Goal: Information Seeking & Learning: Find specific fact

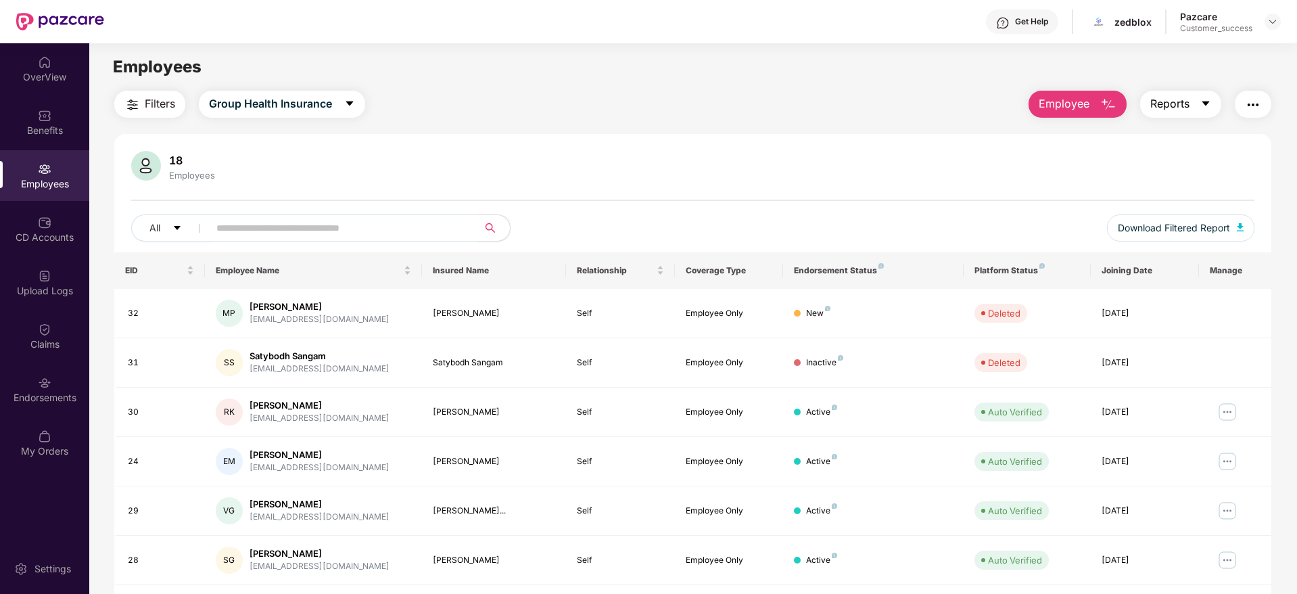
click at [1169, 106] on span "Reports" at bounding box center [1170, 103] width 39 height 17
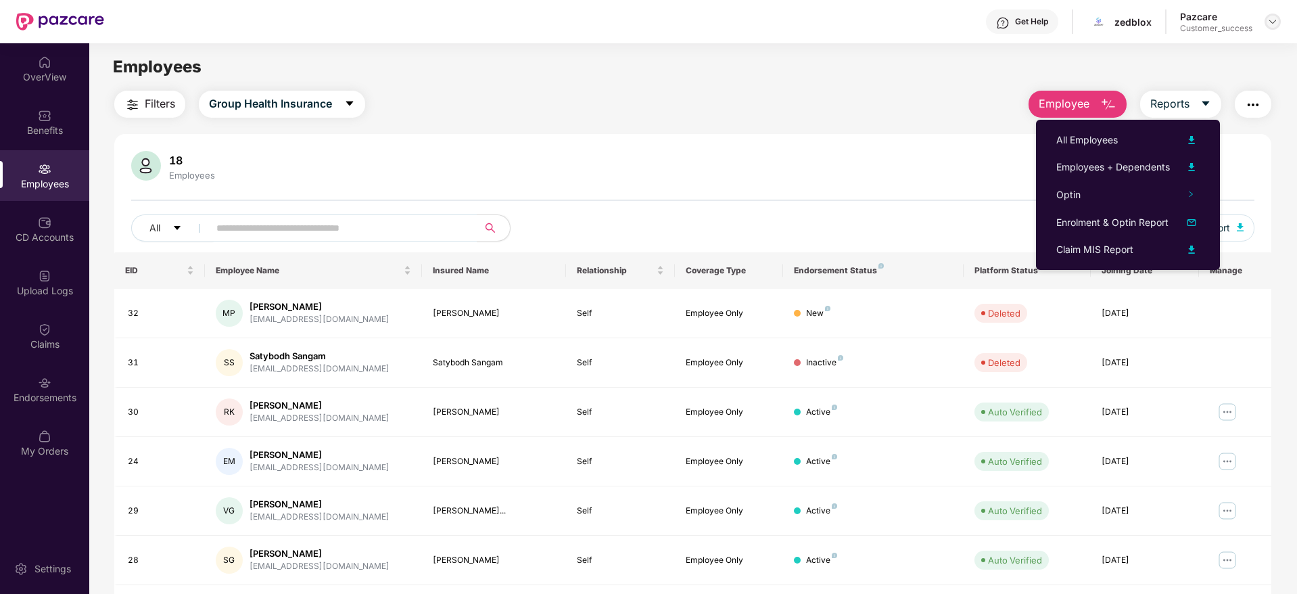
click at [1274, 15] on div at bounding box center [1273, 22] width 16 height 16
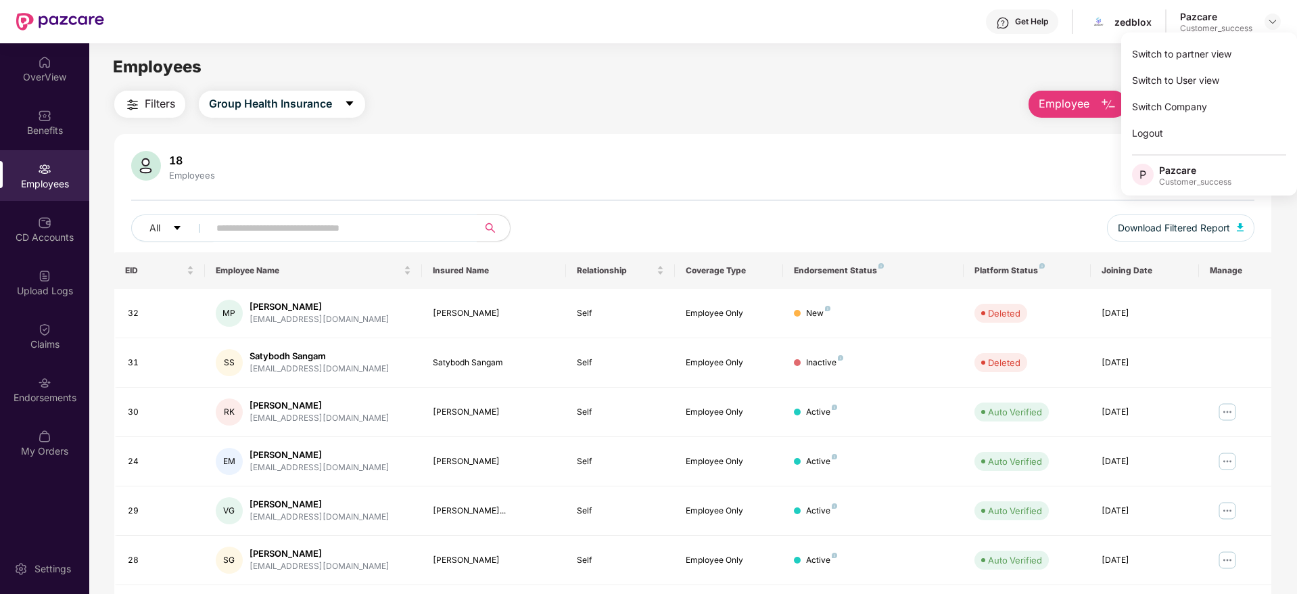
click at [1261, 39] on div "Switch to partner view Switch to User view Switch Company Logout P Pazcare Cust…" at bounding box center [1210, 113] width 176 height 163
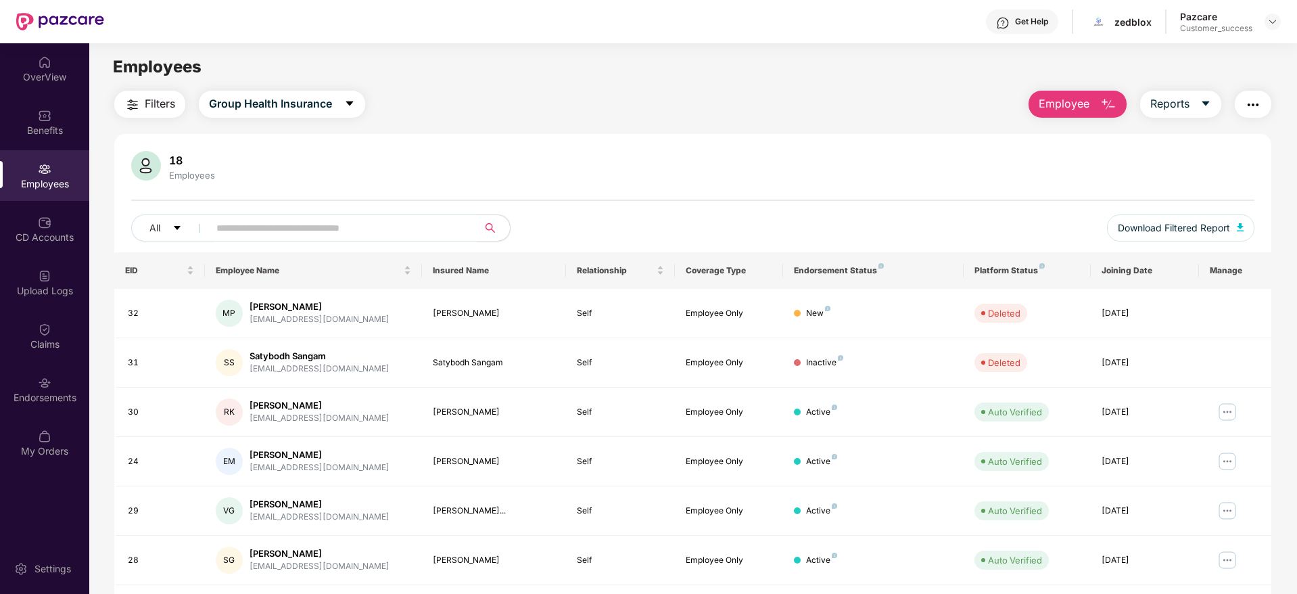
click at [1257, 45] on main "Employees Filters Group Health Insurance Employee Reports 18 Employees All Down…" at bounding box center [692, 340] width 1207 height 594
click at [1270, 24] on img at bounding box center [1273, 21] width 11 height 11
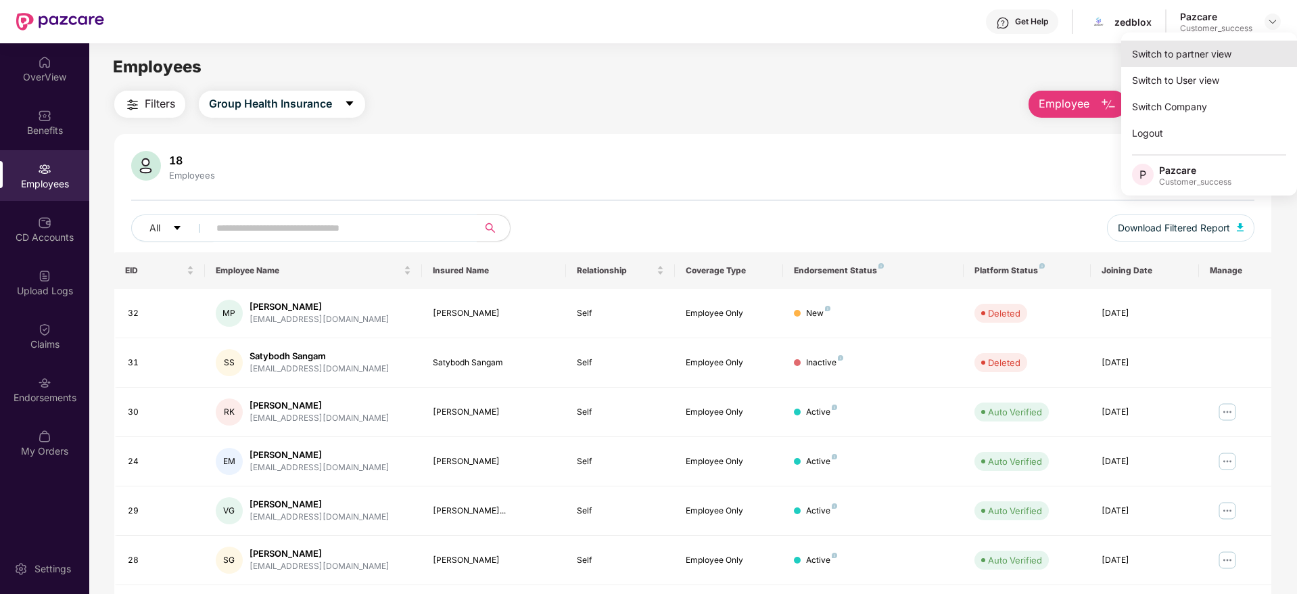
click at [1264, 45] on div "Switch to partner view" at bounding box center [1210, 54] width 176 height 26
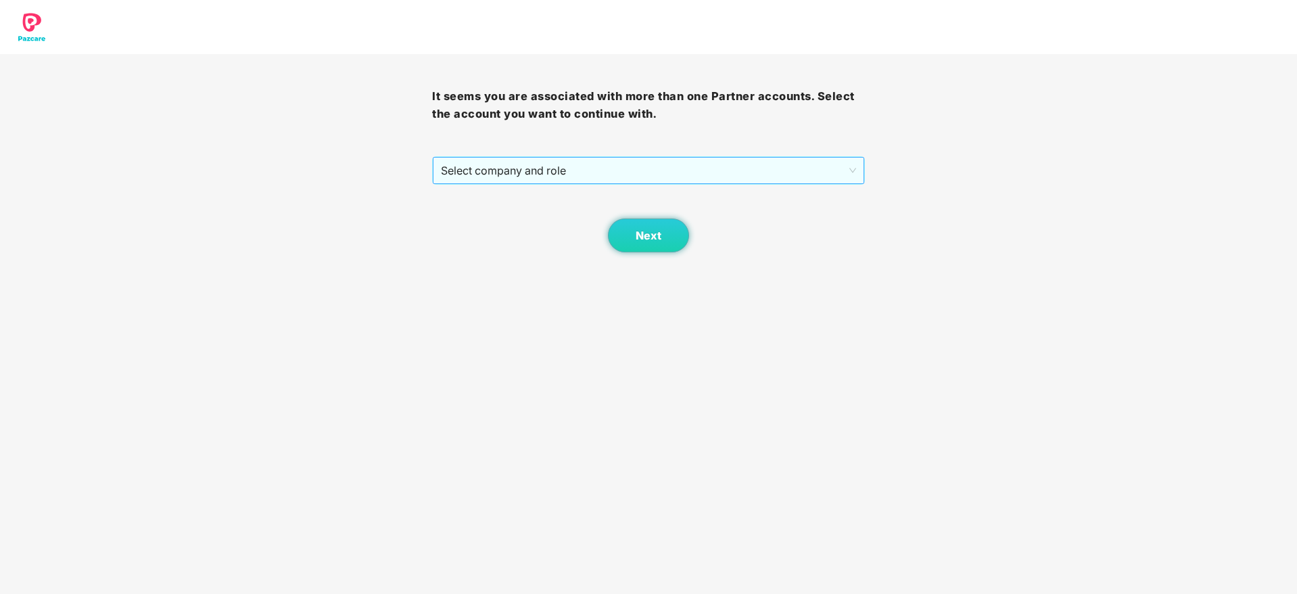
click at [643, 182] on span "Select company and role" at bounding box center [648, 171] width 415 height 26
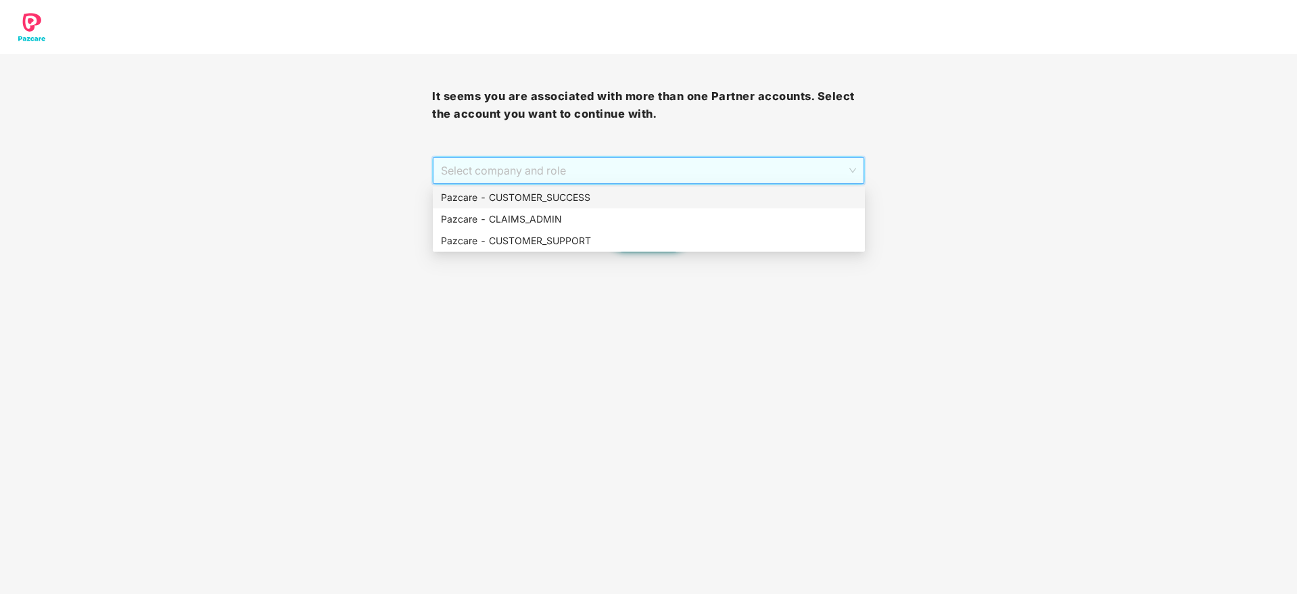
click at [640, 202] on div "Pazcare - CUSTOMER_SUCCESS" at bounding box center [649, 197] width 416 height 15
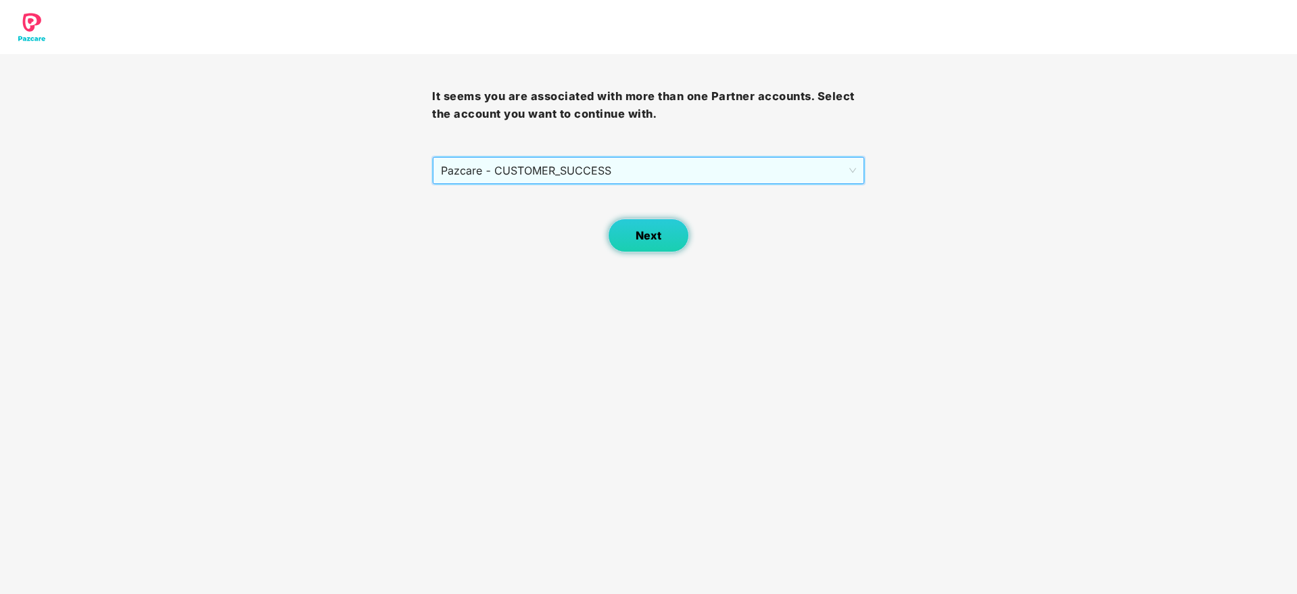
click at [679, 230] on button "Next" at bounding box center [648, 235] width 81 height 34
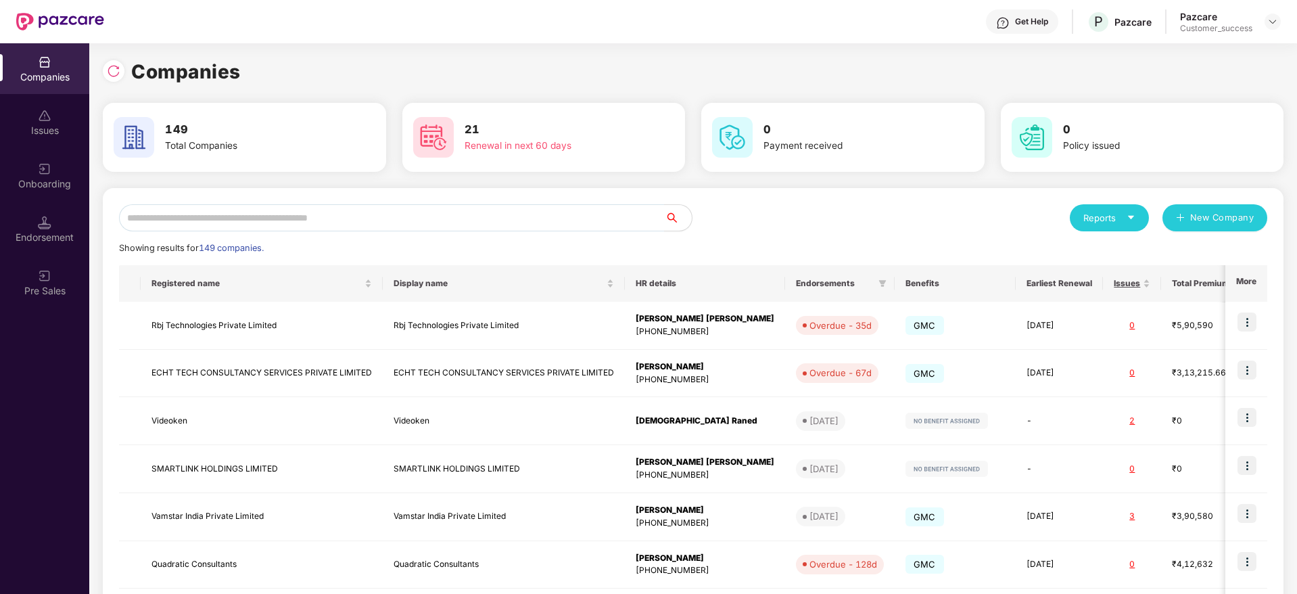
click at [1103, 211] on div "Reports" at bounding box center [1110, 218] width 52 height 14
click at [1107, 250] on div "Companies" at bounding box center [1102, 253] width 49 height 15
click at [345, 218] on input "text" at bounding box center [392, 217] width 546 height 27
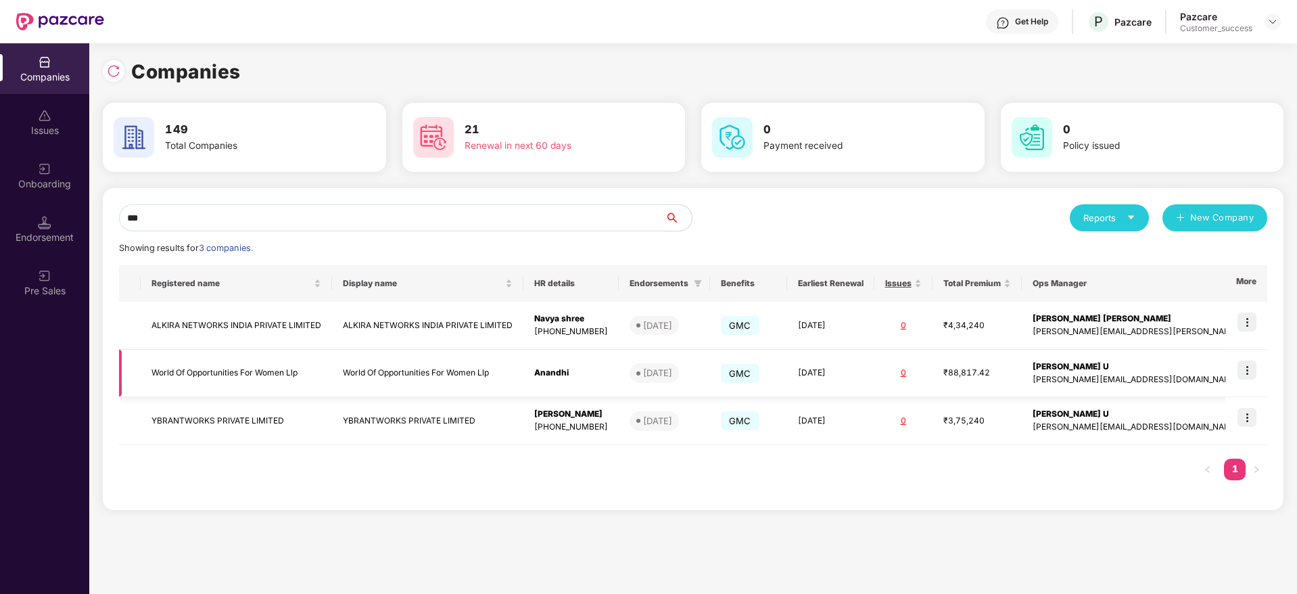
type input "***"
copy tr "Anandhi"
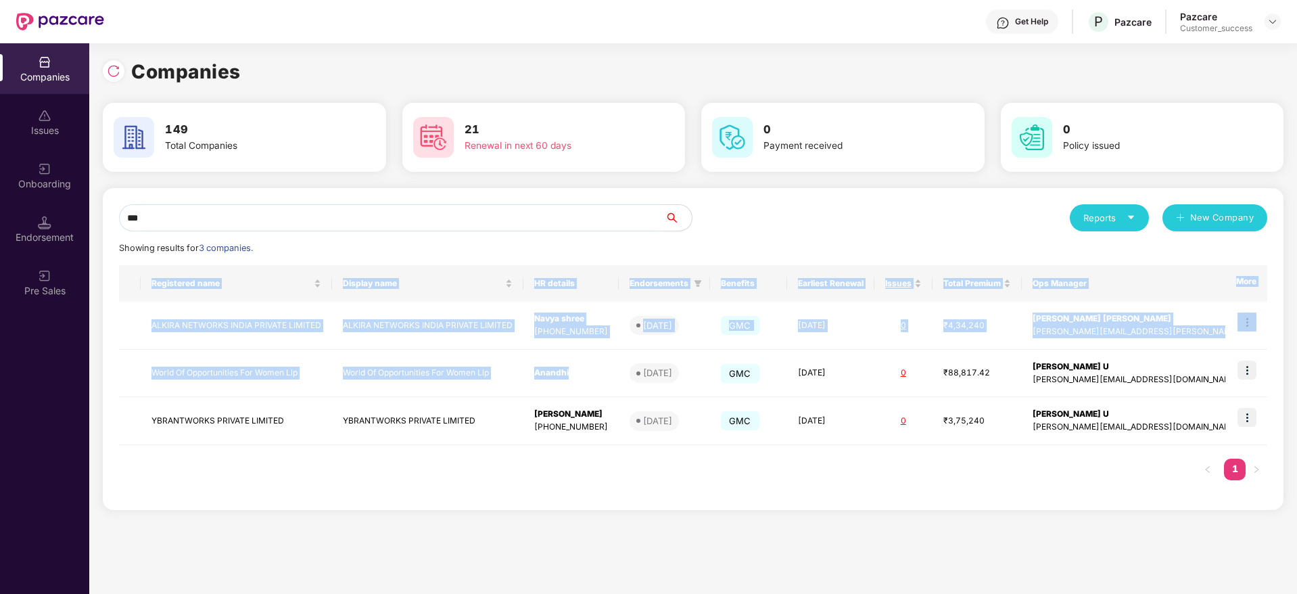
drag, startPoint x: 609, startPoint y: 375, endPoint x: 541, endPoint y: 515, distance: 156.4
click at [541, 515] on div "*** Reports New Company Showing results for 3 companies. Registered name Displa…" at bounding box center [693, 354] width 1181 height 333
click at [1250, 375] on img at bounding box center [1247, 370] width 19 height 19
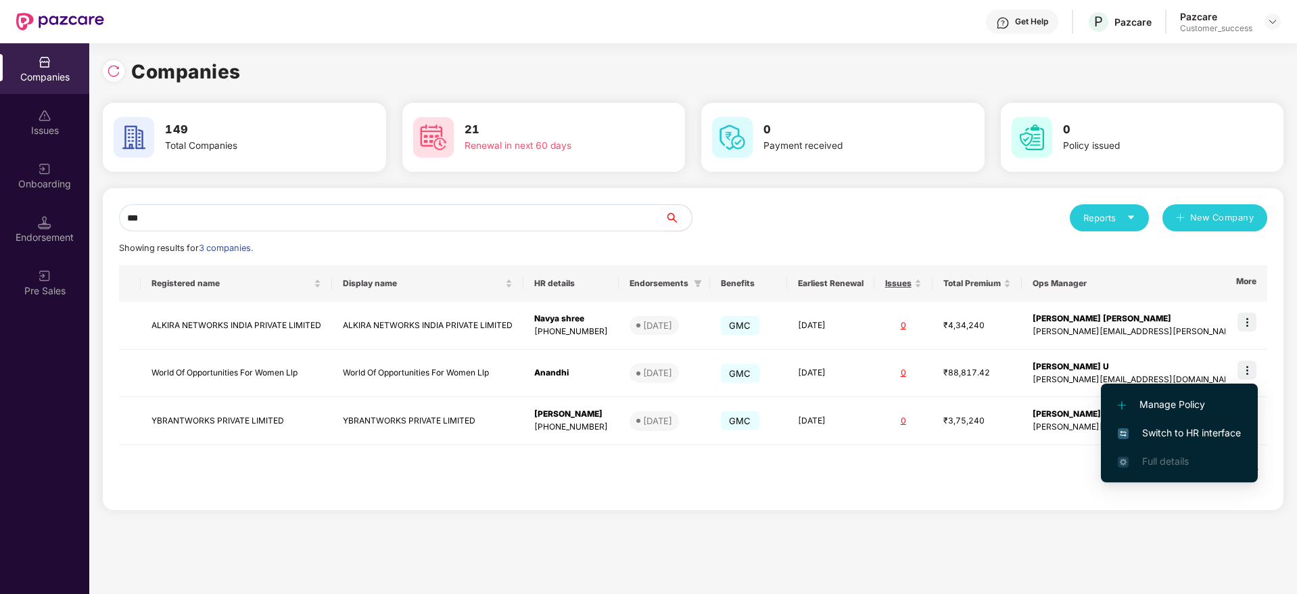
click at [1226, 440] on li "Switch to HR interface" at bounding box center [1179, 433] width 157 height 28
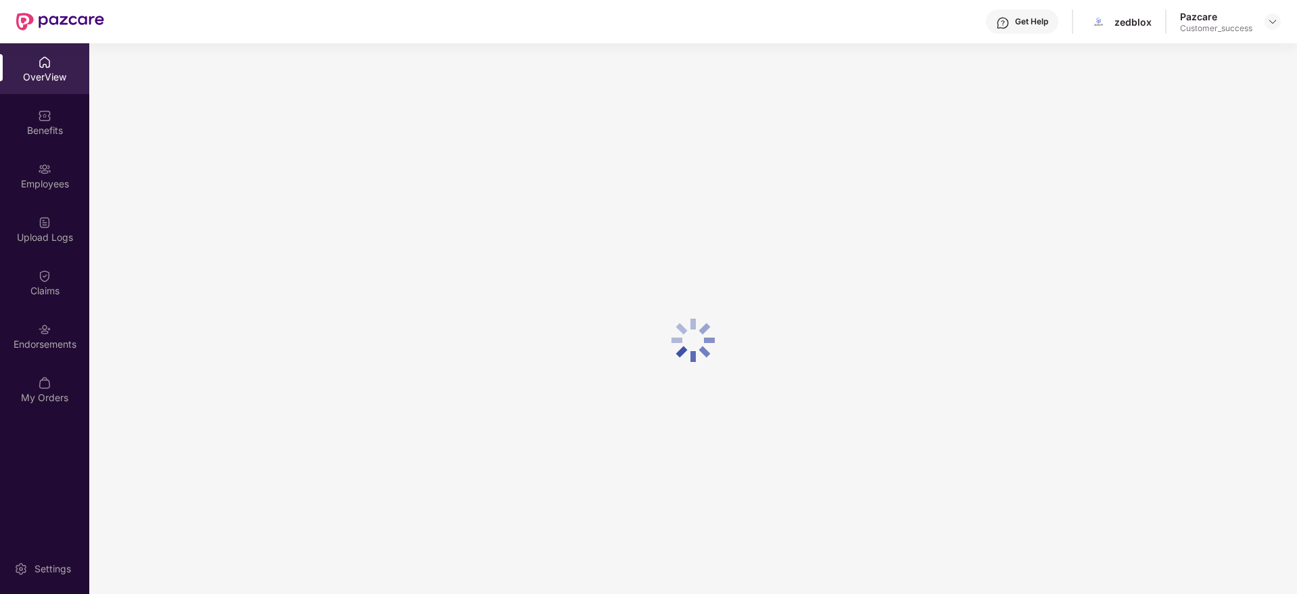
click at [44, 167] on img at bounding box center [45, 169] width 14 height 14
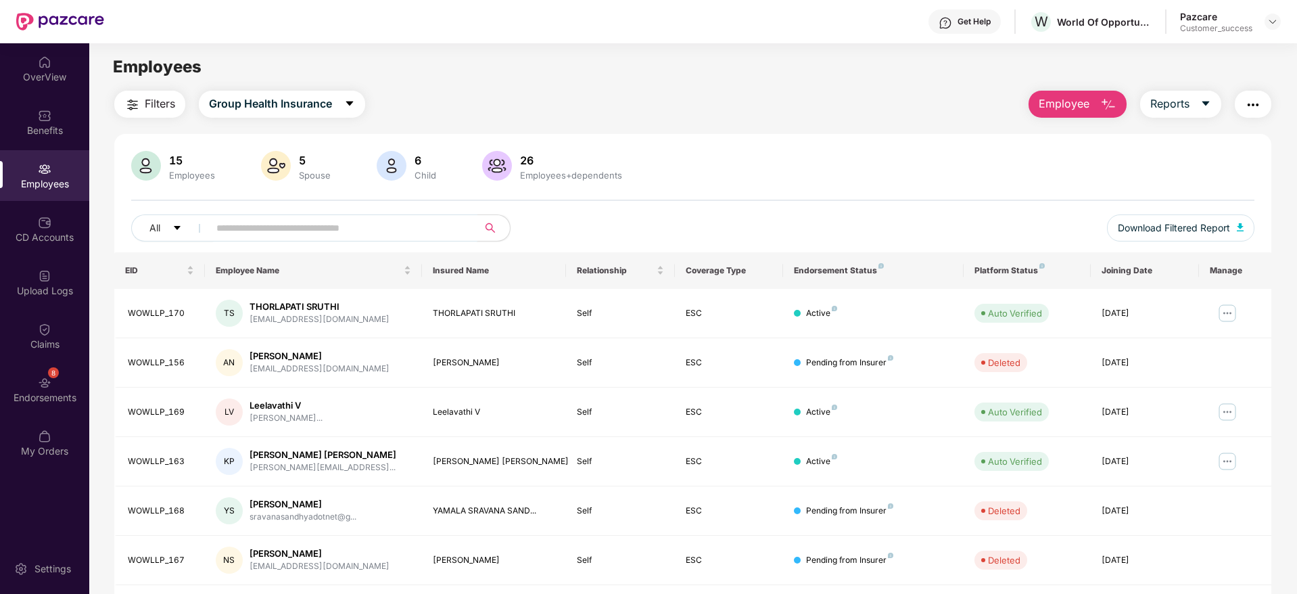
click at [331, 233] on input "text" at bounding box center [337, 228] width 243 height 20
paste input "*******"
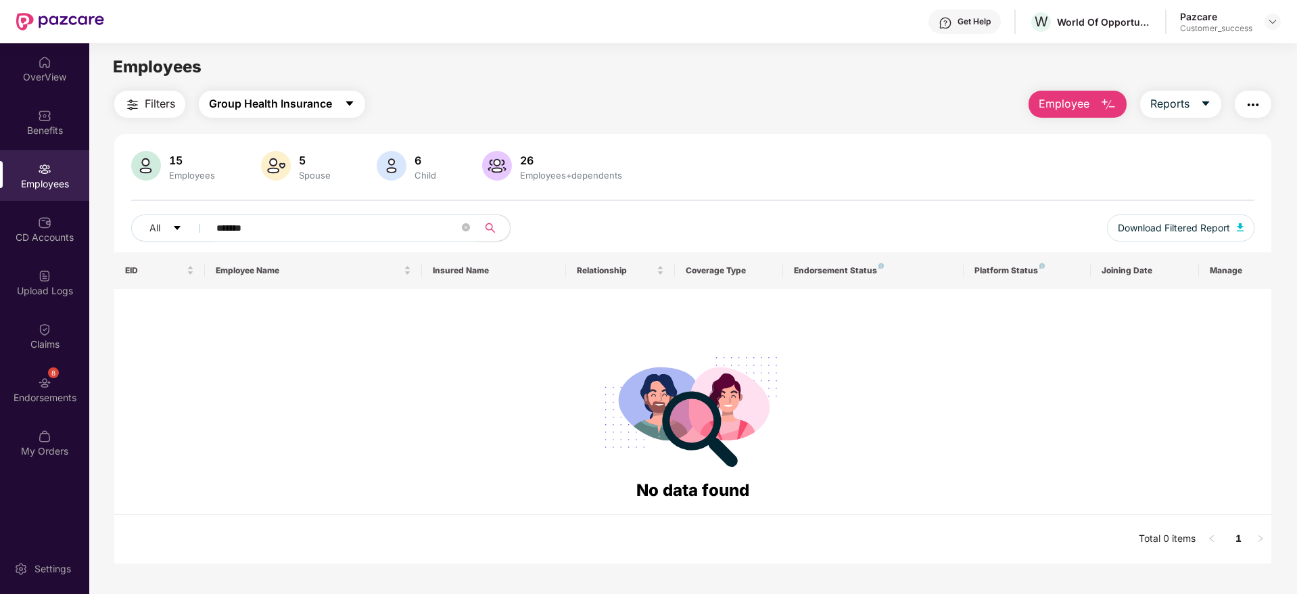
type input "*******"
click at [283, 99] on span "Group Health Insurance" at bounding box center [270, 103] width 123 height 17
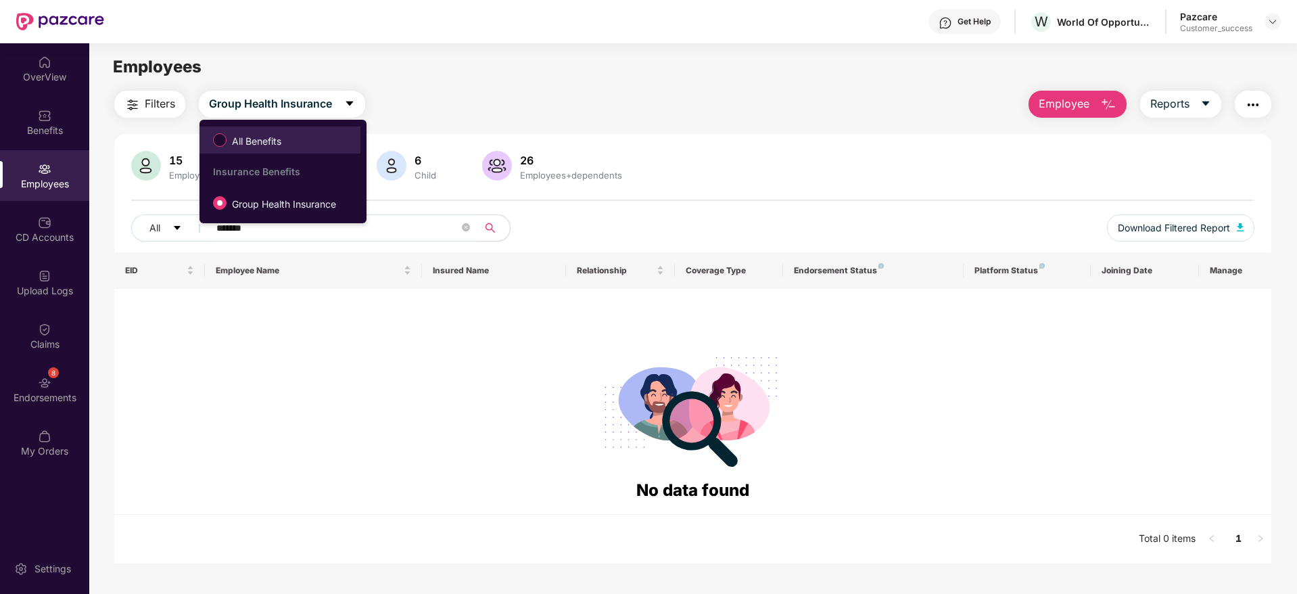
click at [280, 142] on span "All Benefits" at bounding box center [257, 141] width 60 height 15
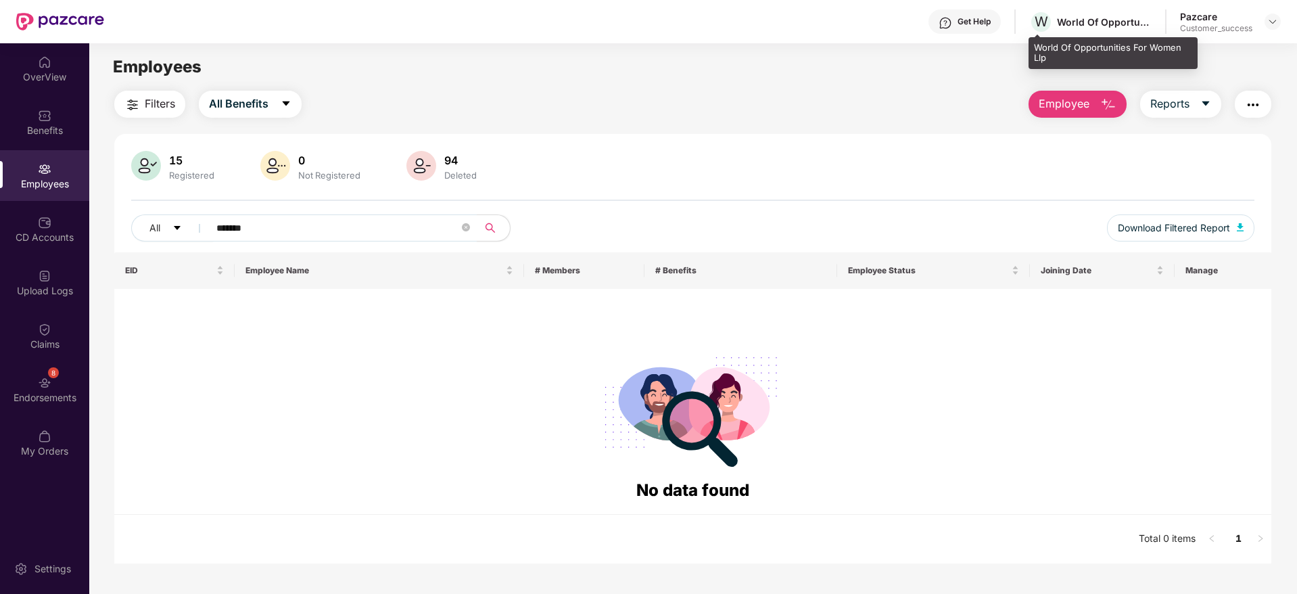
click at [1105, 22] on div "World Of Opportunities For Women Llp" at bounding box center [1104, 22] width 95 height 13
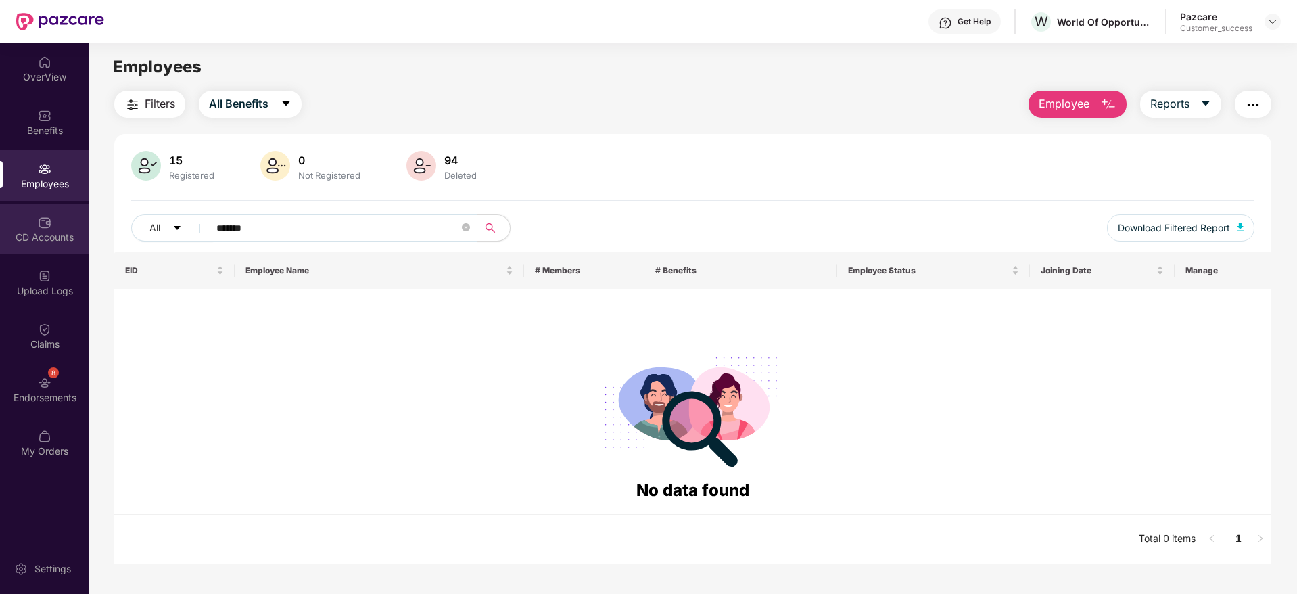
click at [57, 218] on div "CD Accounts" at bounding box center [44, 229] width 89 height 51
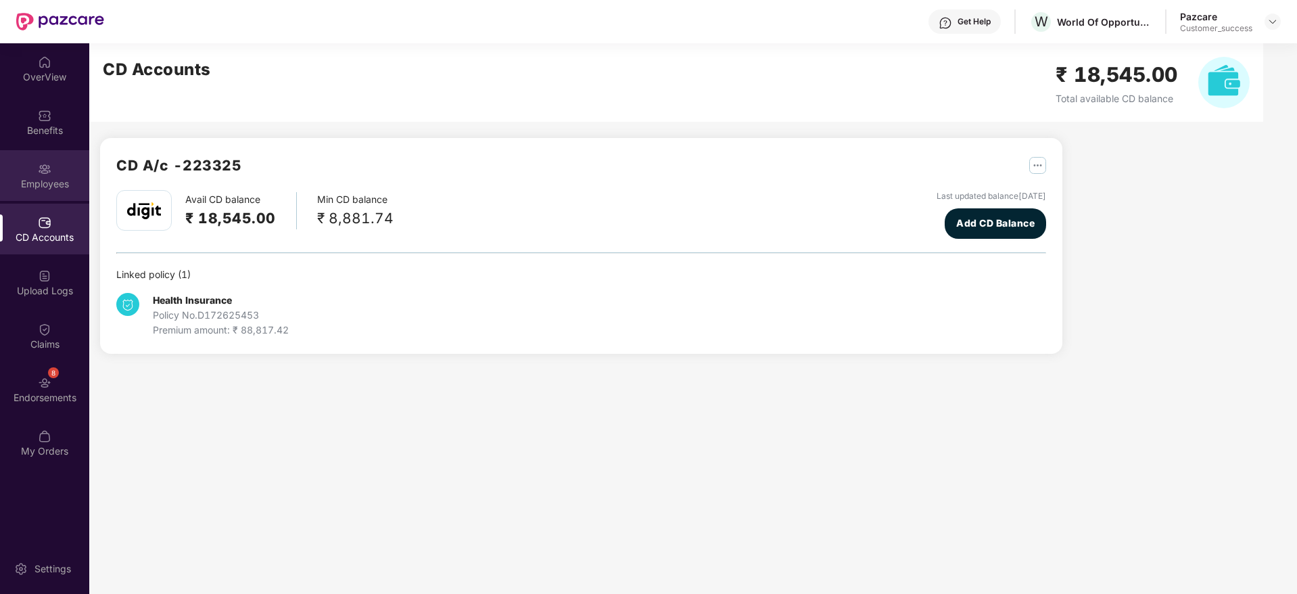
click at [64, 175] on div "Employees" at bounding box center [44, 175] width 89 height 51
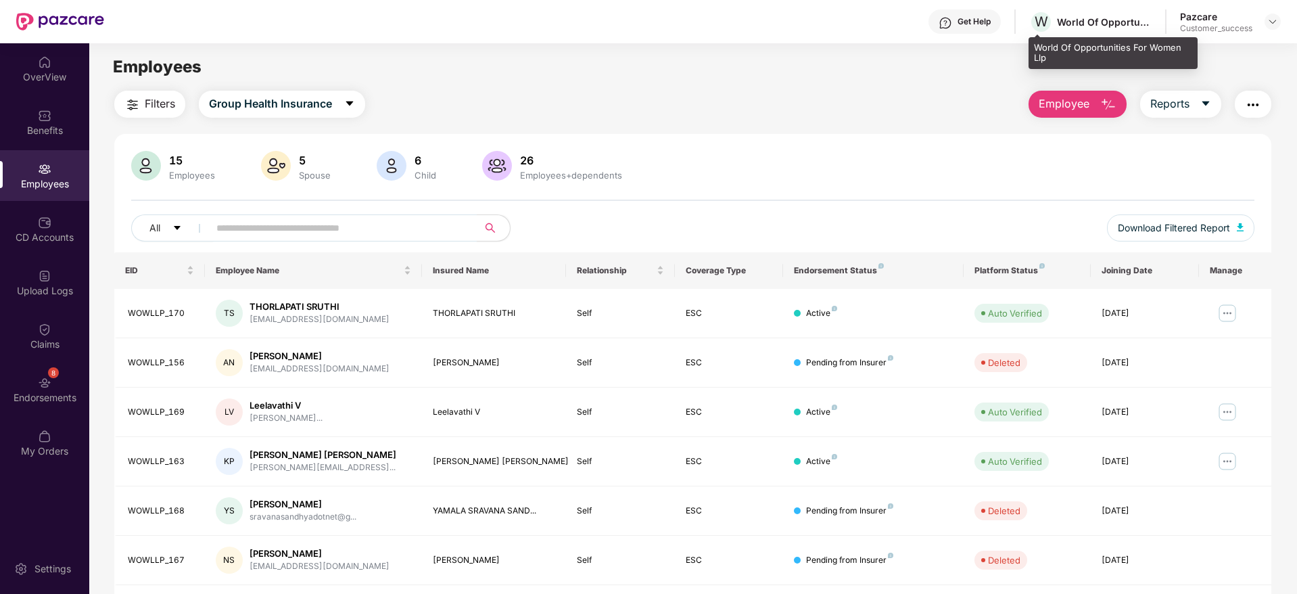
click at [1082, 24] on div "World Of Opportunities For Women Llp" at bounding box center [1104, 22] width 95 height 13
copy div "World Of Opportunities For Women Llp"
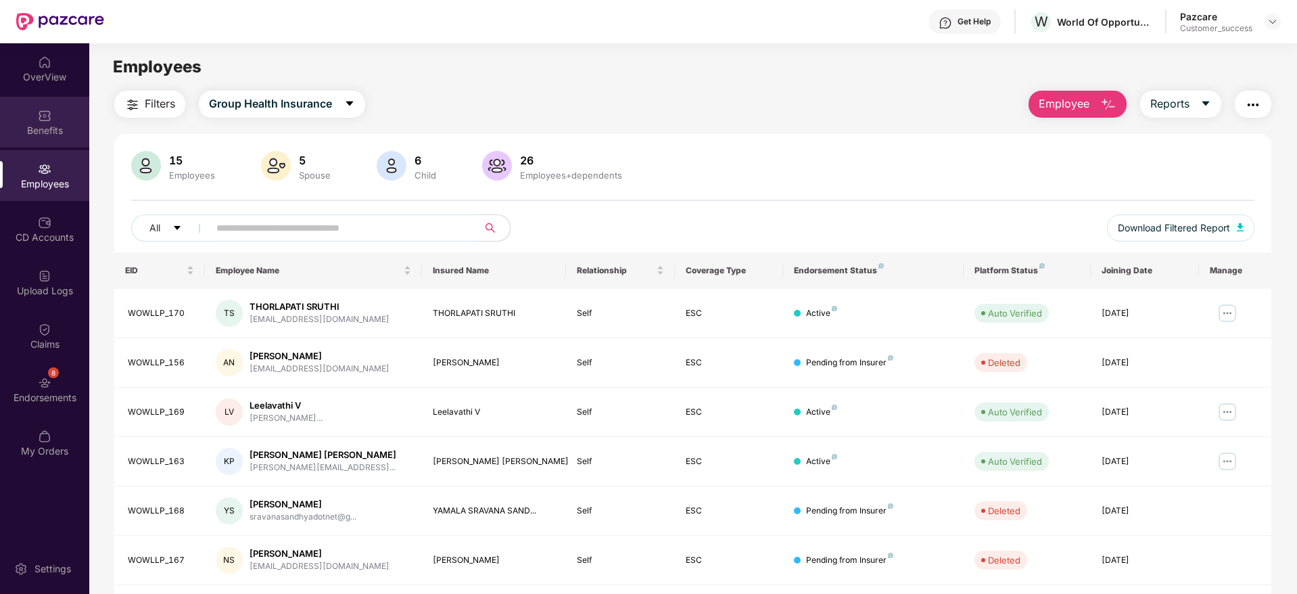
click at [78, 131] on div "Benefits" at bounding box center [44, 131] width 89 height 14
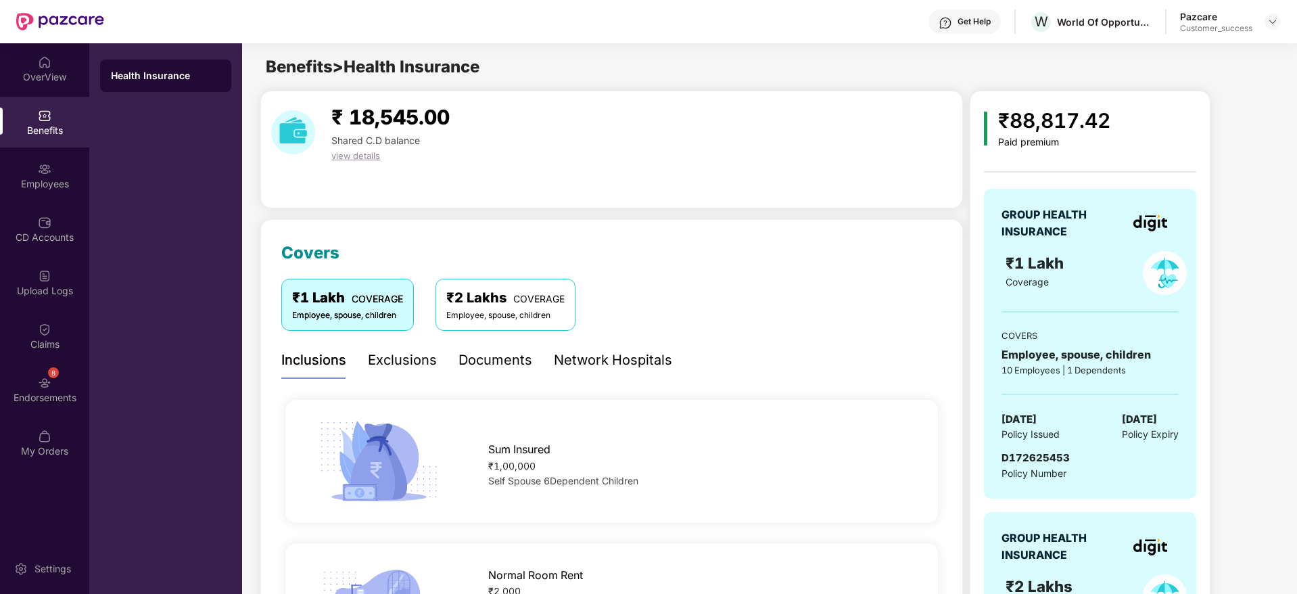
click at [1053, 452] on span "D172625453" at bounding box center [1036, 457] width 68 height 13
copy span "D172625453"
click at [1277, 18] on img at bounding box center [1273, 21] width 11 height 11
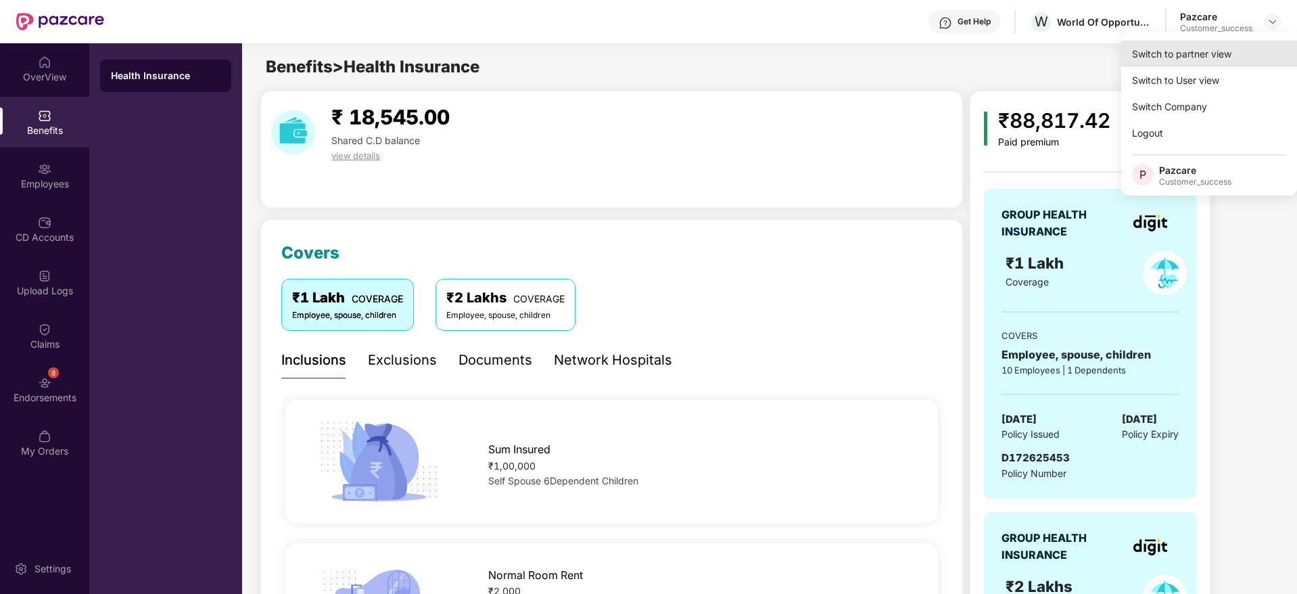
click at [1220, 54] on div "Switch to partner view" at bounding box center [1210, 54] width 176 height 26
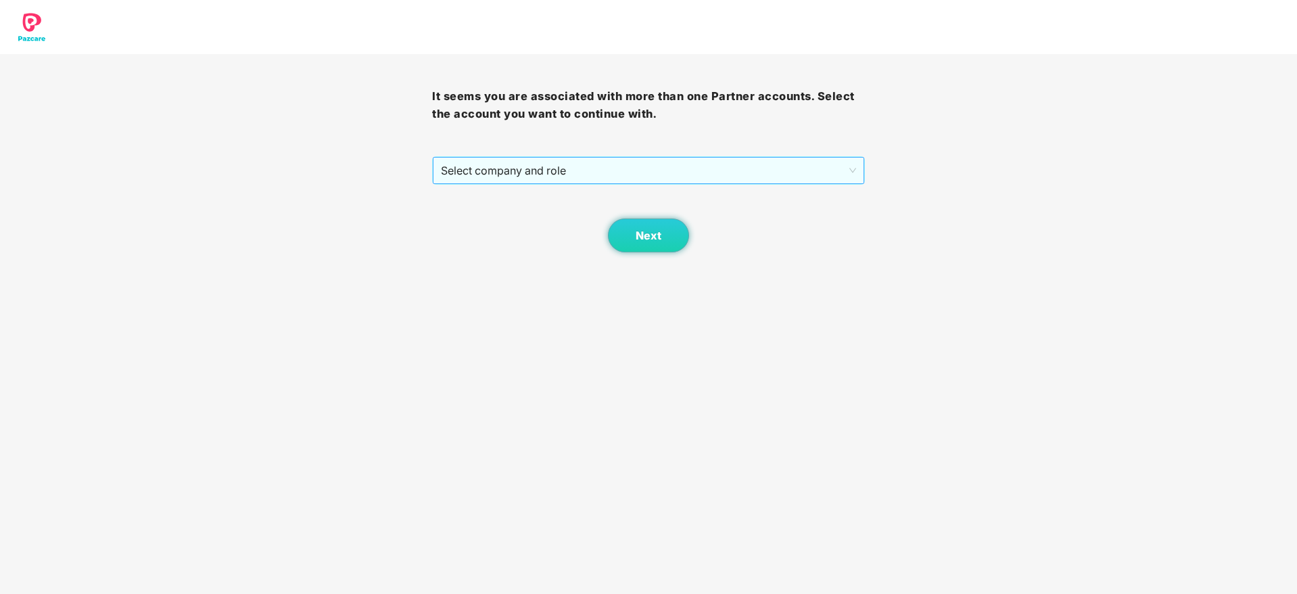
click at [744, 175] on span "Select company and role" at bounding box center [648, 171] width 415 height 26
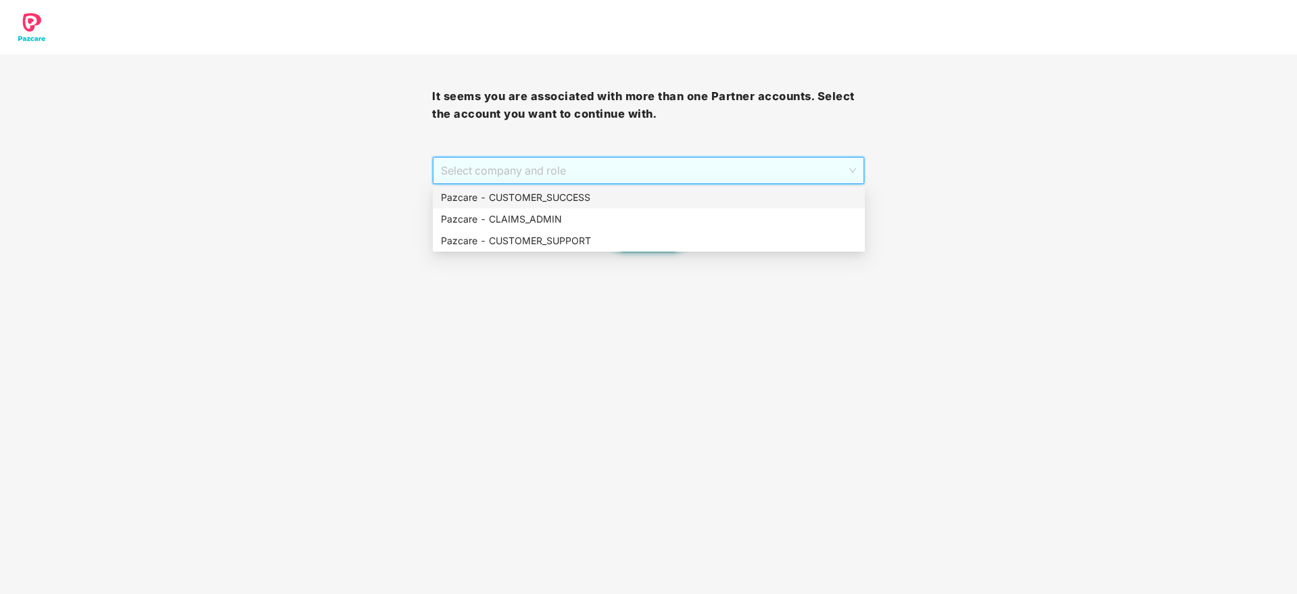
click at [727, 194] on div "Pazcare - CUSTOMER_SUCCESS" at bounding box center [649, 197] width 416 height 15
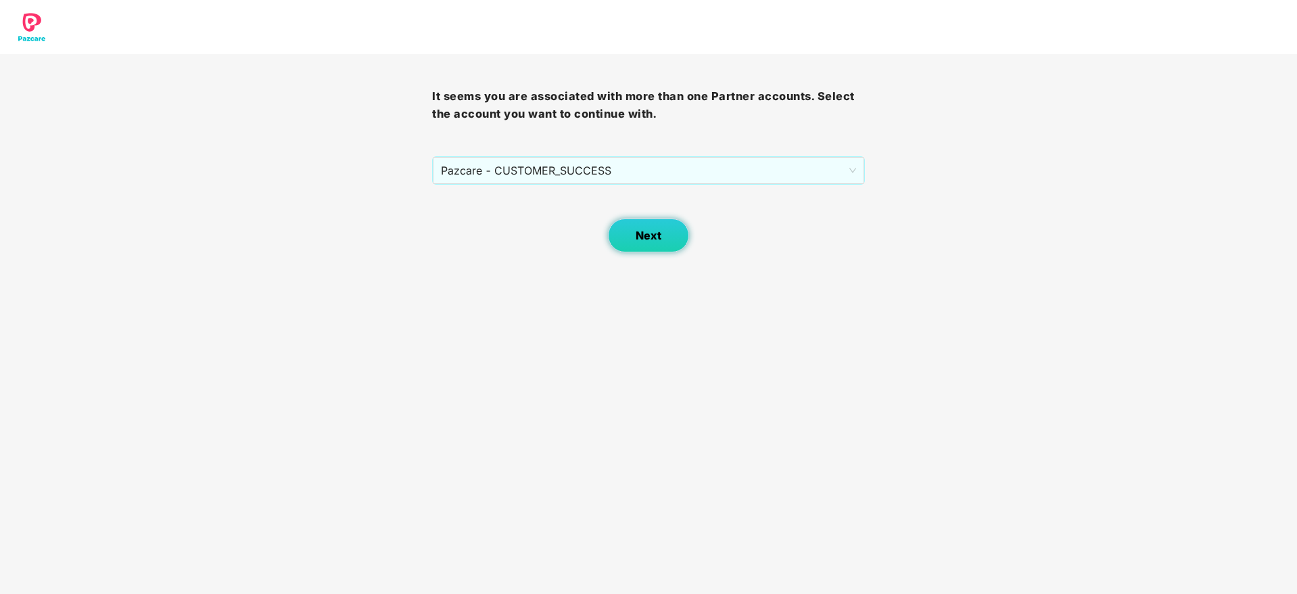
click at [645, 238] on span "Next" at bounding box center [649, 235] width 26 height 13
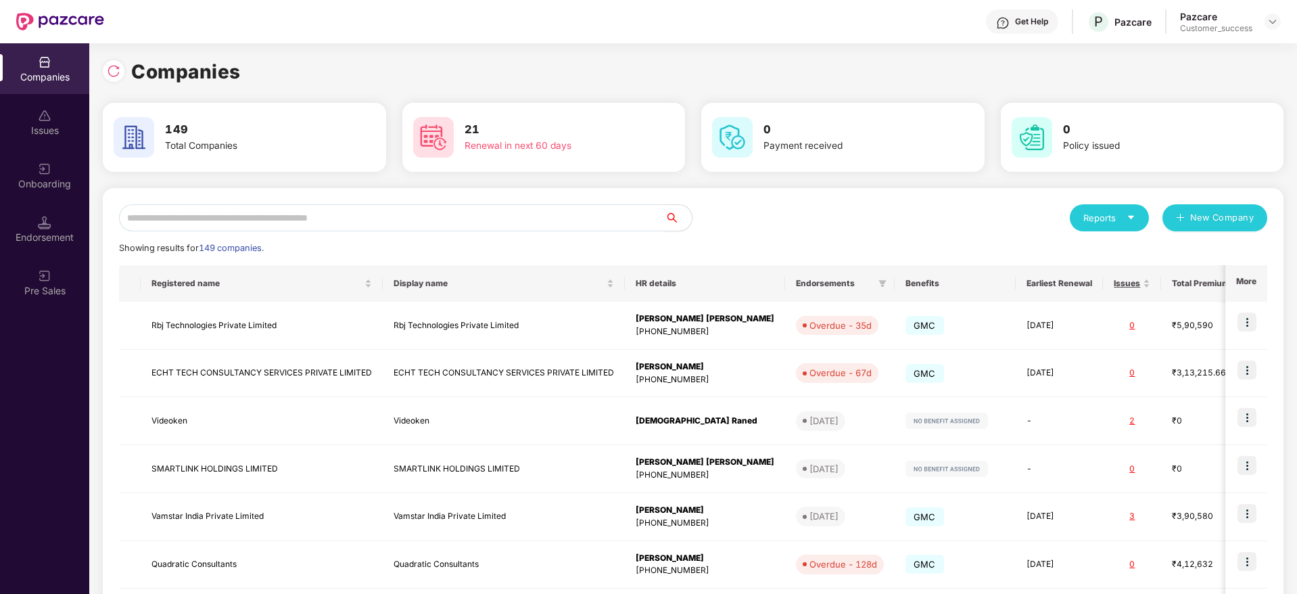
click at [510, 219] on input "text" at bounding box center [392, 217] width 546 height 27
paste input "******"
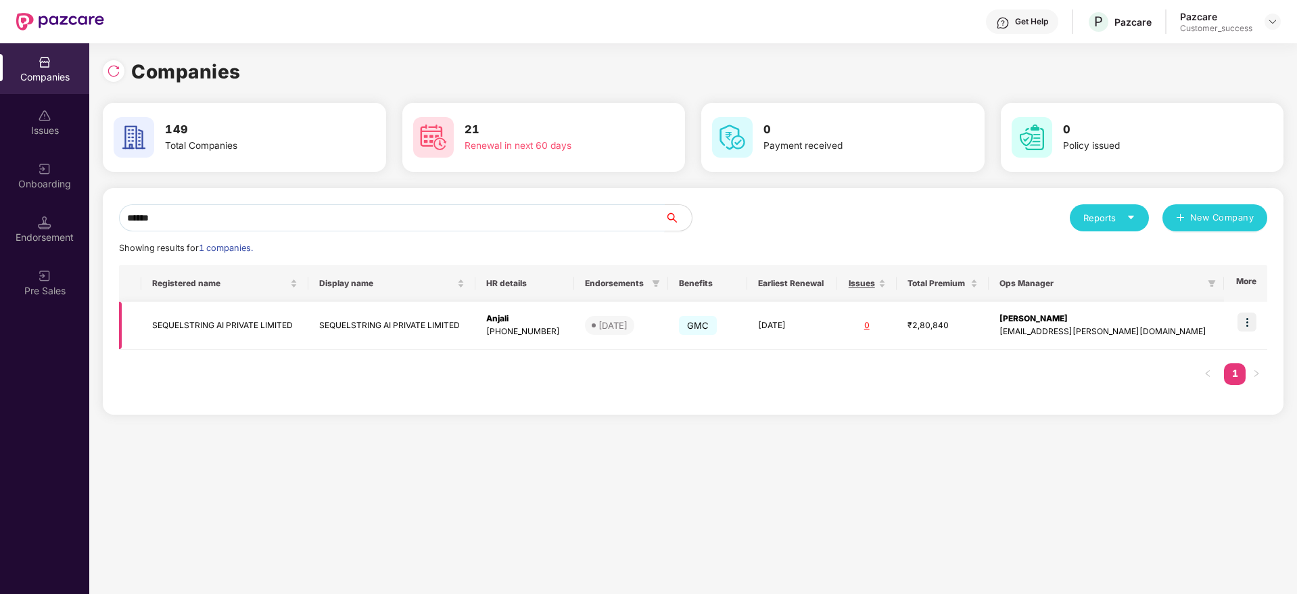
type input "******"
click at [1244, 318] on img at bounding box center [1247, 322] width 19 height 19
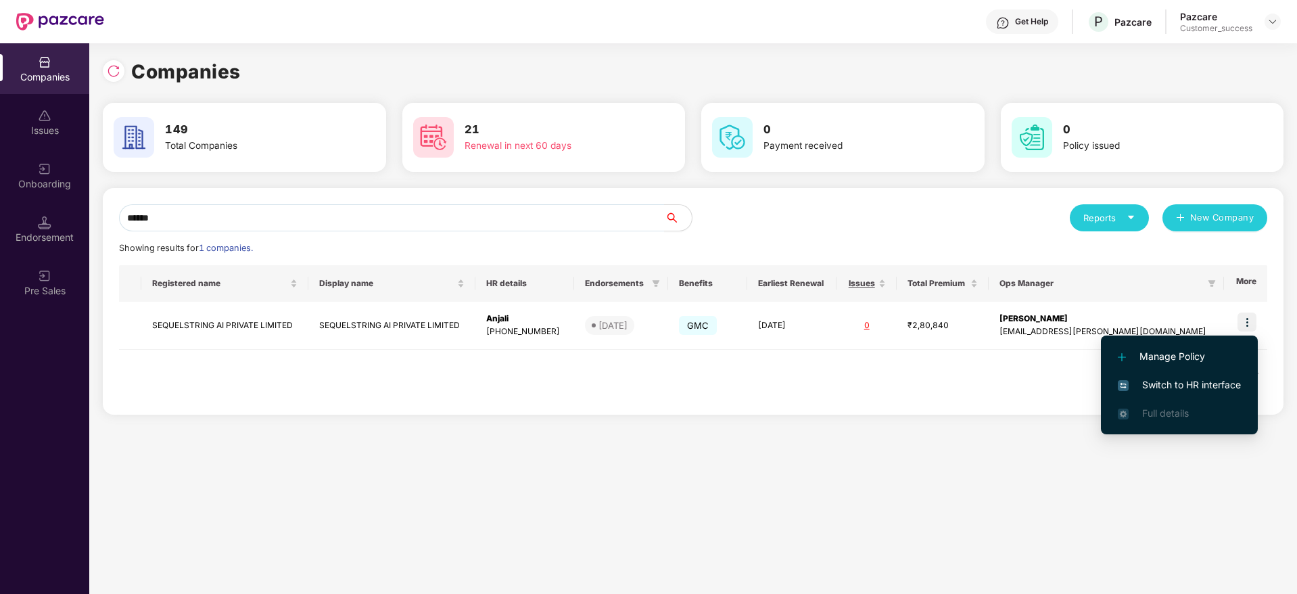
click at [1228, 376] on li "Switch to HR interface" at bounding box center [1179, 385] width 157 height 28
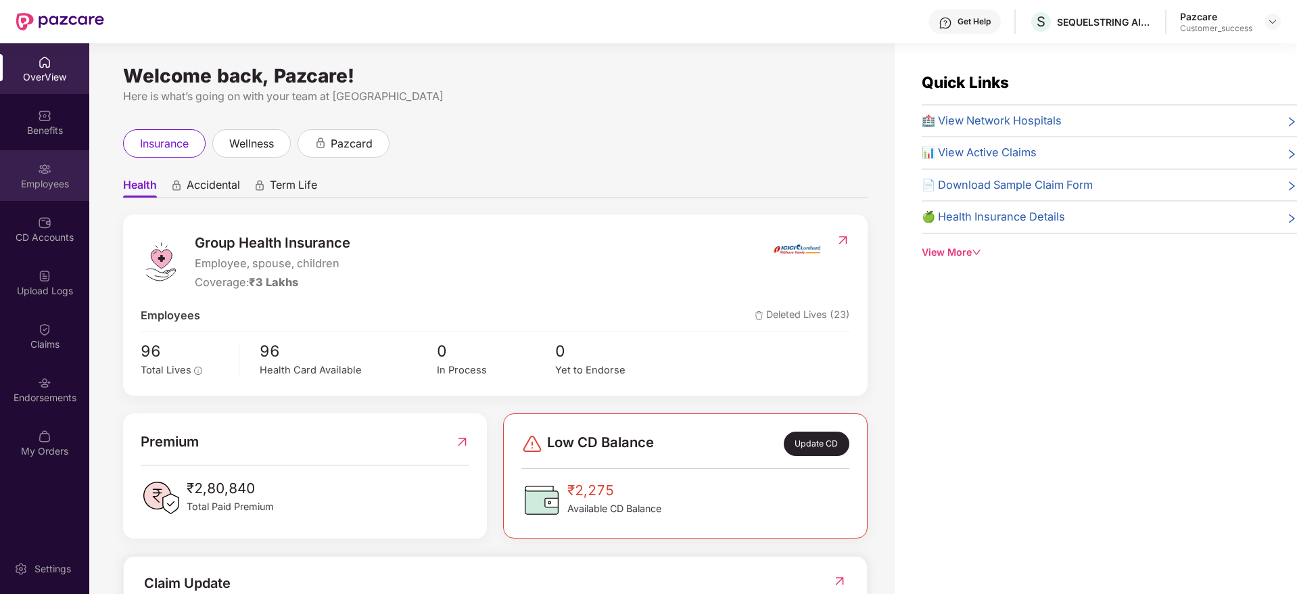
click at [46, 168] on img at bounding box center [45, 169] width 14 height 14
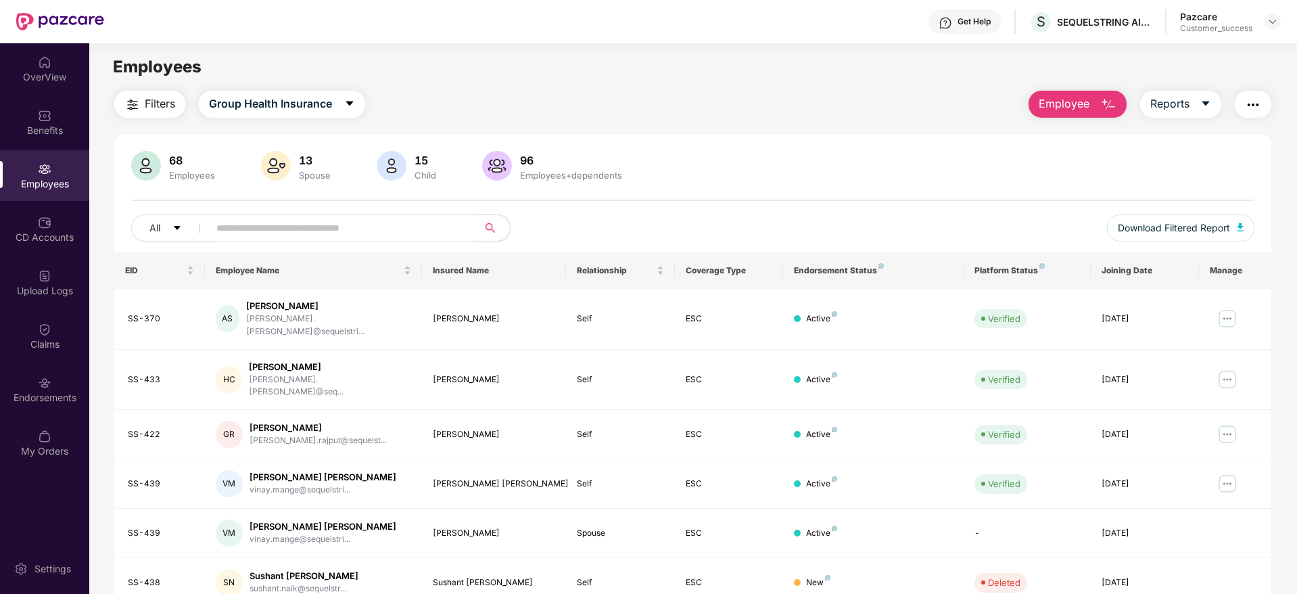
click at [164, 108] on span "Filters" at bounding box center [160, 103] width 30 height 17
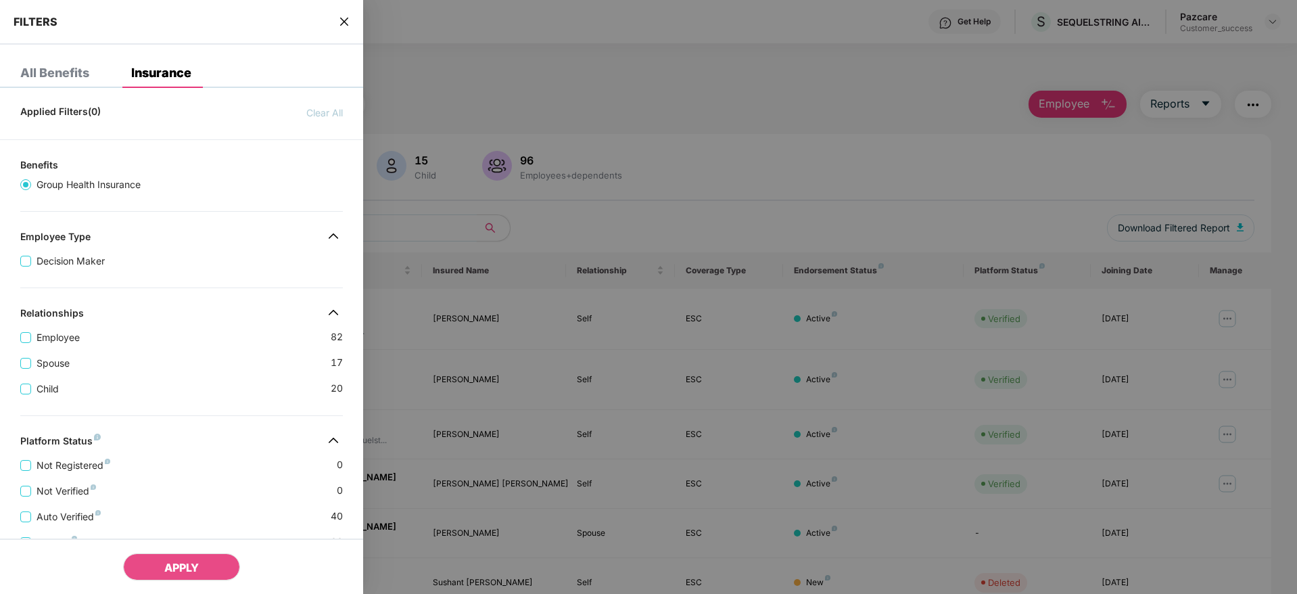
scroll to position [262, 0]
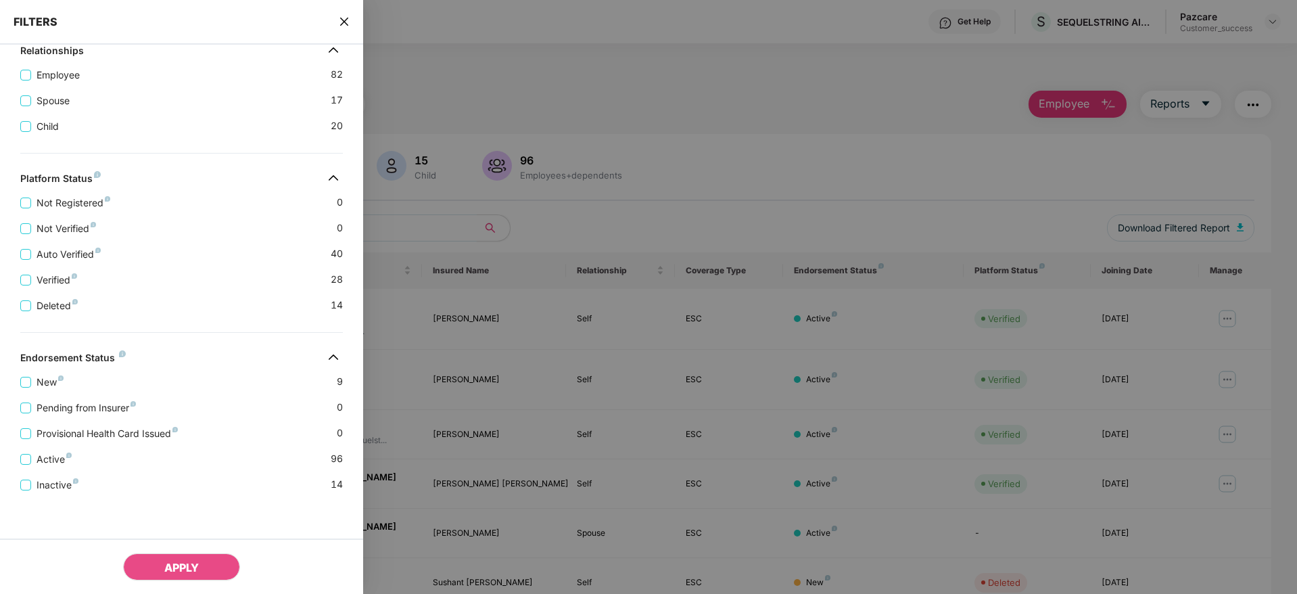
drag, startPoint x: 361, startPoint y: 26, endPoint x: 352, endPoint y: 23, distance: 9.8
click at [361, 25] on div "FILTERS" at bounding box center [181, 22] width 363 height 45
click at [352, 23] on div "FILTERS" at bounding box center [181, 22] width 363 height 45
click at [341, 22] on icon "close" at bounding box center [344, 21] width 11 height 11
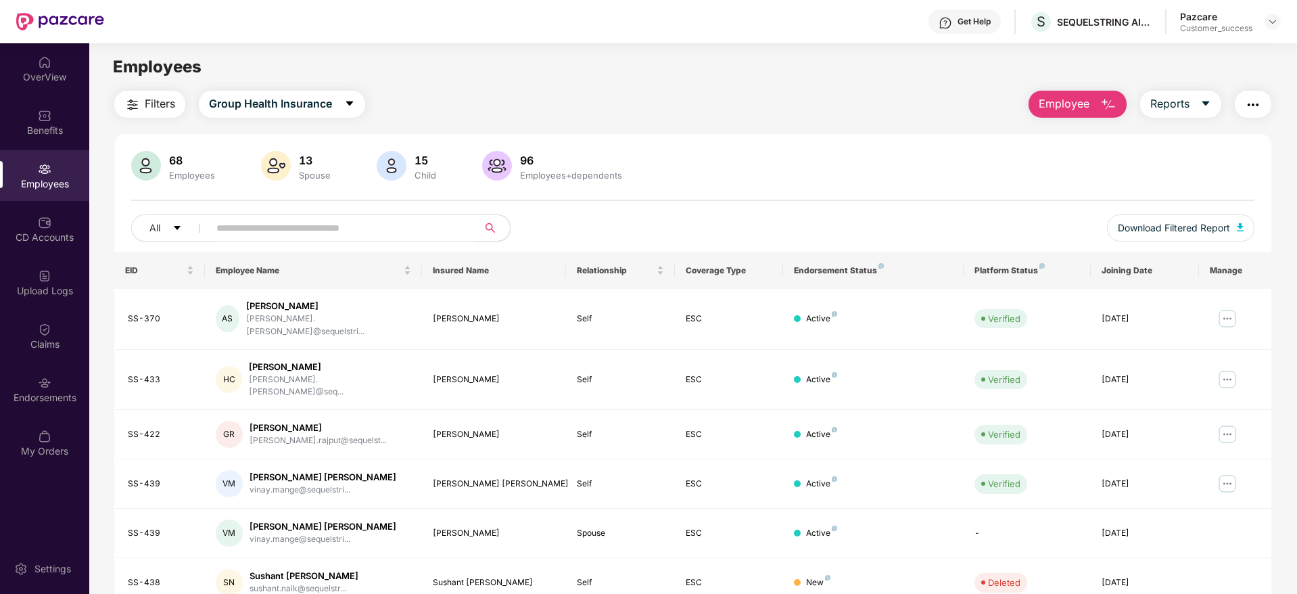
click at [465, 216] on span at bounding box center [338, 227] width 277 height 27
paste input "**********"
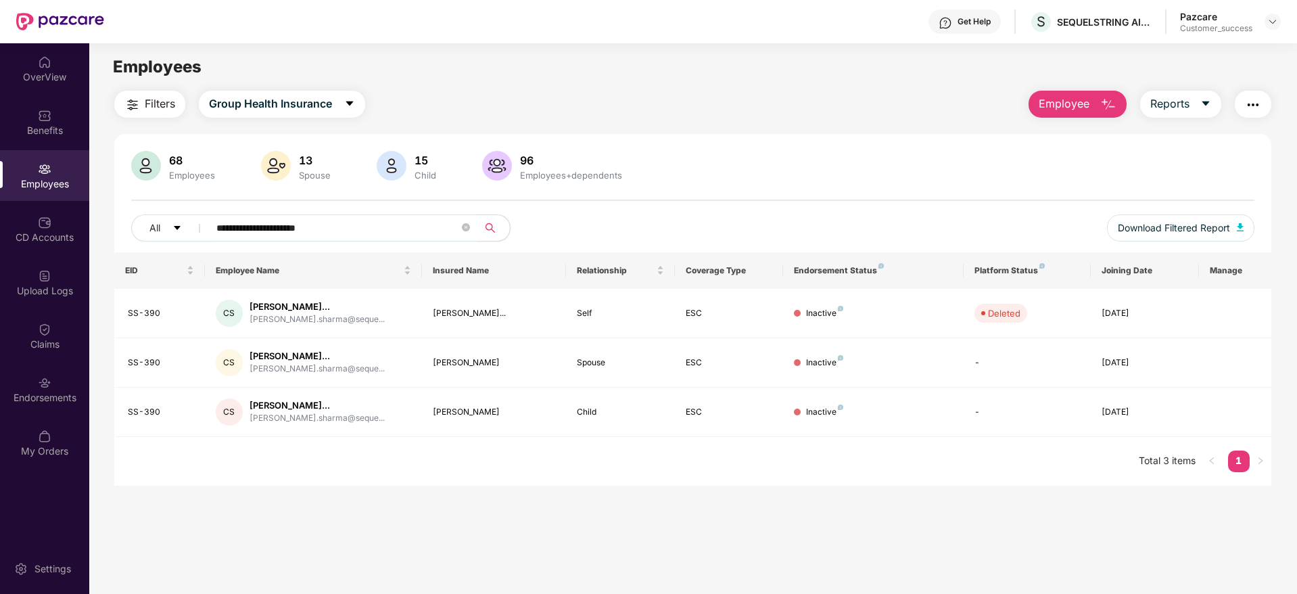
paste input "text"
type input "**********"
click at [1272, 26] on img at bounding box center [1273, 21] width 11 height 11
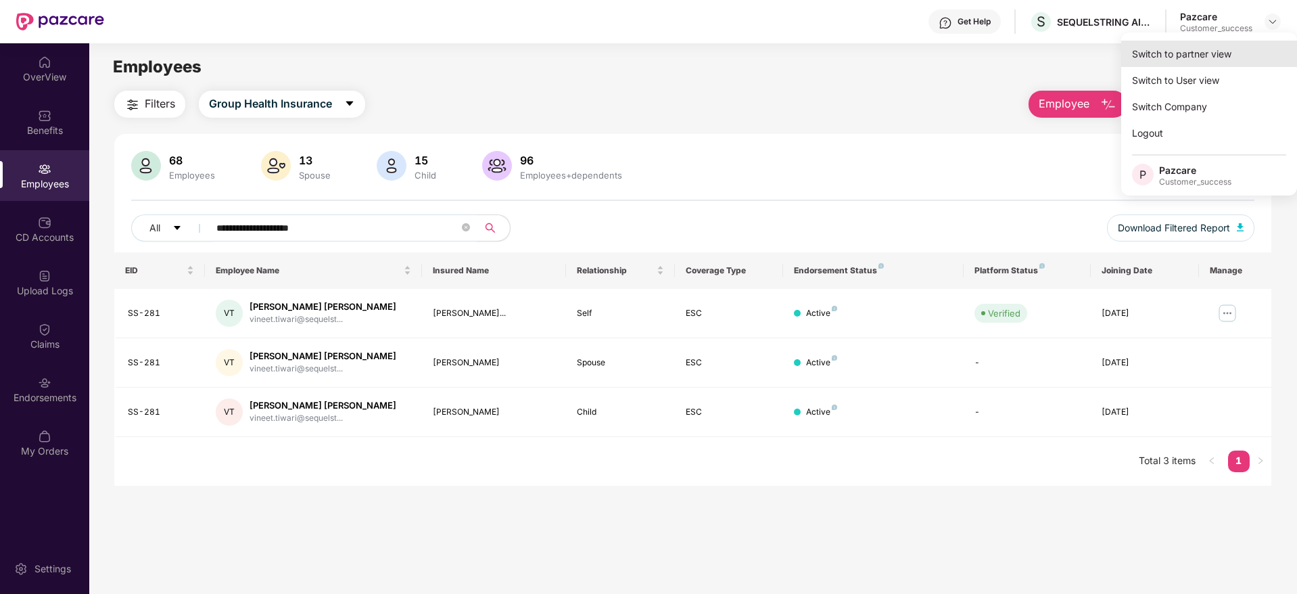
click at [1262, 41] on div "Switch to partner view Switch to User view Switch Company Logout P Pazcare Cust…" at bounding box center [1210, 113] width 176 height 163
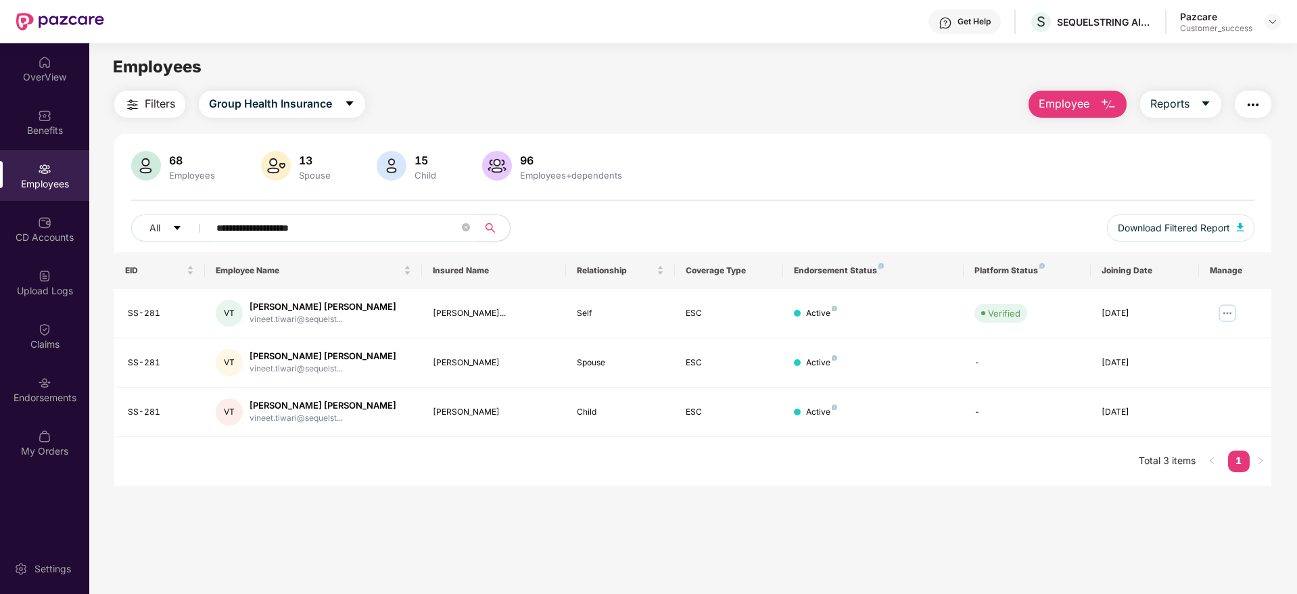
click at [1250, 52] on main "**********" at bounding box center [692, 340] width 1207 height 594
click at [1273, 22] on img at bounding box center [1273, 21] width 11 height 11
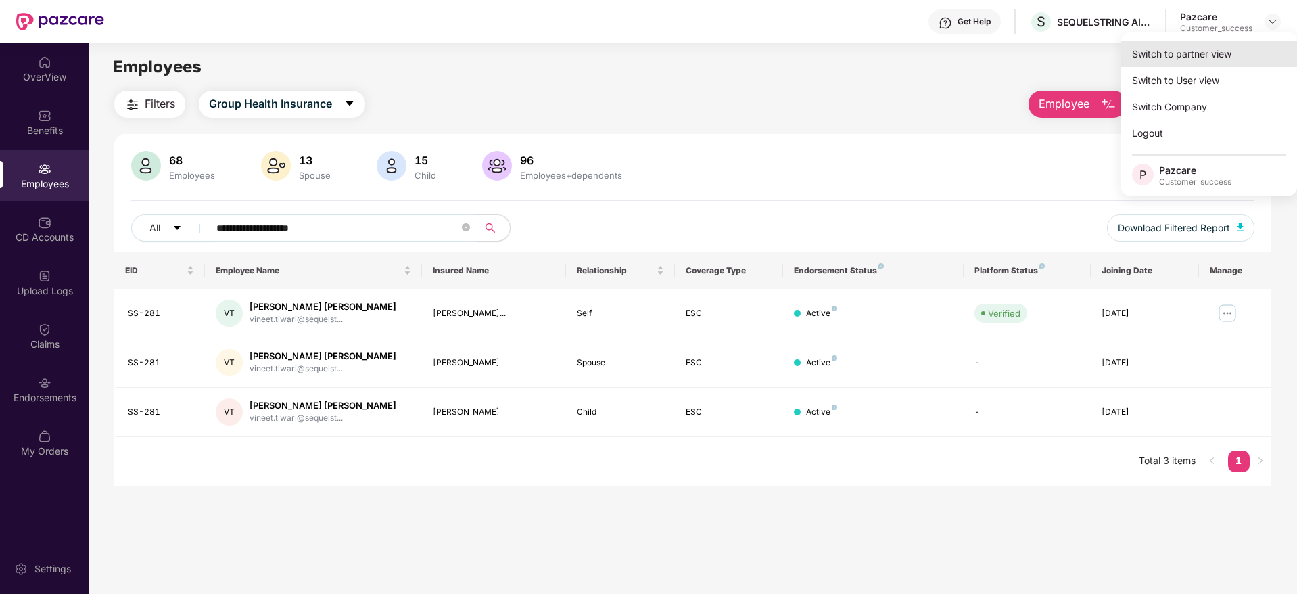
click at [1262, 45] on div "Switch to partner view" at bounding box center [1210, 54] width 176 height 26
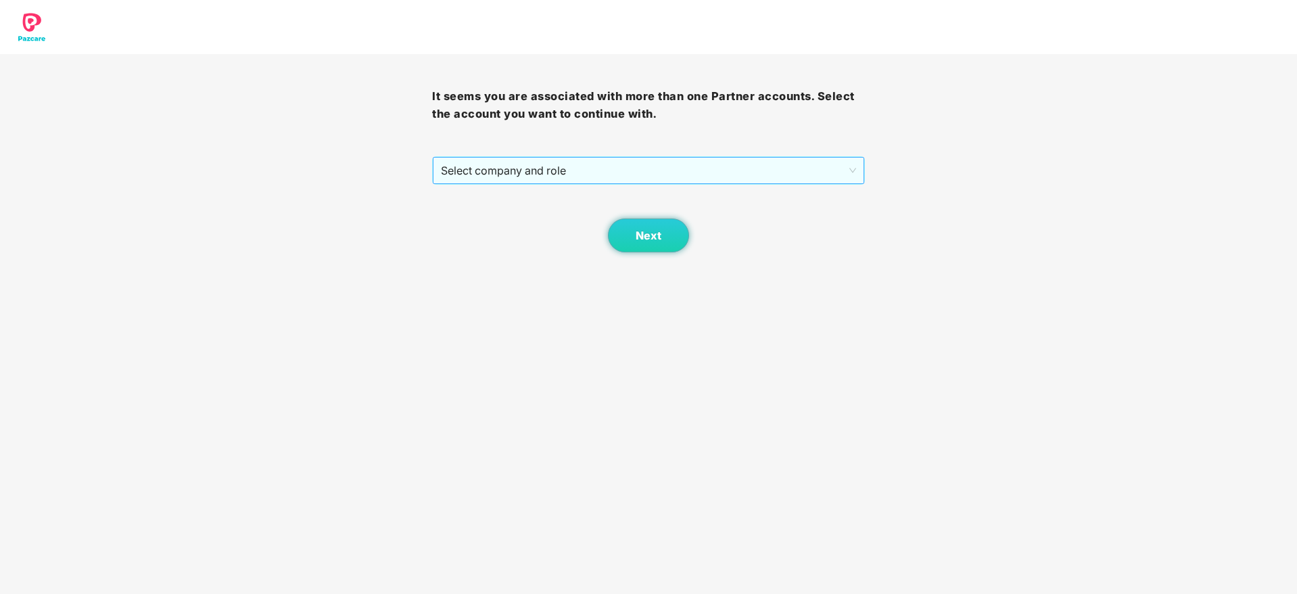
click at [748, 178] on span "Select company and role" at bounding box center [648, 171] width 415 height 26
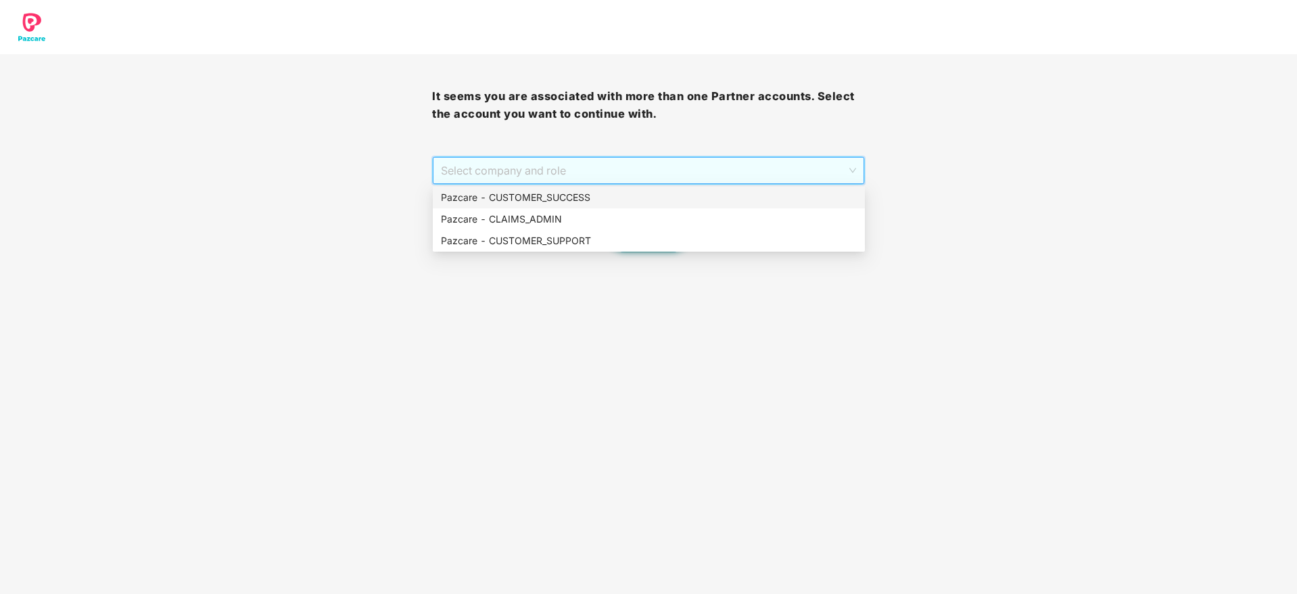
click at [744, 202] on div "Pazcare - CUSTOMER_SUCCESS" at bounding box center [649, 197] width 416 height 15
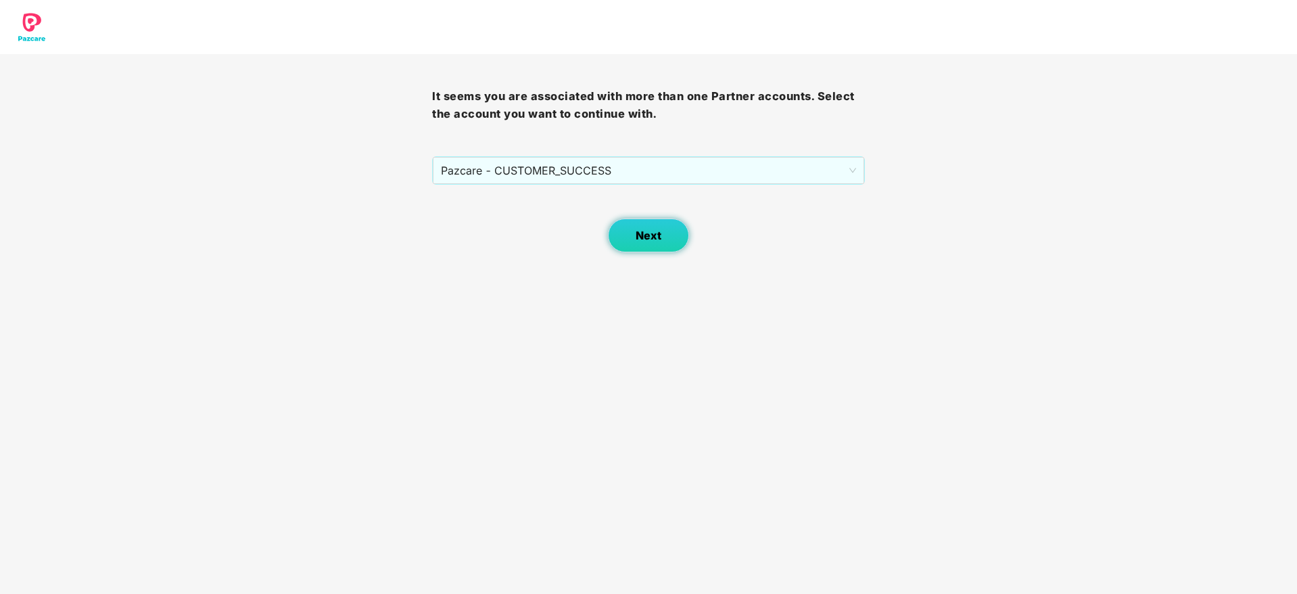
click at [668, 225] on button "Next" at bounding box center [648, 235] width 81 height 34
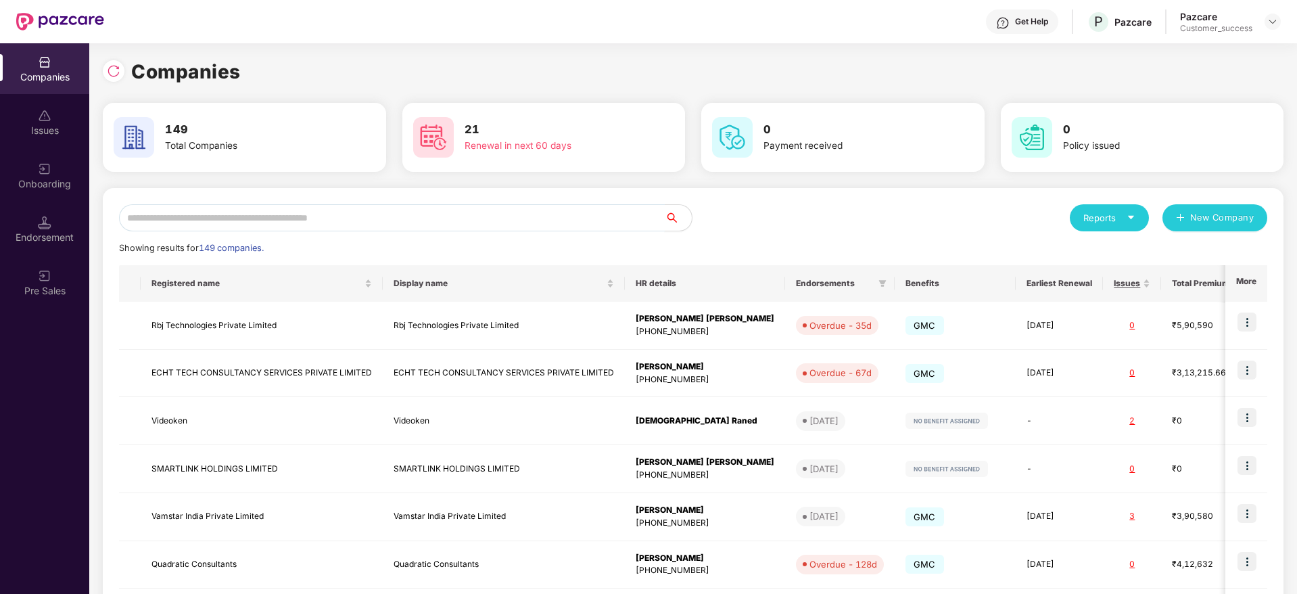
click at [620, 224] on input "text" at bounding box center [392, 217] width 546 height 27
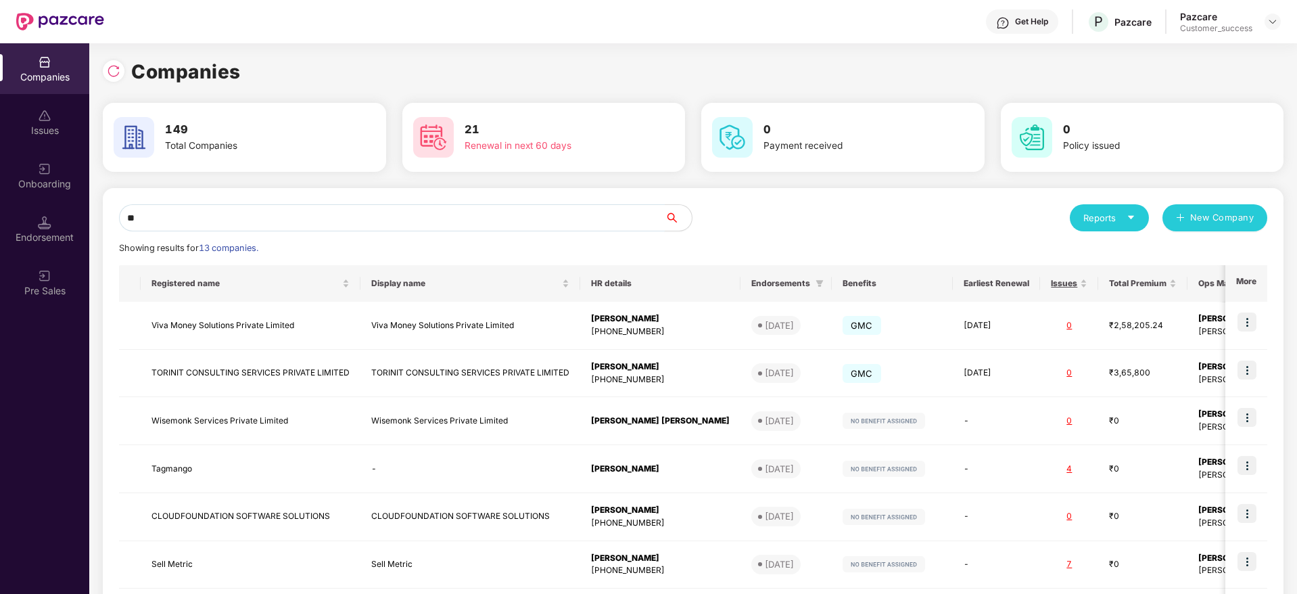
type input "*"
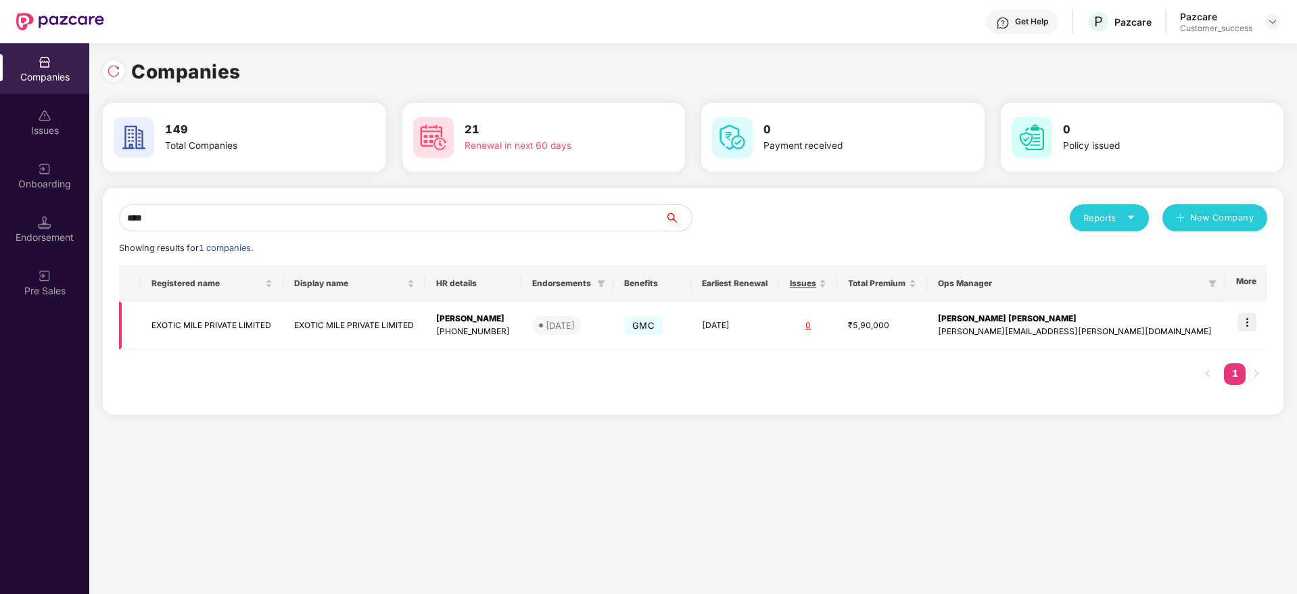
type input "****"
drag, startPoint x: 1253, startPoint y: 324, endPoint x: 1248, endPoint y: 334, distance: 11.5
click at [1253, 323] on img at bounding box center [1247, 322] width 19 height 19
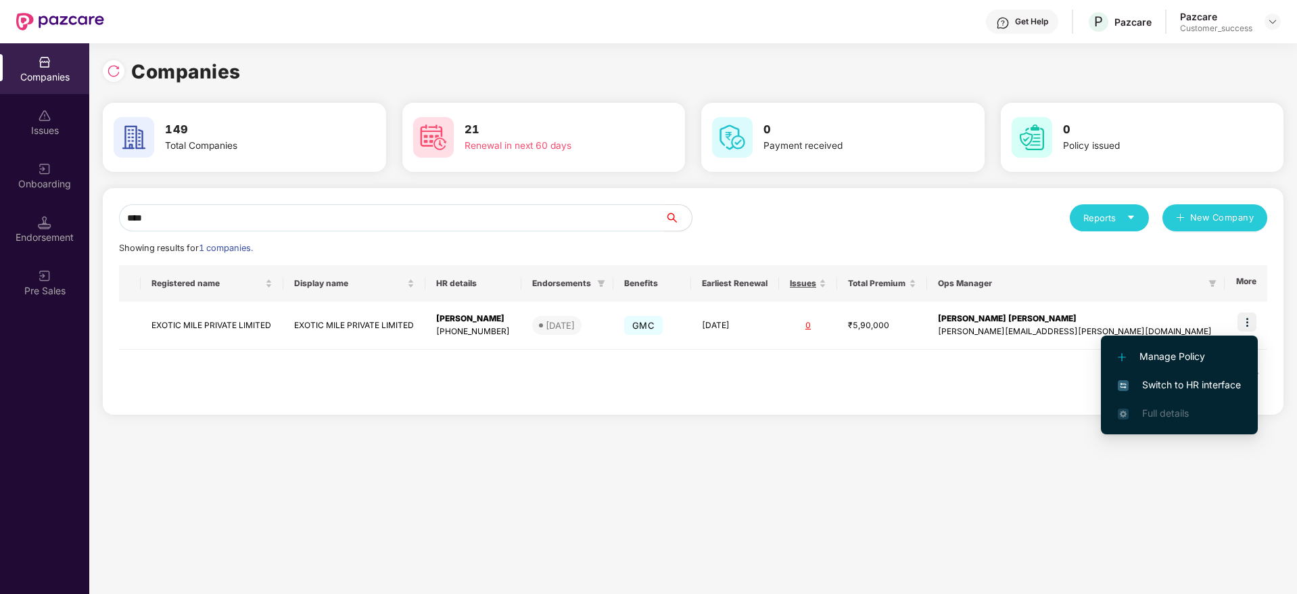
click at [1228, 375] on li "Switch to HR interface" at bounding box center [1179, 385] width 157 height 28
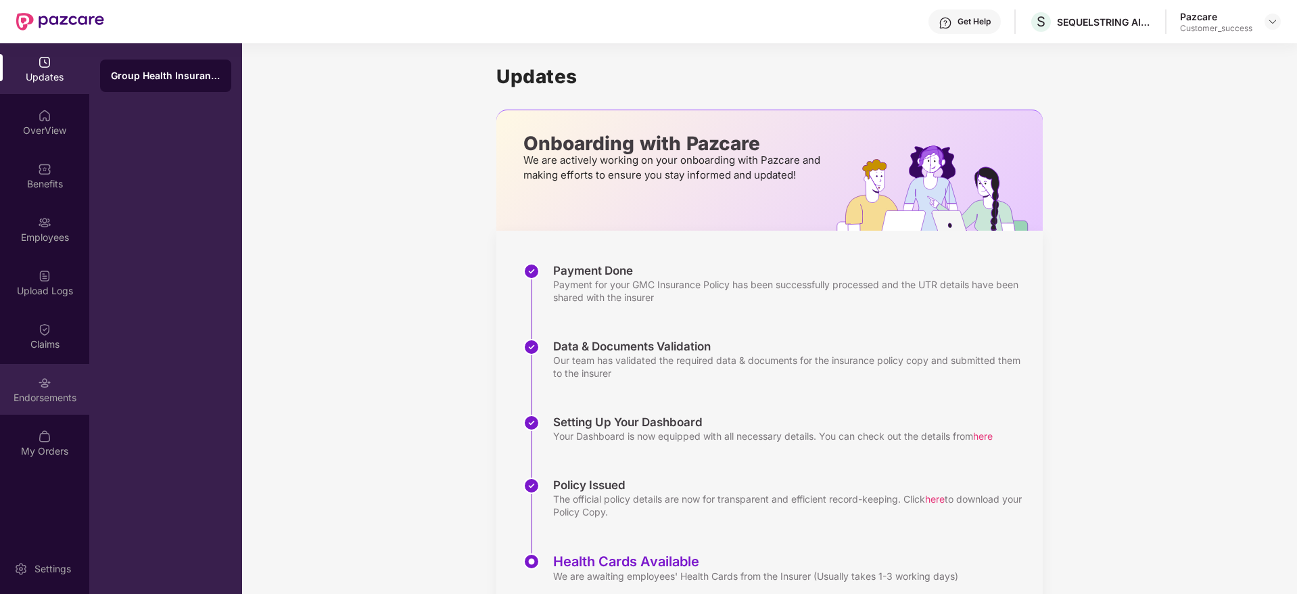
click at [61, 392] on div "Endorsements" at bounding box center [44, 398] width 89 height 14
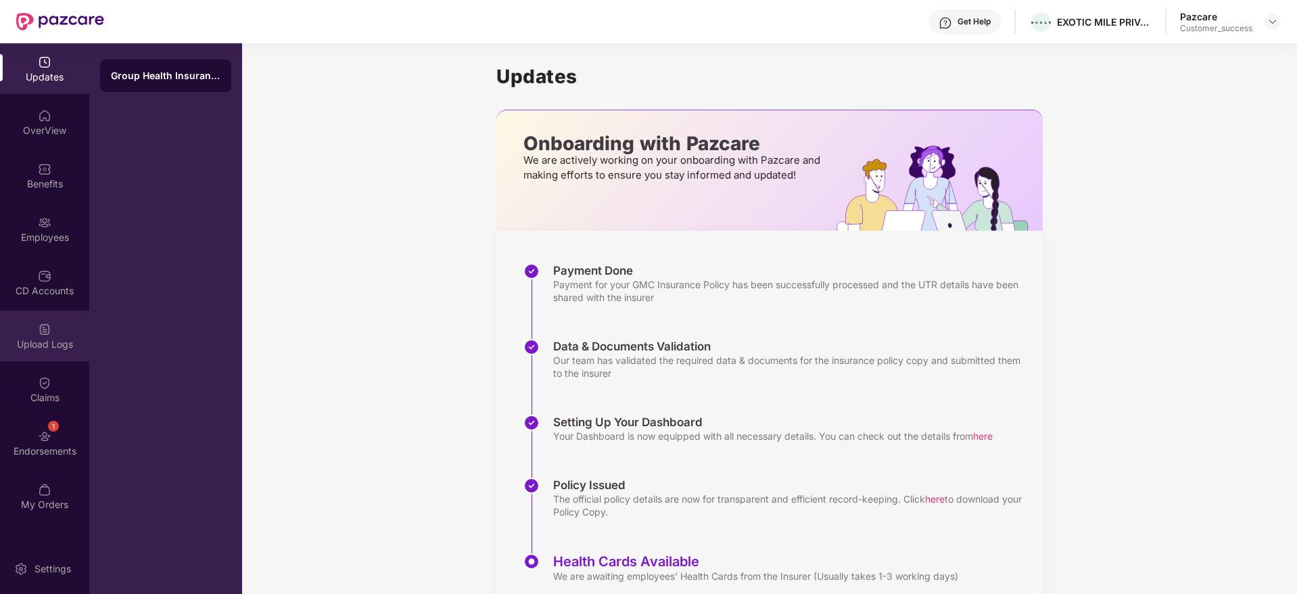
click at [57, 356] on div "Upload Logs" at bounding box center [44, 335] width 89 height 51
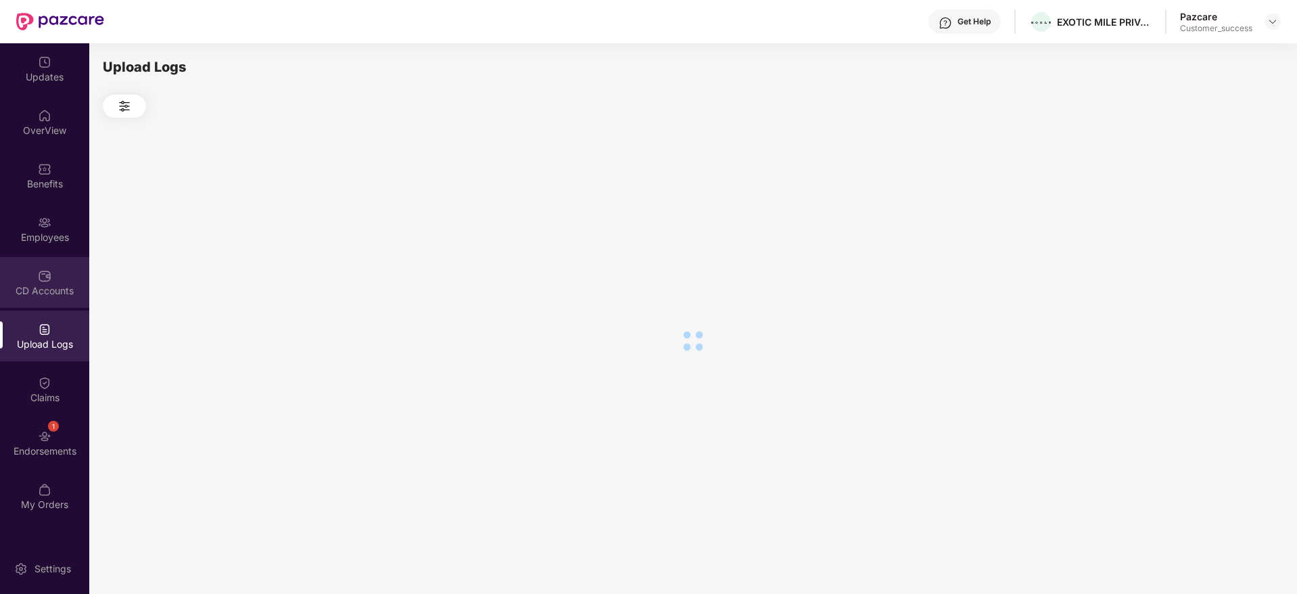
click at [32, 293] on div "CD Accounts" at bounding box center [44, 291] width 89 height 14
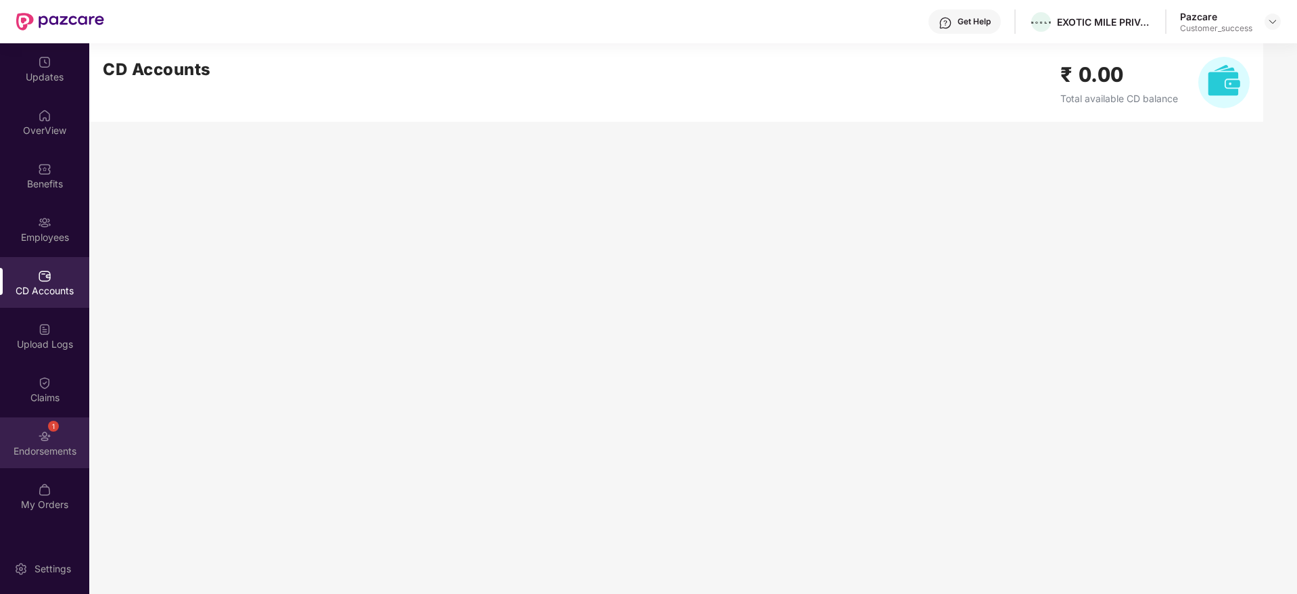
click at [39, 437] on img at bounding box center [45, 437] width 14 height 14
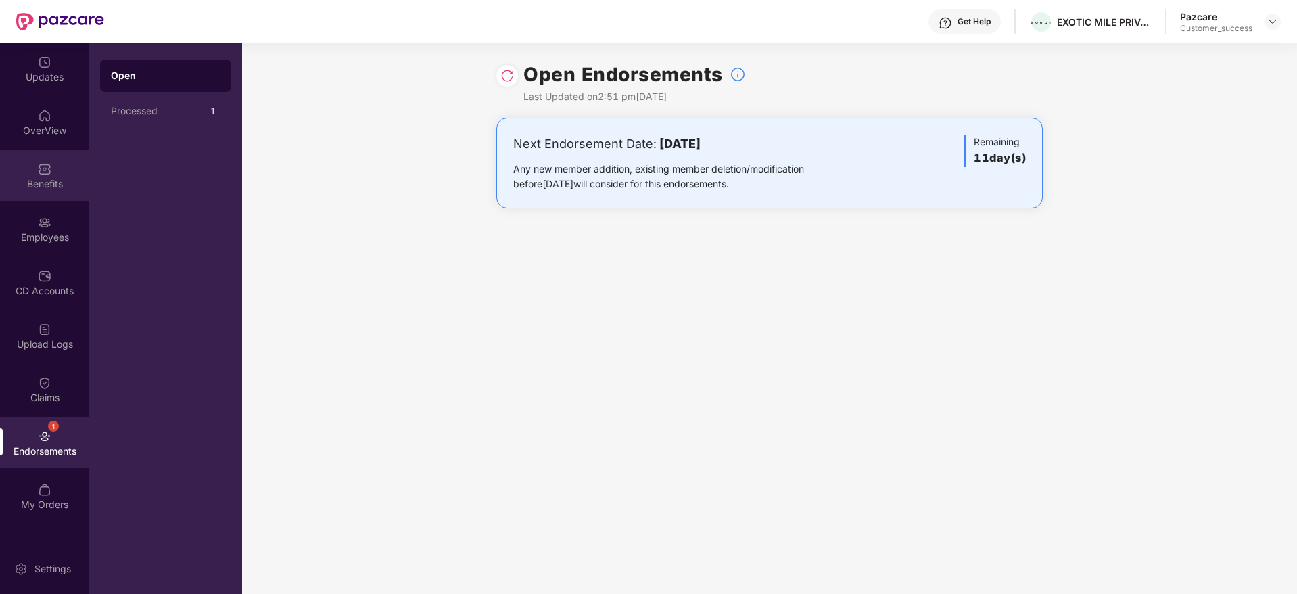
click at [49, 185] on div "Benefits" at bounding box center [44, 184] width 89 height 14
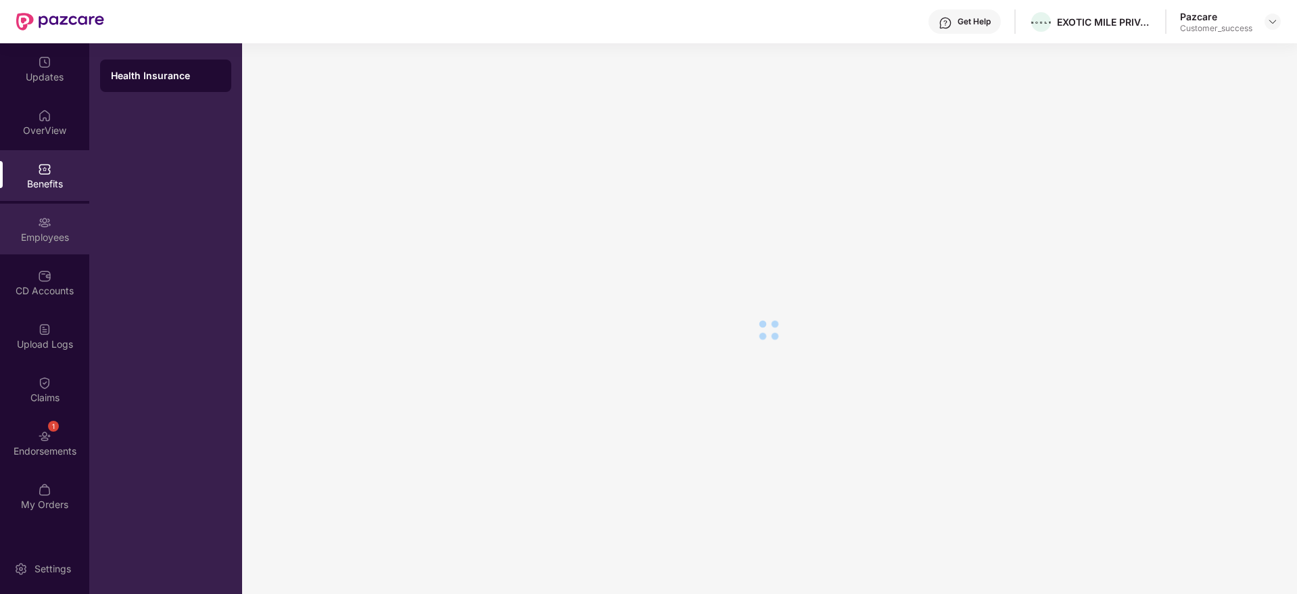
click at [53, 241] on div "Employees" at bounding box center [44, 238] width 89 height 14
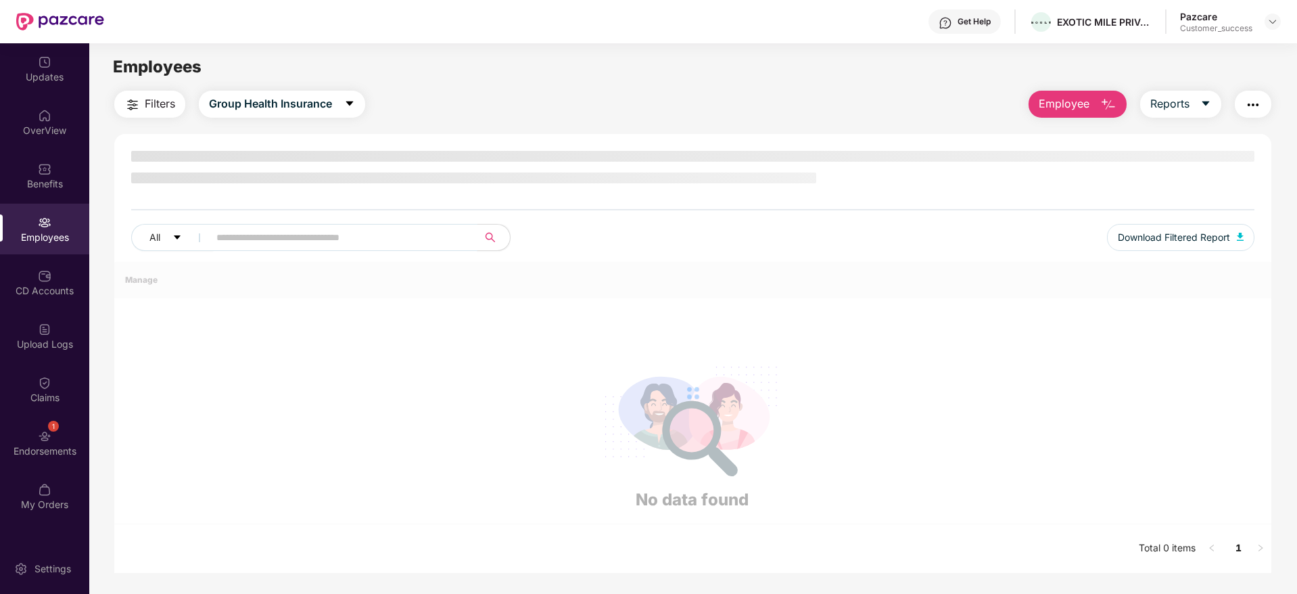
click at [370, 225] on span at bounding box center [338, 237] width 277 height 27
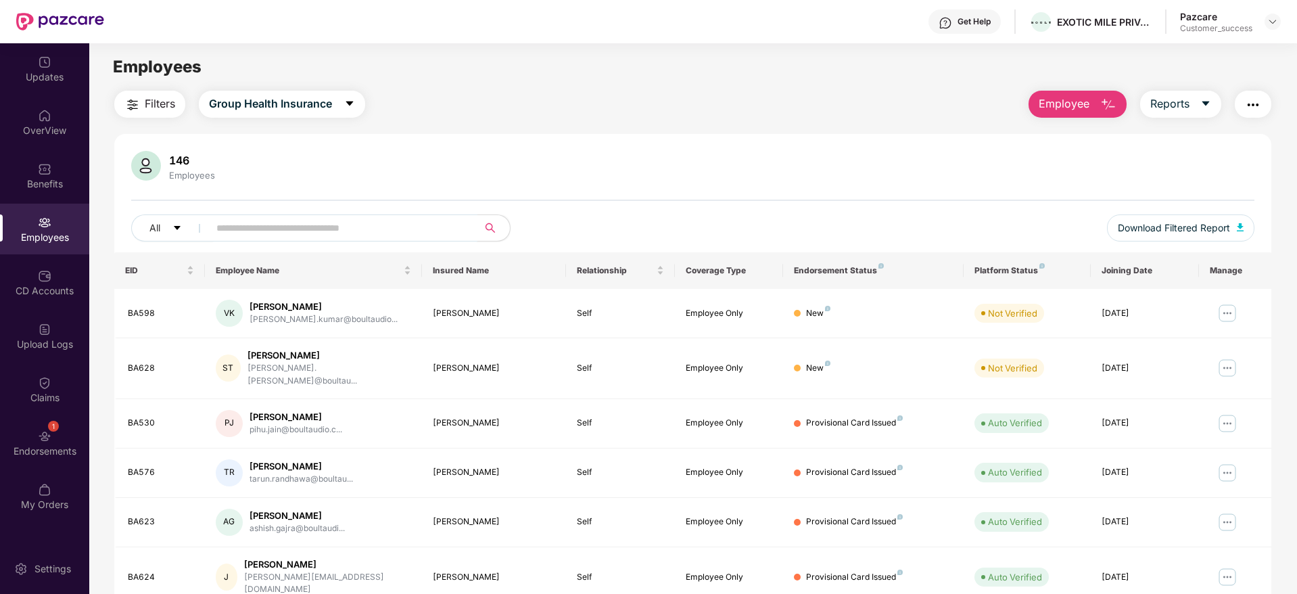
paste input "*****"
type input "*****"
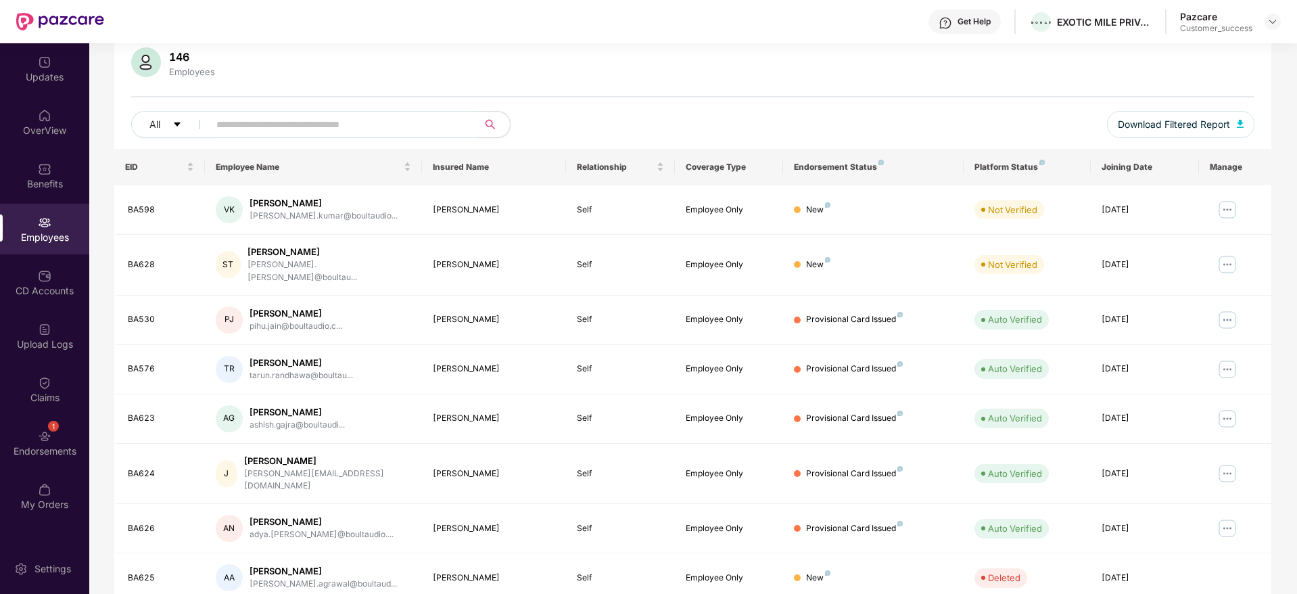
scroll to position [237, 0]
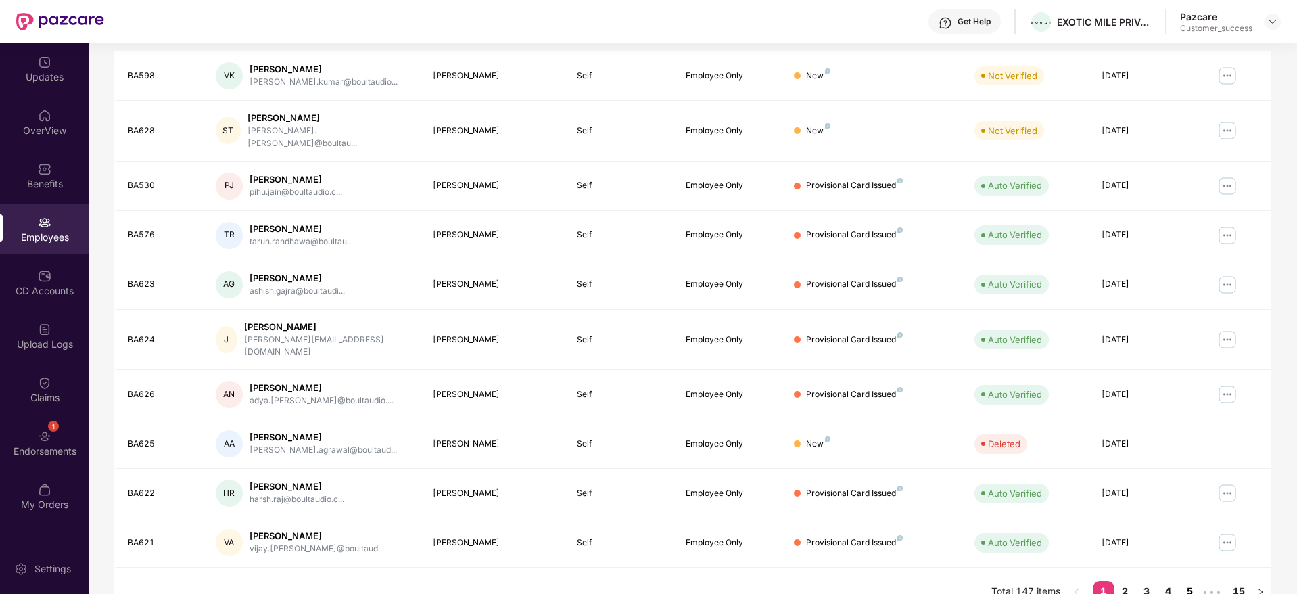
click at [1182, 581] on link "5" at bounding box center [1191, 591] width 22 height 20
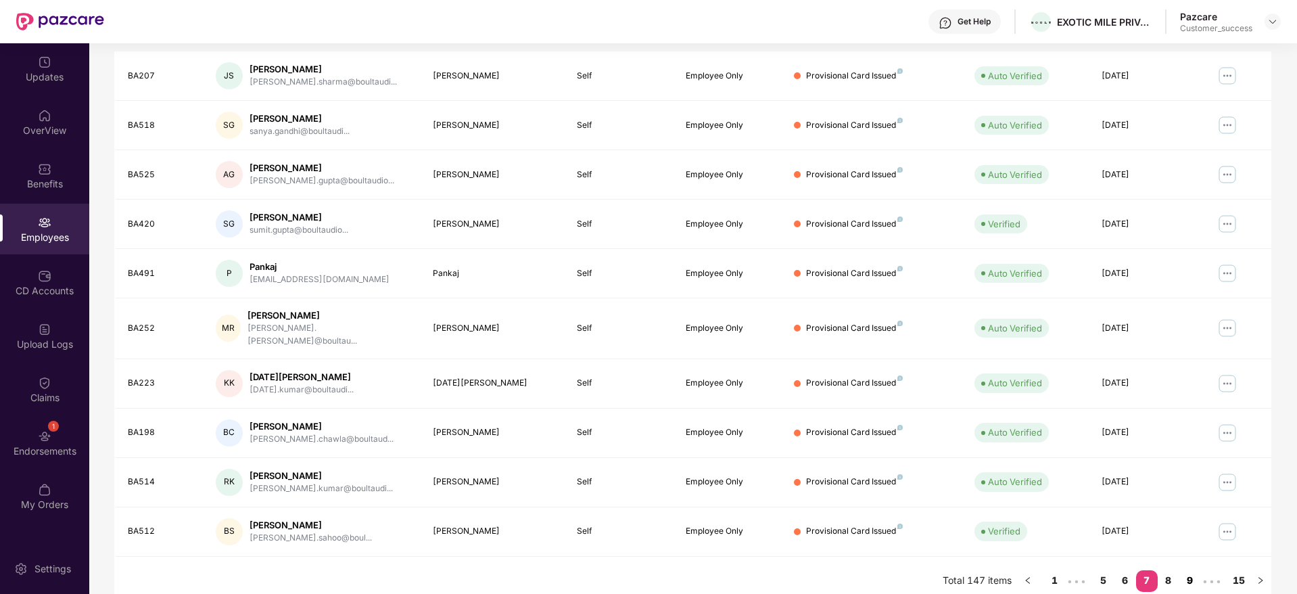
click at [1192, 570] on link "9" at bounding box center [1191, 580] width 22 height 20
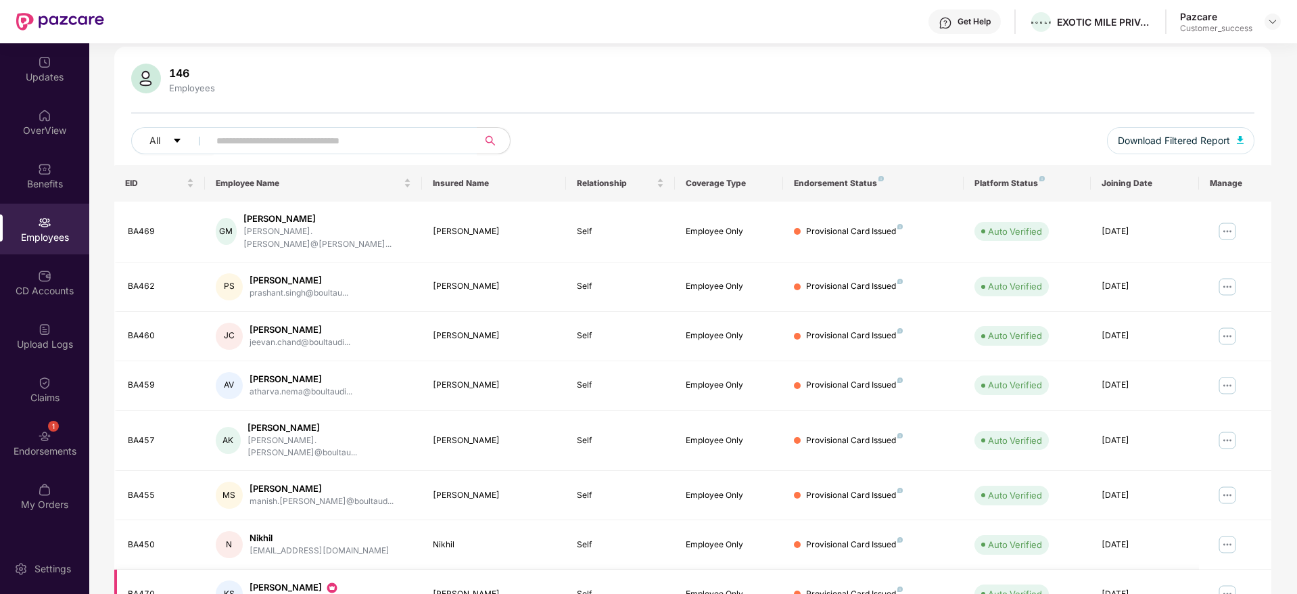
scroll to position [0, 0]
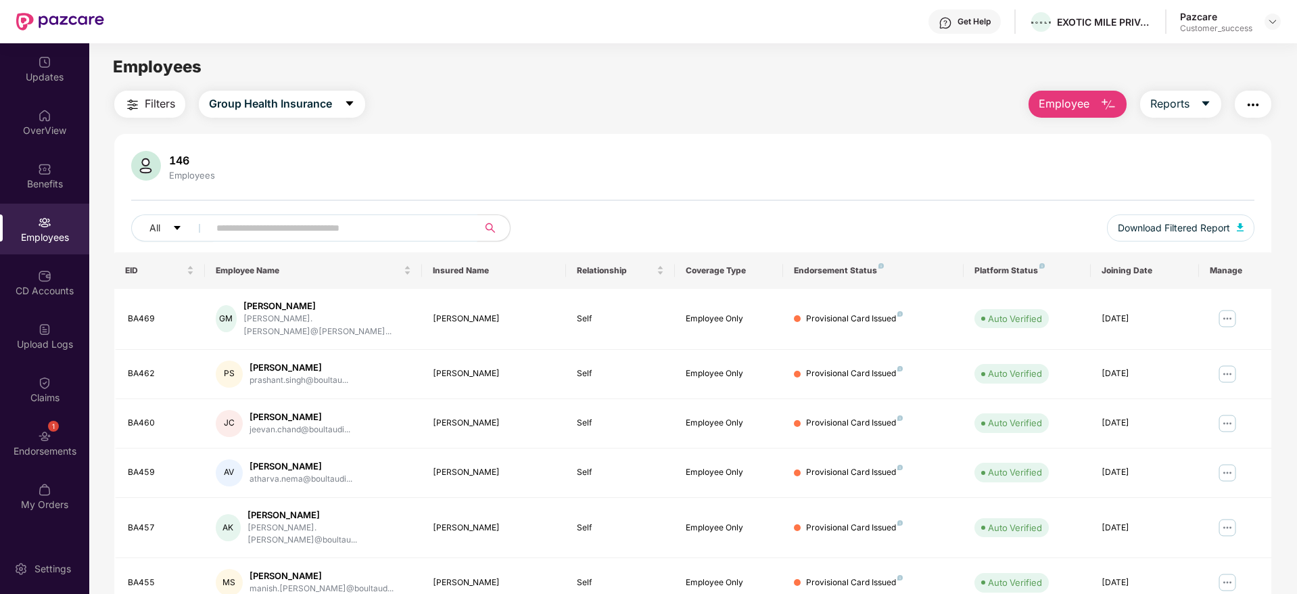
click at [354, 223] on input "text" at bounding box center [337, 228] width 243 height 20
paste input "*****"
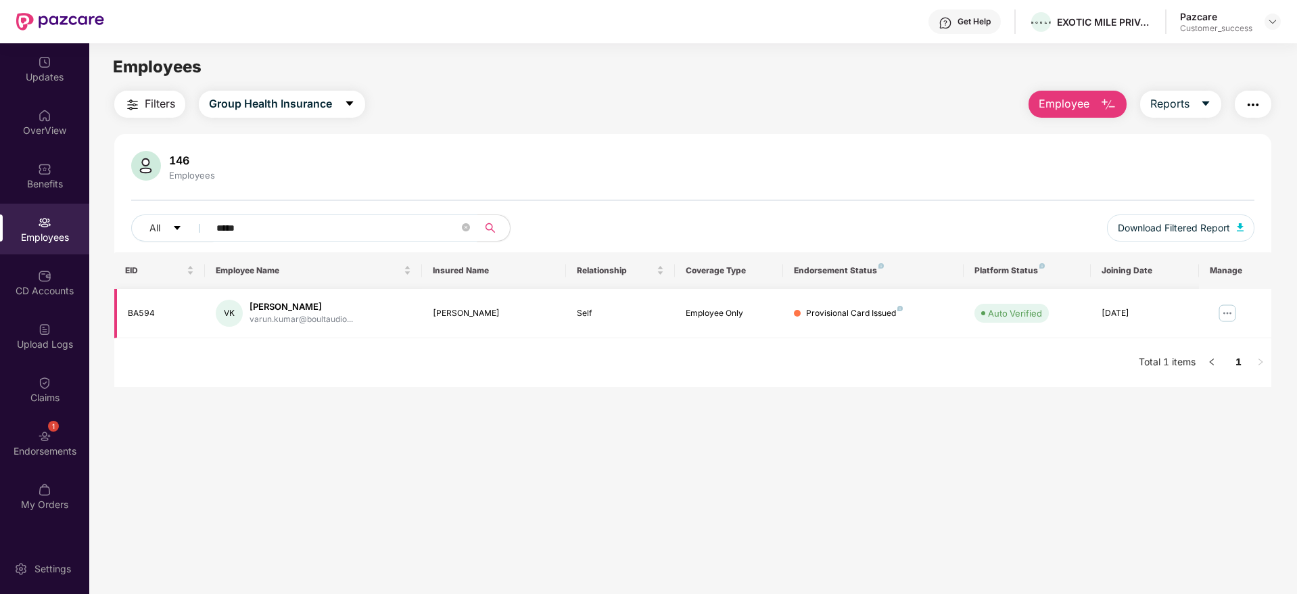
type input "*****"
click at [1228, 310] on img at bounding box center [1228, 313] width 22 height 22
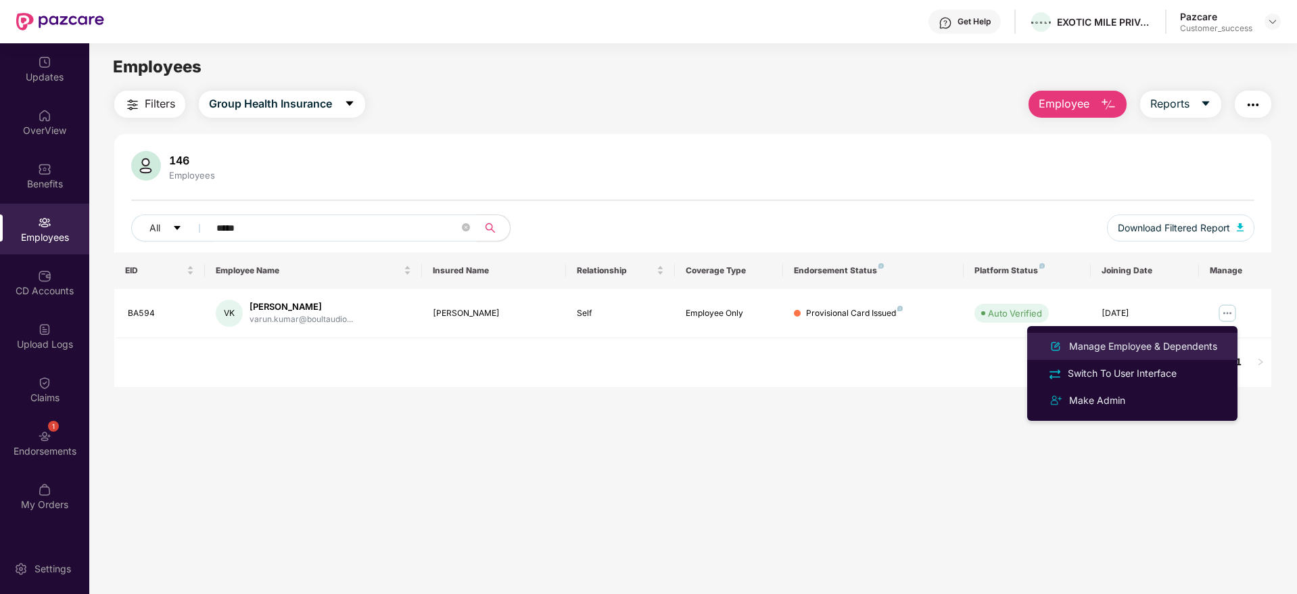
click at [1195, 343] on div "Manage Employee & Dependents" at bounding box center [1144, 346] width 154 height 15
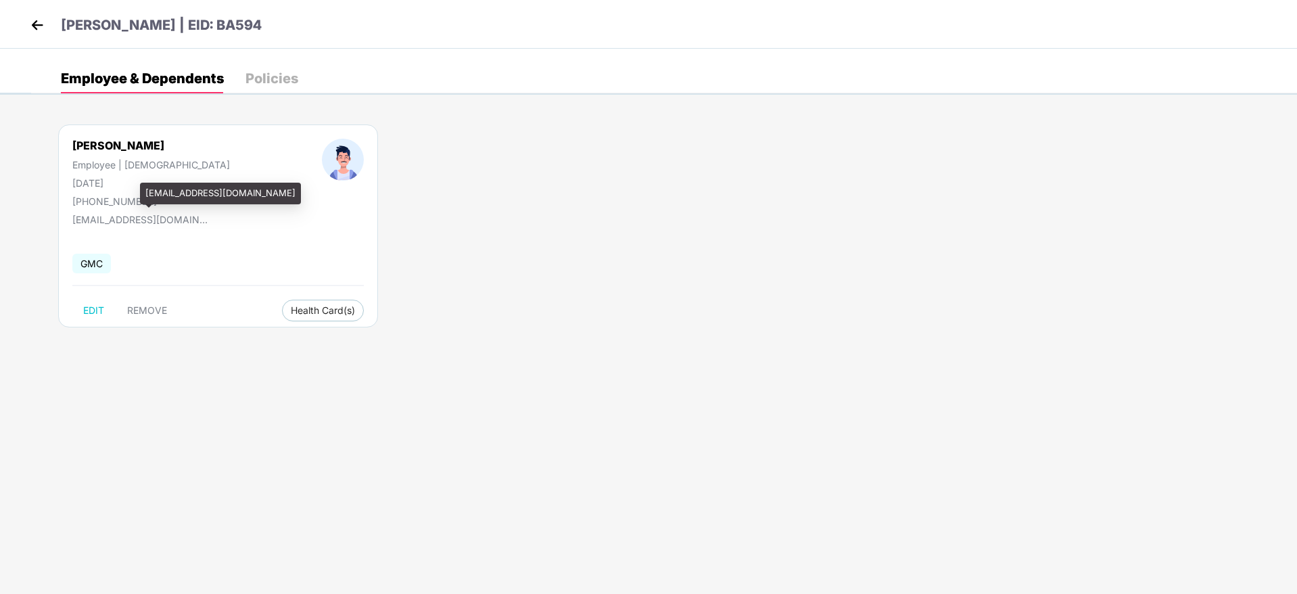
click at [126, 200] on div "+917617447544" at bounding box center [151, 200] width 158 height 11
copy div "+917617447544"
click at [385, 71] on div "Employee & Dependents Policies" at bounding box center [664, 79] width 1266 height 30
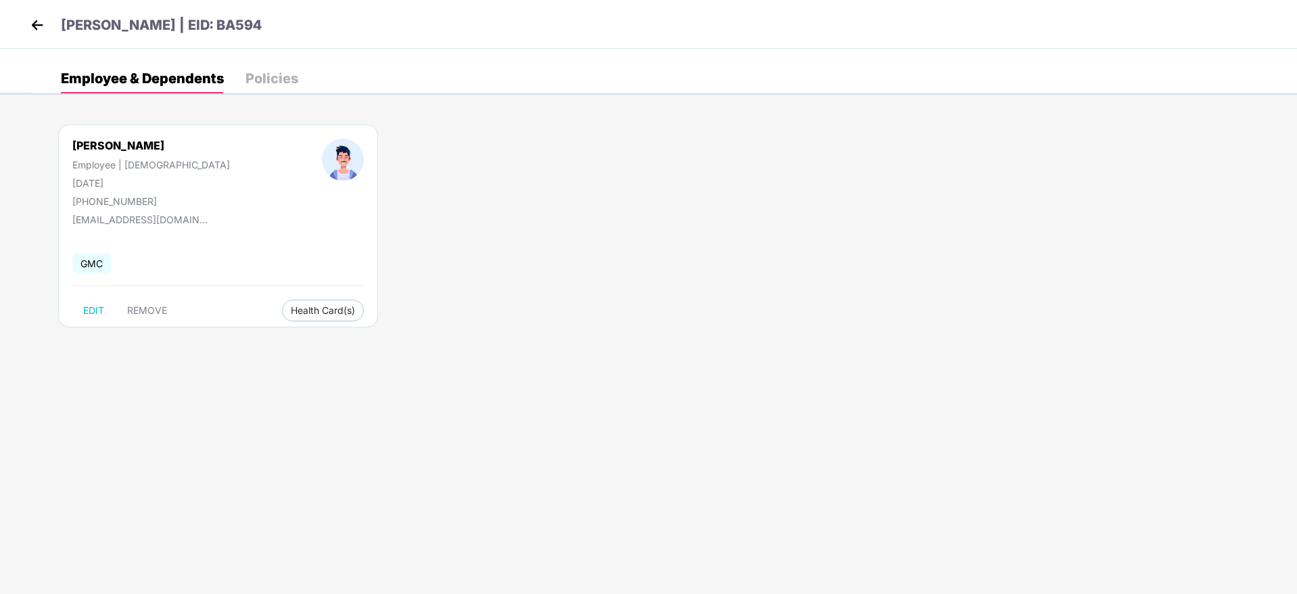
click at [51, 18] on header "Varun Kumar | EID: BA594" at bounding box center [144, 27] width 235 height 24
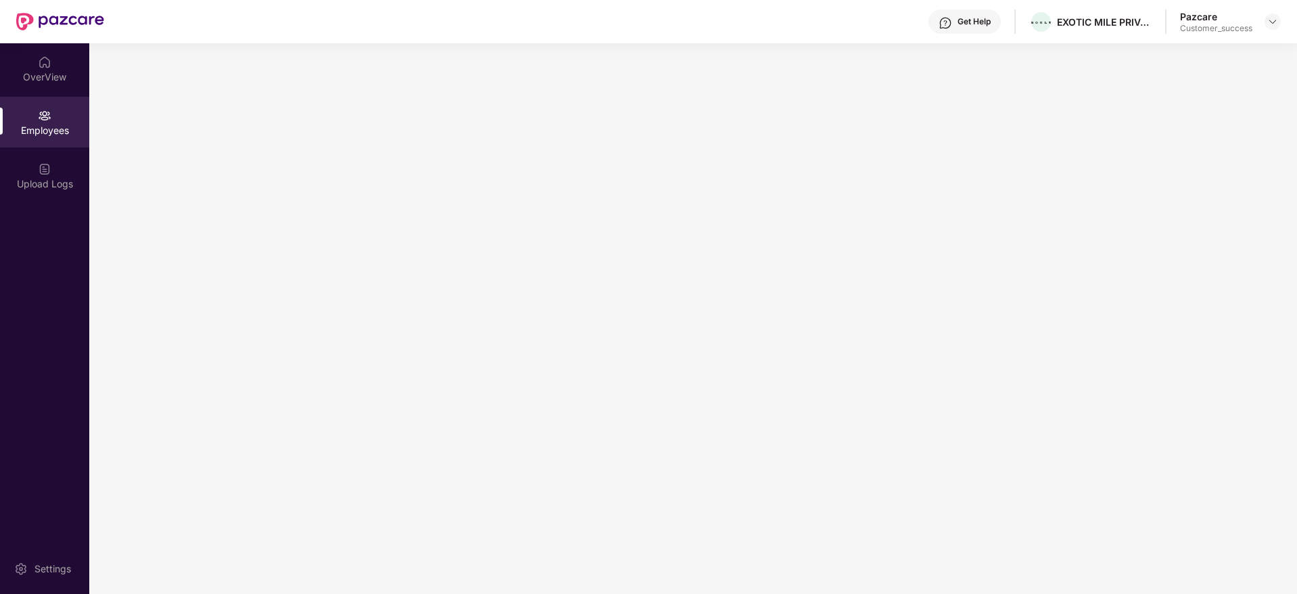
click at [48, 18] on img at bounding box center [60, 22] width 88 height 18
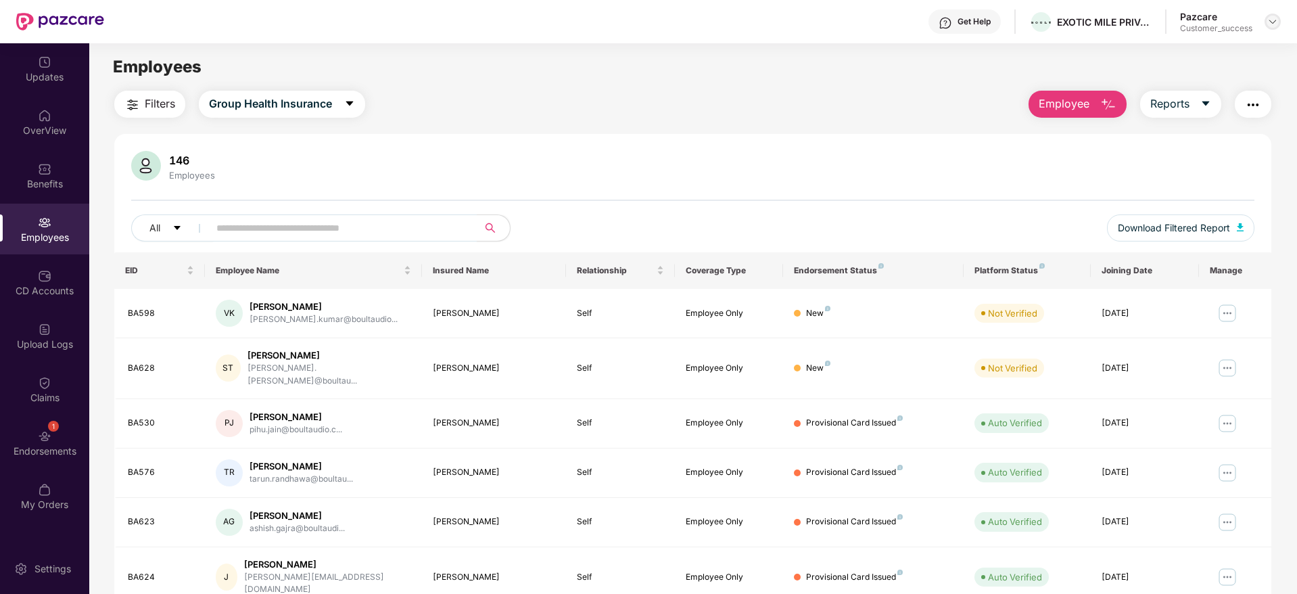
click at [1273, 25] on img at bounding box center [1273, 21] width 11 height 11
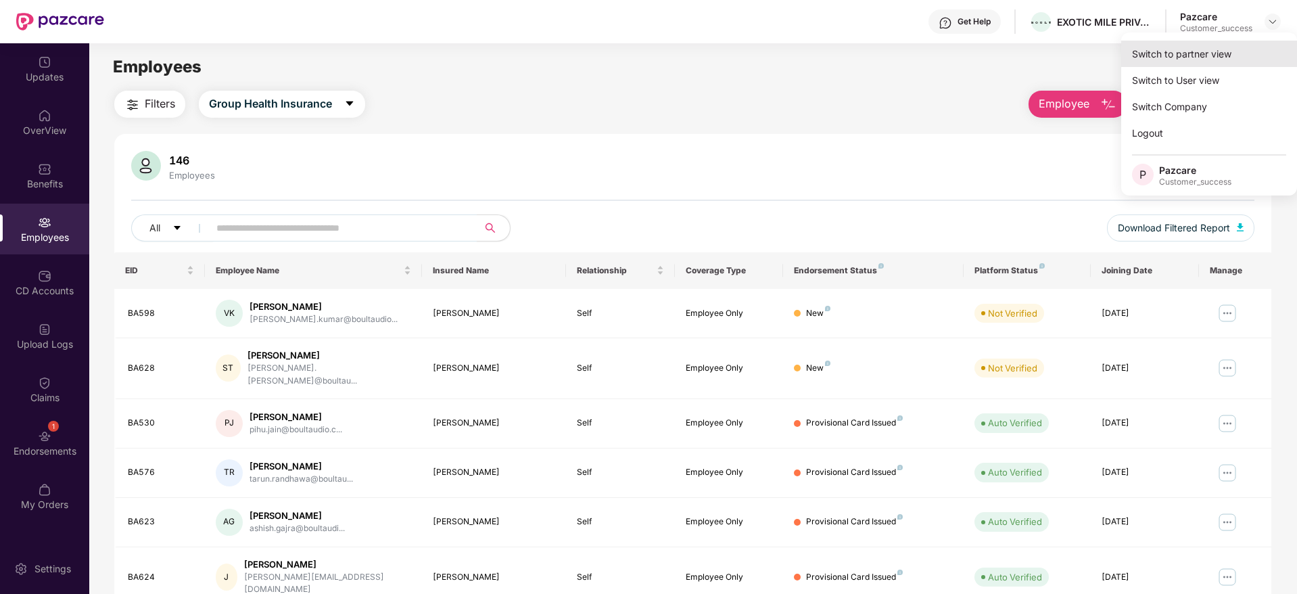
click at [1260, 44] on div "Switch to partner view" at bounding box center [1210, 54] width 176 height 26
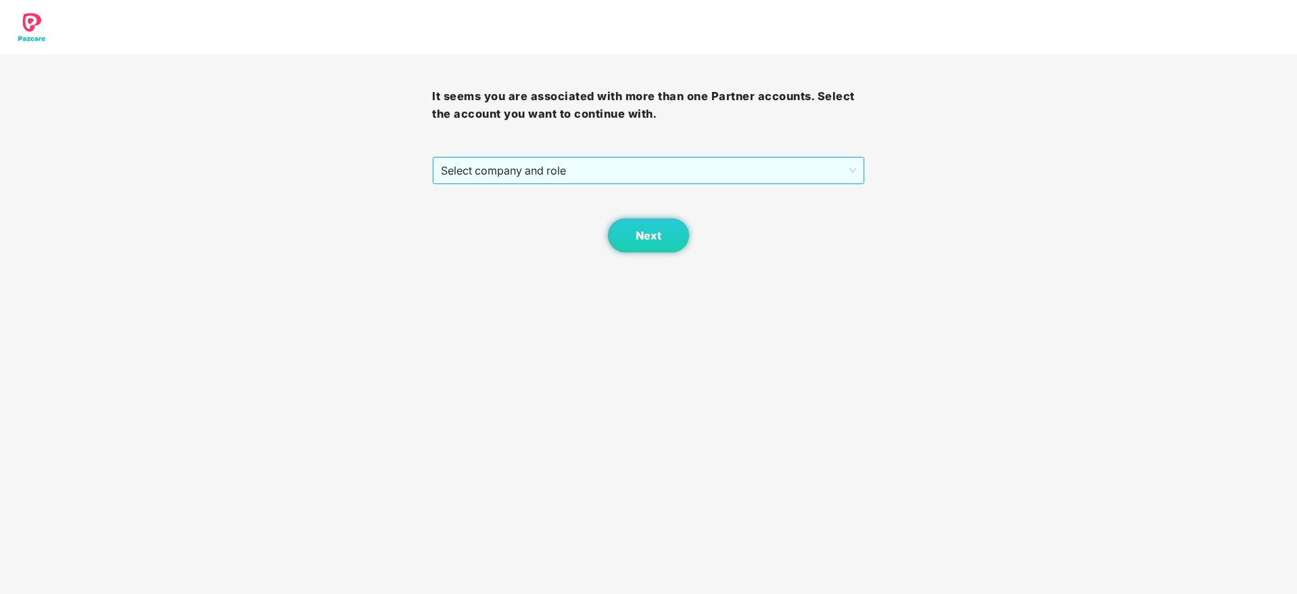
click at [759, 175] on span "Select company and role" at bounding box center [648, 171] width 415 height 26
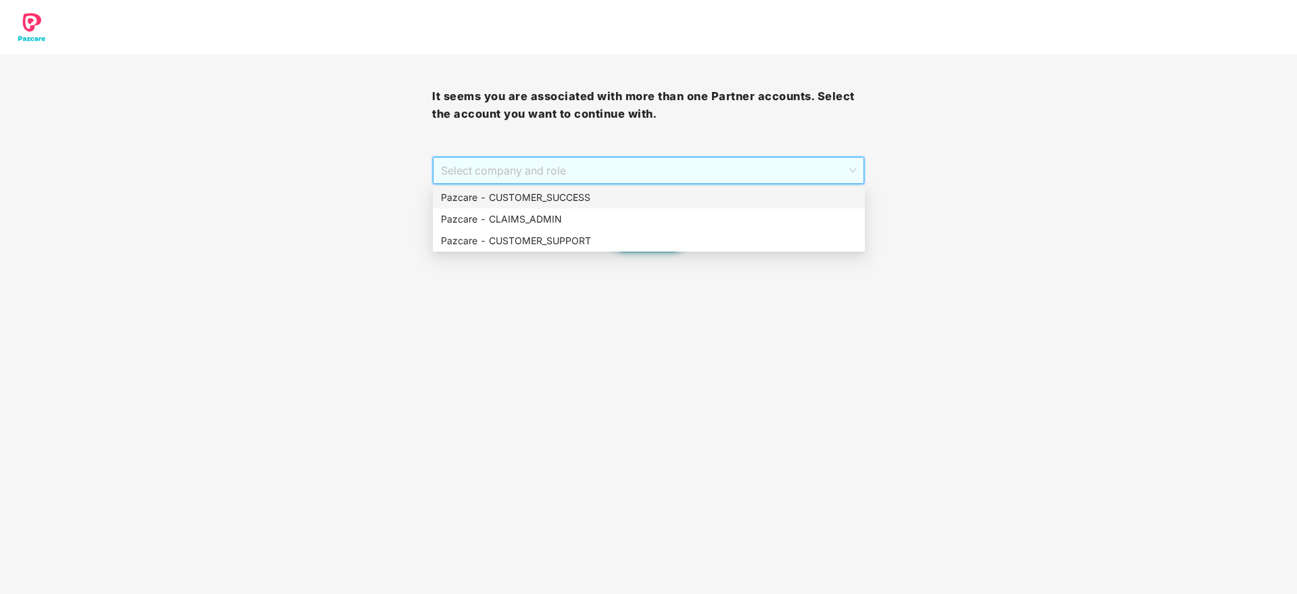
click at [977, 158] on div "It seems you are associated with more than one Partner accounts. Select the acc…" at bounding box center [648, 126] width 1297 height 252
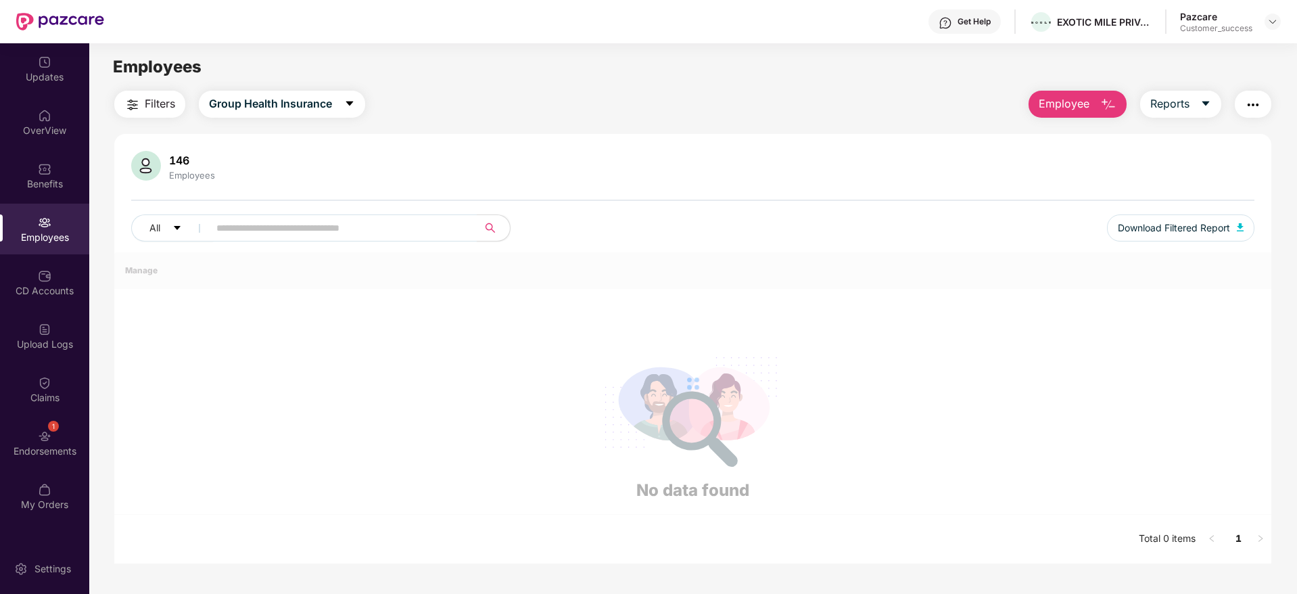
click at [1091, 24] on div "EXOTIC MILE PRIVATE LIMITED" at bounding box center [1104, 22] width 95 height 13
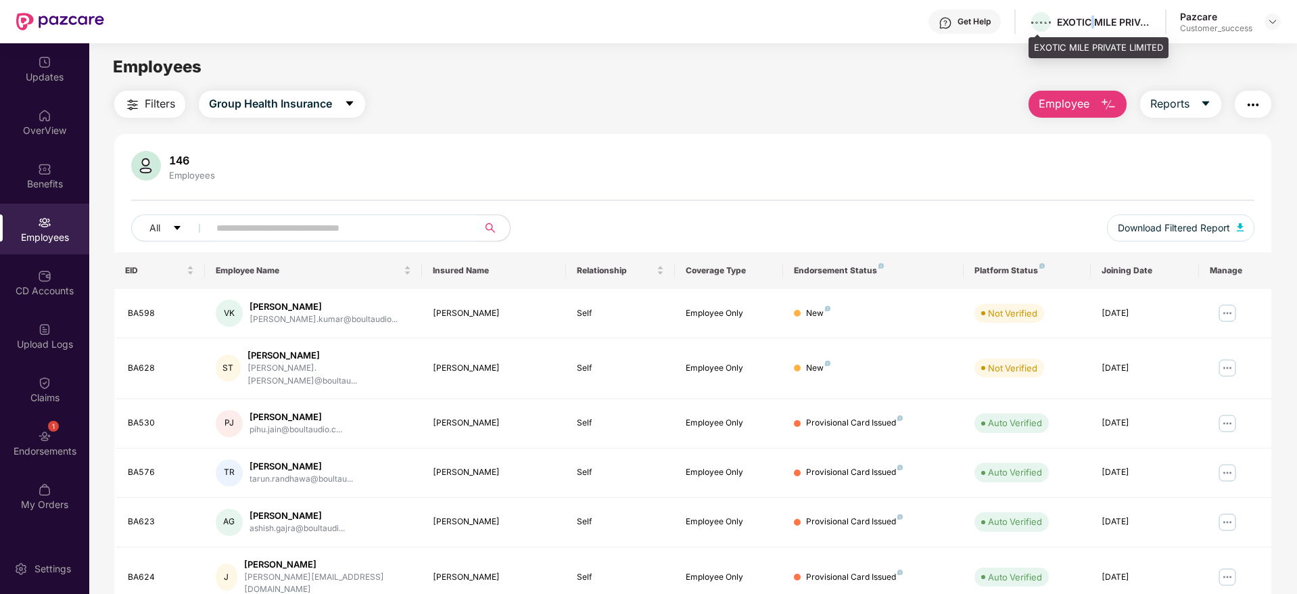
click at [1091, 24] on div "EXOTIC MILE PRIVATE LIMITED" at bounding box center [1104, 22] width 95 height 13
copy div "EXOTIC MILE PRIVATE LIMITED"
click at [438, 229] on input "text" at bounding box center [337, 228] width 243 height 20
paste input "*****"
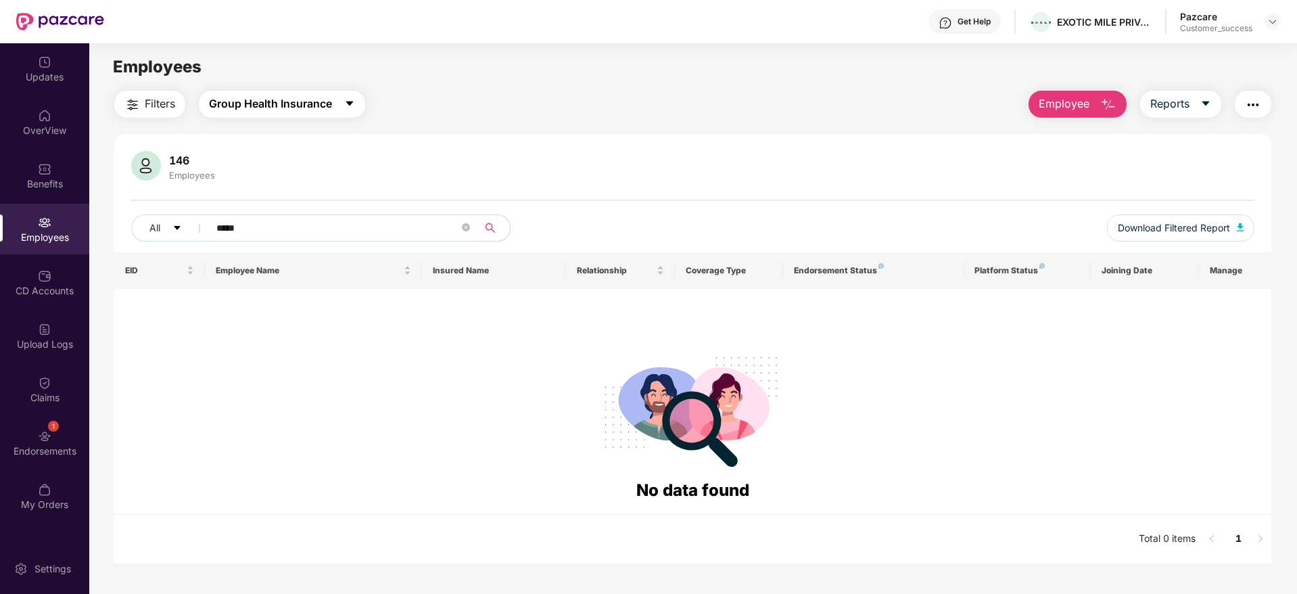
click at [344, 112] on button "Group Health Insurance" at bounding box center [282, 104] width 166 height 27
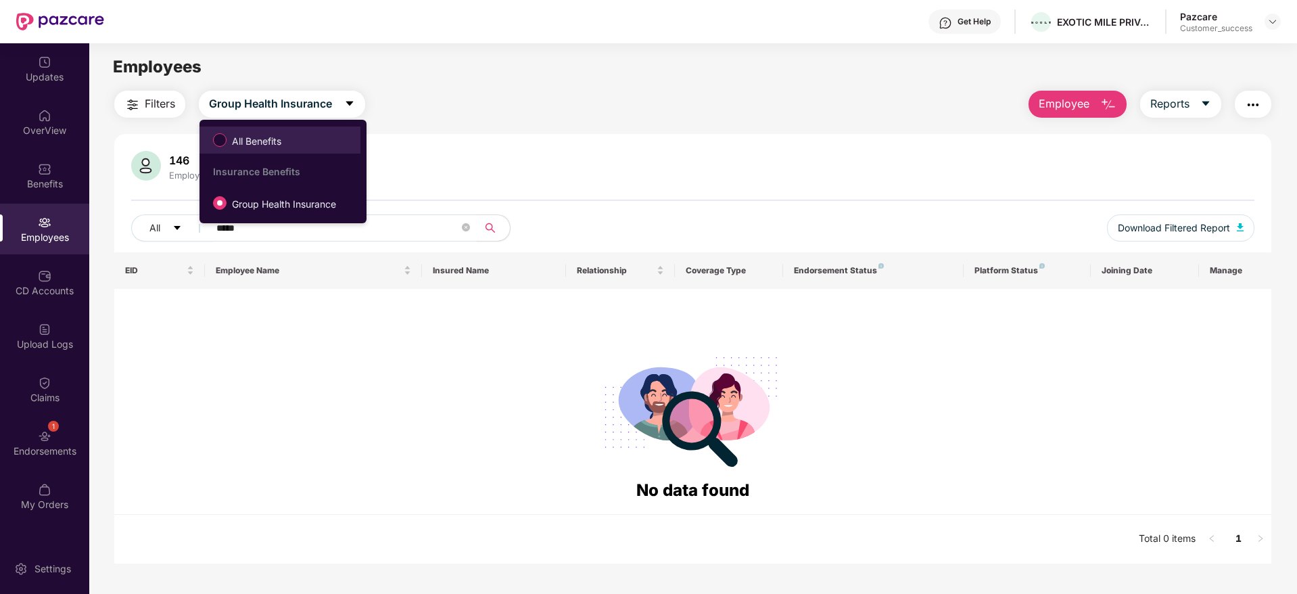
click at [340, 135] on span "All Benefits" at bounding box center [279, 140] width 147 height 23
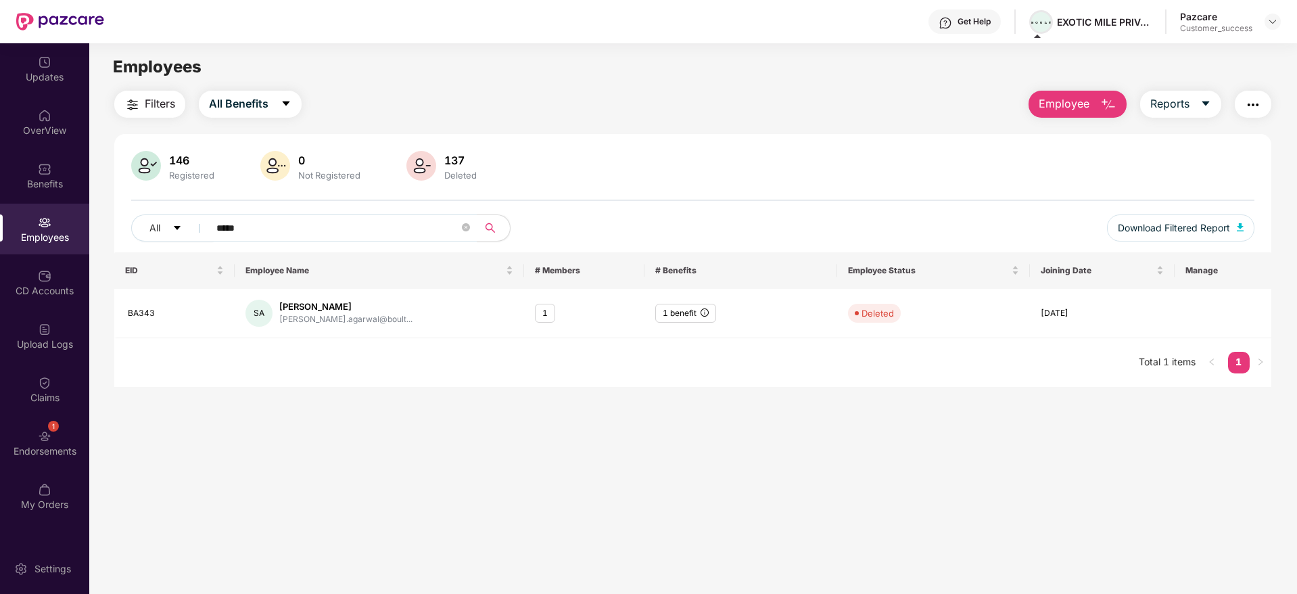
click at [1052, 21] on span at bounding box center [1042, 22] width 24 height 24
click at [1068, 21] on div "EXOTIC MILE PRIVATE LIMITED" at bounding box center [1104, 22] width 95 height 13
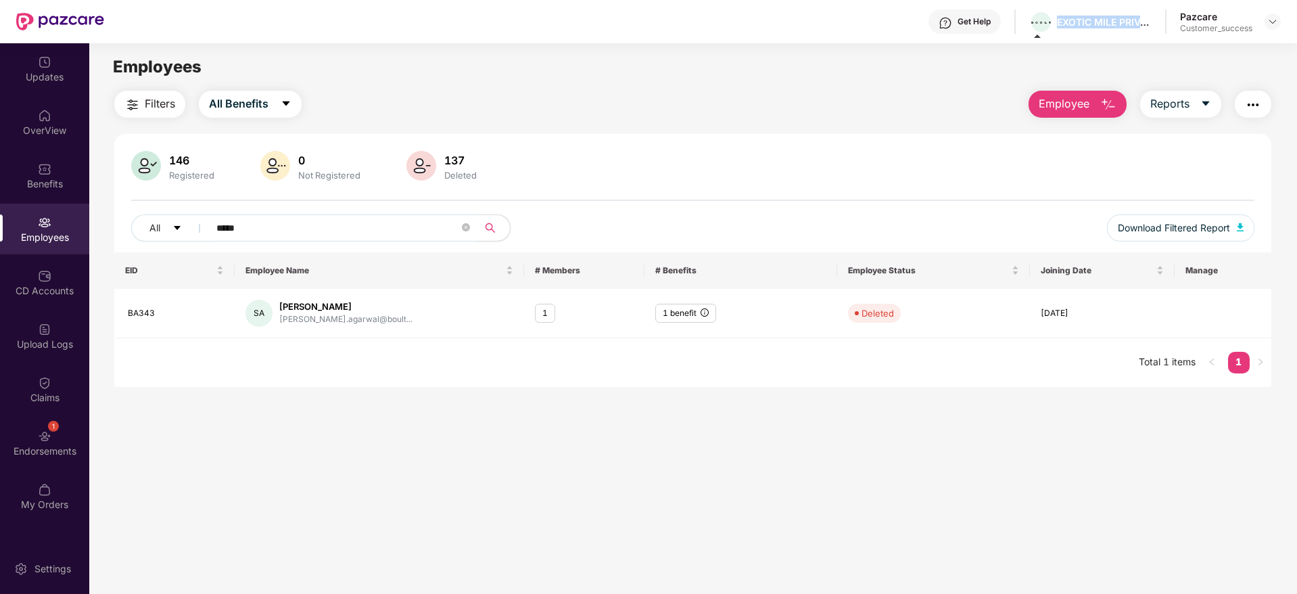
click at [1068, 21] on div "EXOTIC MILE PRIVATE LIMITED" at bounding box center [1104, 22] width 95 height 13
copy div "EXOTIC MILE PRIVATE LIMITED"
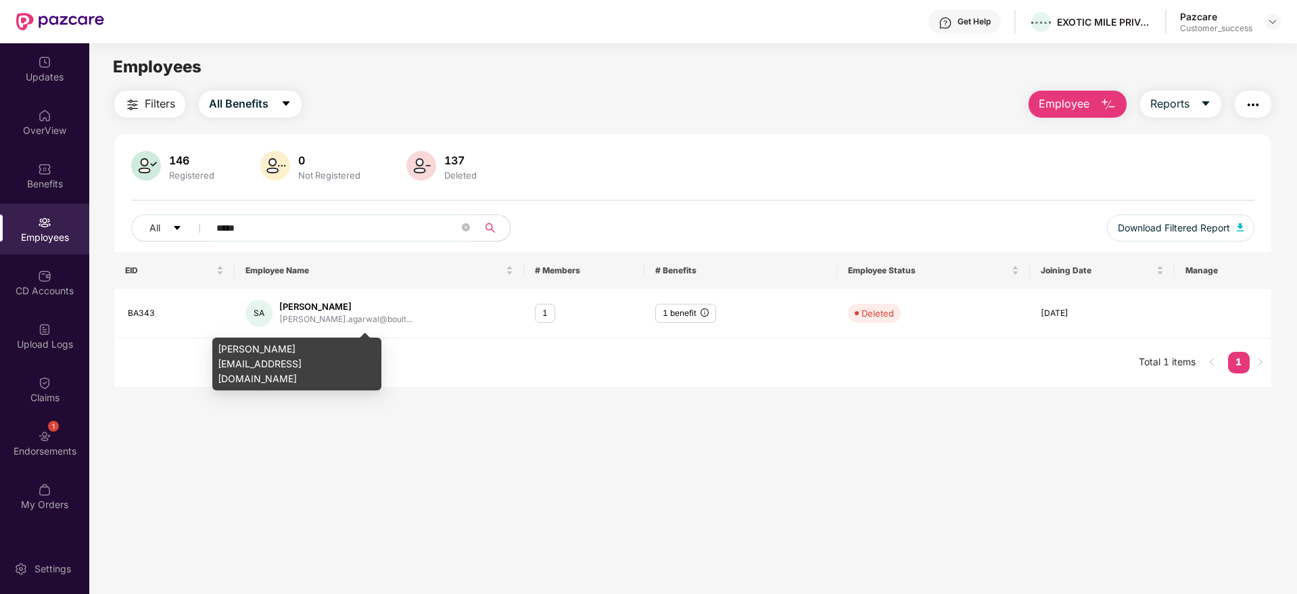
click at [337, 344] on div "shreyans.agarwal@boultaudio.com" at bounding box center [296, 364] width 169 height 53
copy div "shreyans.agarwal@boultaudio.com"
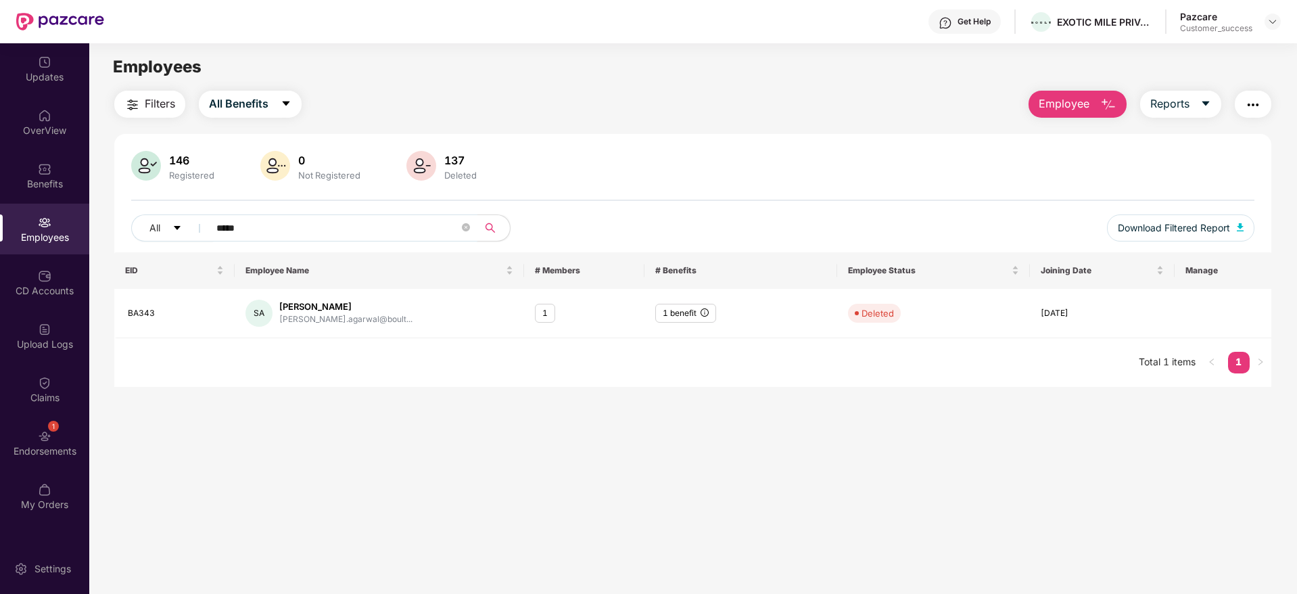
drag, startPoint x: 438, startPoint y: 232, endPoint x: 0, endPoint y: 214, distance: 438.0
click at [0, 212] on div "Updates OverView Benefits Employees CD Accounts Upload Logs Claims 1 Endorsemen…" at bounding box center [648, 318] width 1297 height 551
paste input "text"
type input "*****"
click at [705, 313] on div "2 benefits" at bounding box center [687, 314] width 65 height 20
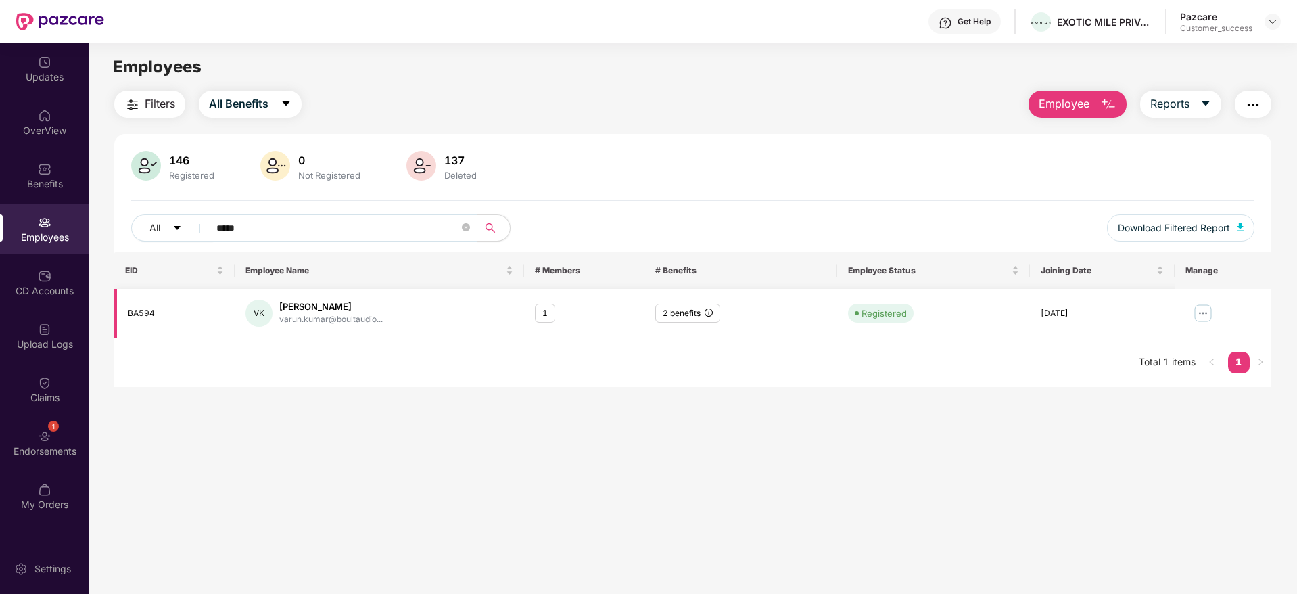
click at [1201, 311] on img at bounding box center [1204, 313] width 22 height 22
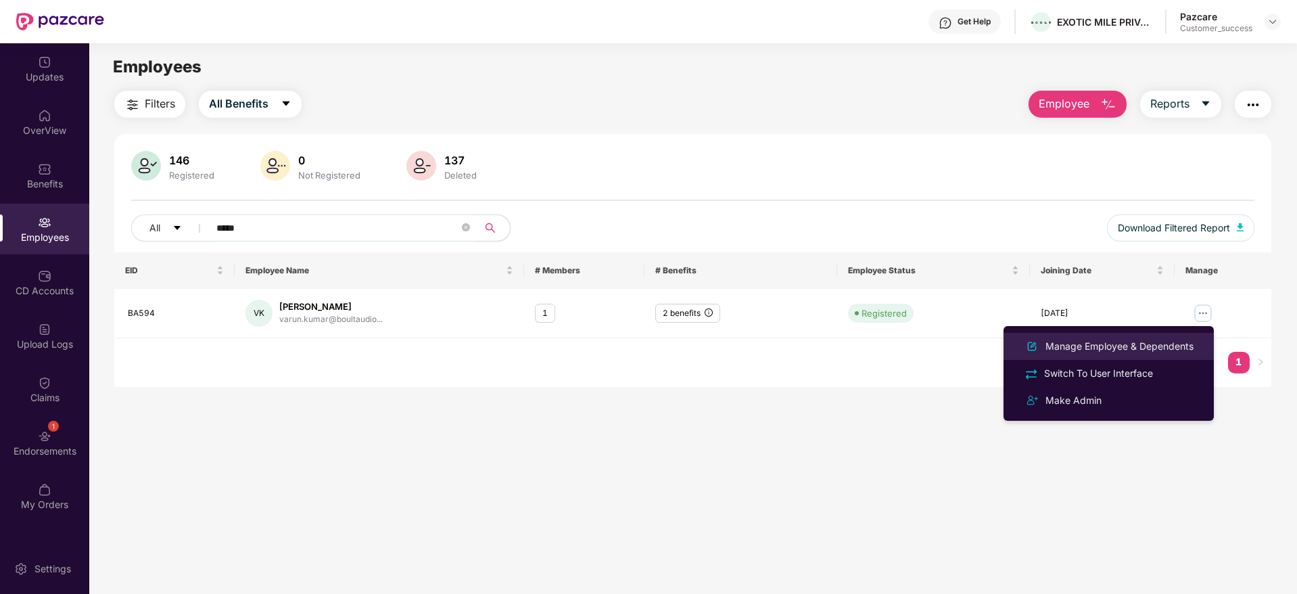
click at [1168, 340] on div "Manage Employee & Dependents" at bounding box center [1120, 346] width 154 height 15
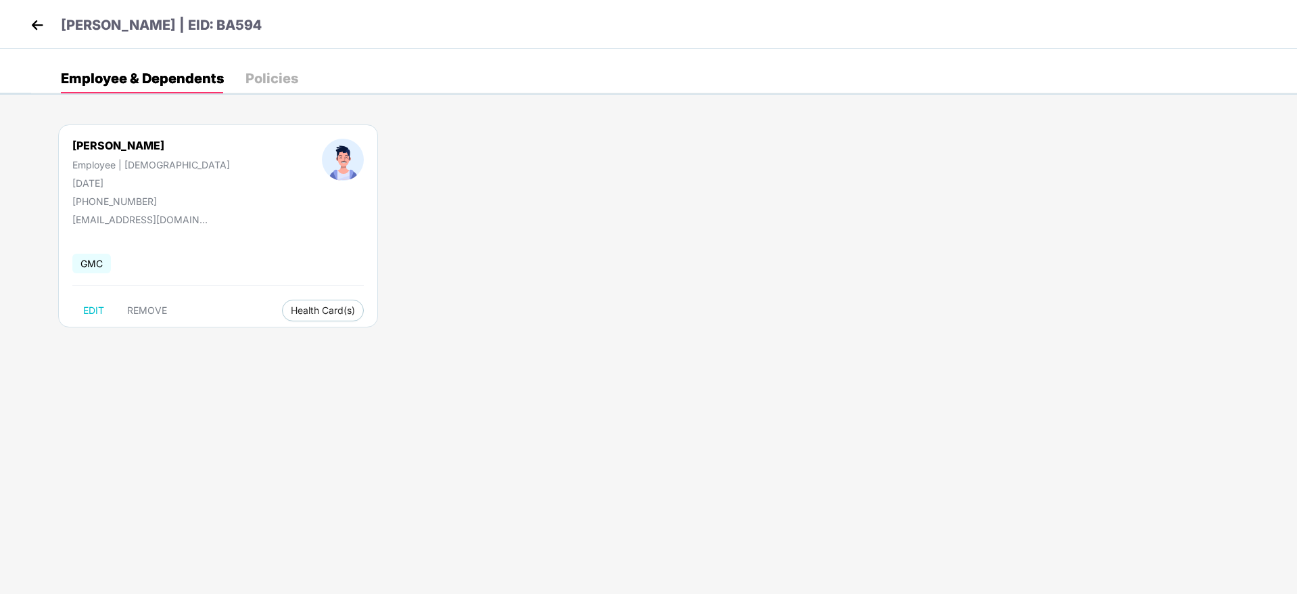
click at [134, 200] on div "+918572013697" at bounding box center [151, 200] width 158 height 11
drag, startPoint x: 37, startPoint y: 2, endPoint x: 37, endPoint y: 20, distance: 18.3
click at [37, 4] on div "Varun Kumar | EID: BA594" at bounding box center [648, 24] width 1297 height 49
click at [37, 20] on img at bounding box center [37, 25] width 20 height 20
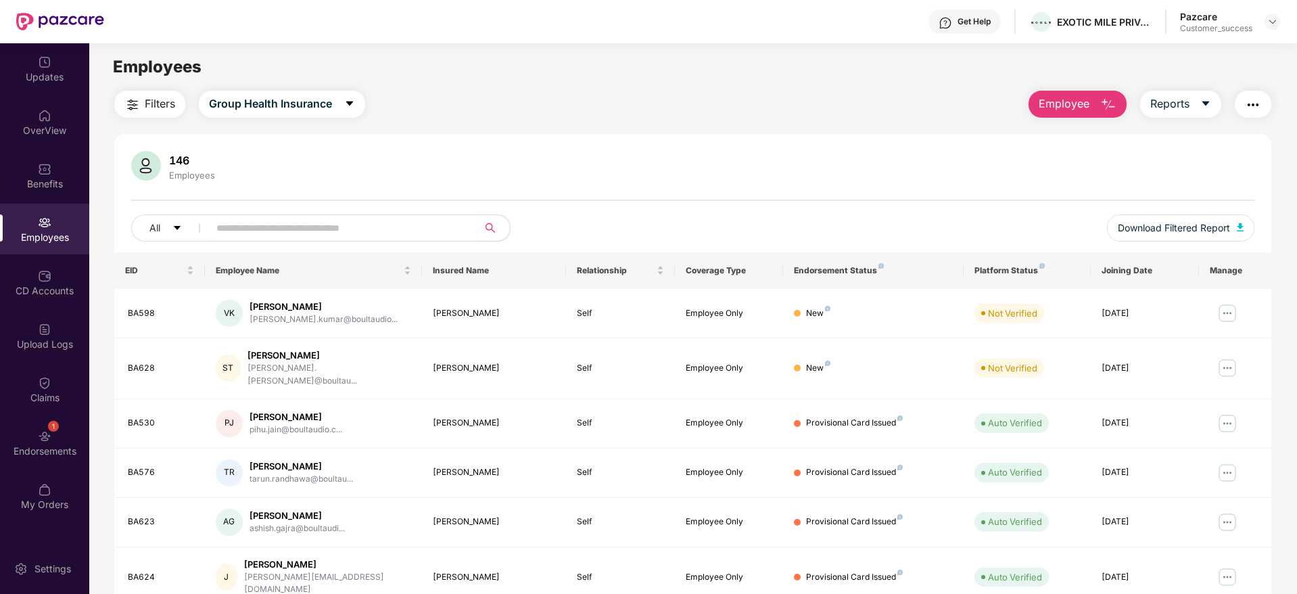
click at [400, 219] on input "text" at bounding box center [337, 228] width 243 height 20
paste input "*****"
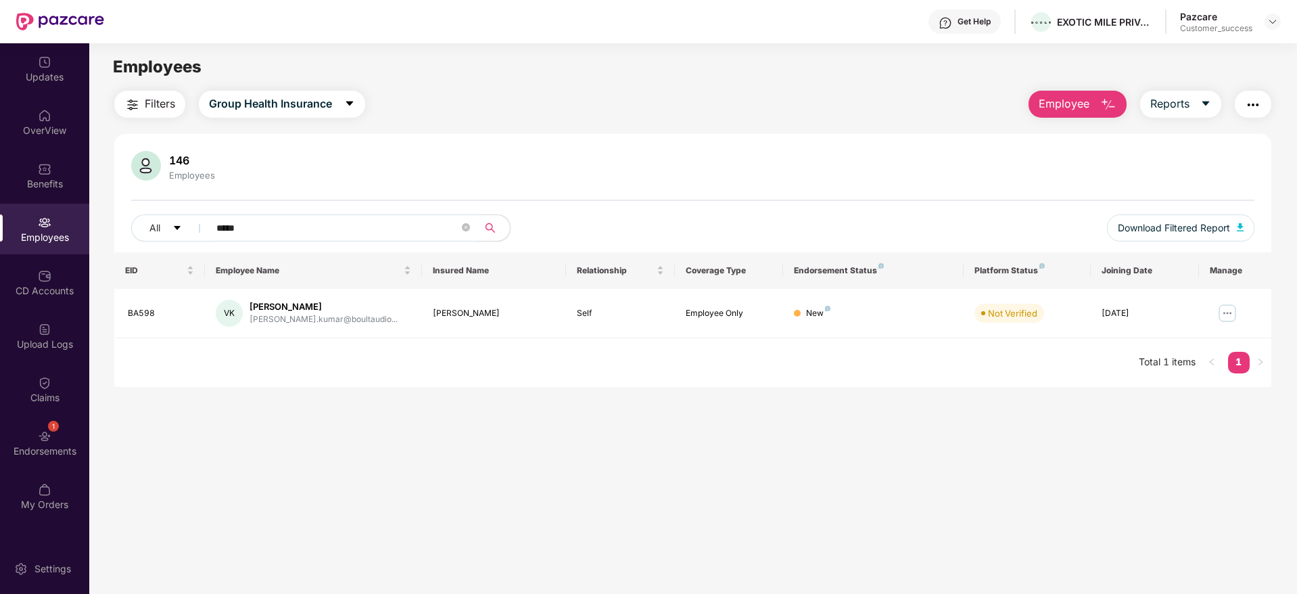
click at [343, 238] on span "*****" at bounding box center [338, 227] width 277 height 27
paste input "text"
type input "*****"
click at [1225, 317] on img at bounding box center [1228, 313] width 22 height 22
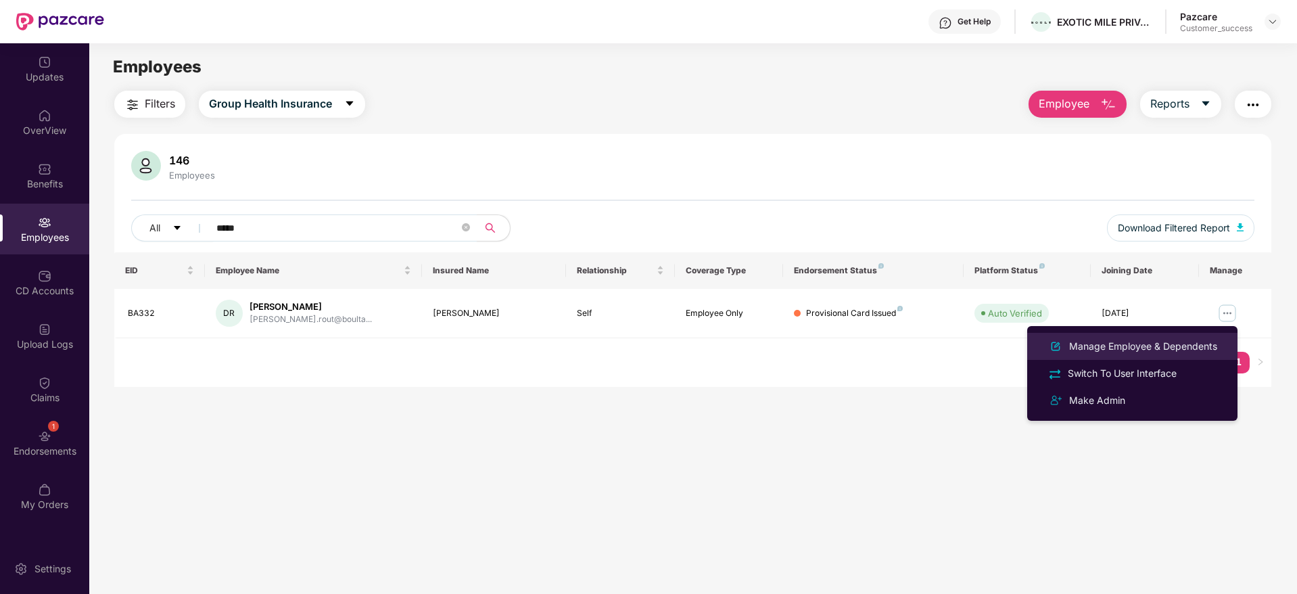
click at [1193, 337] on li "Manage Employee & Dependents" at bounding box center [1133, 346] width 210 height 27
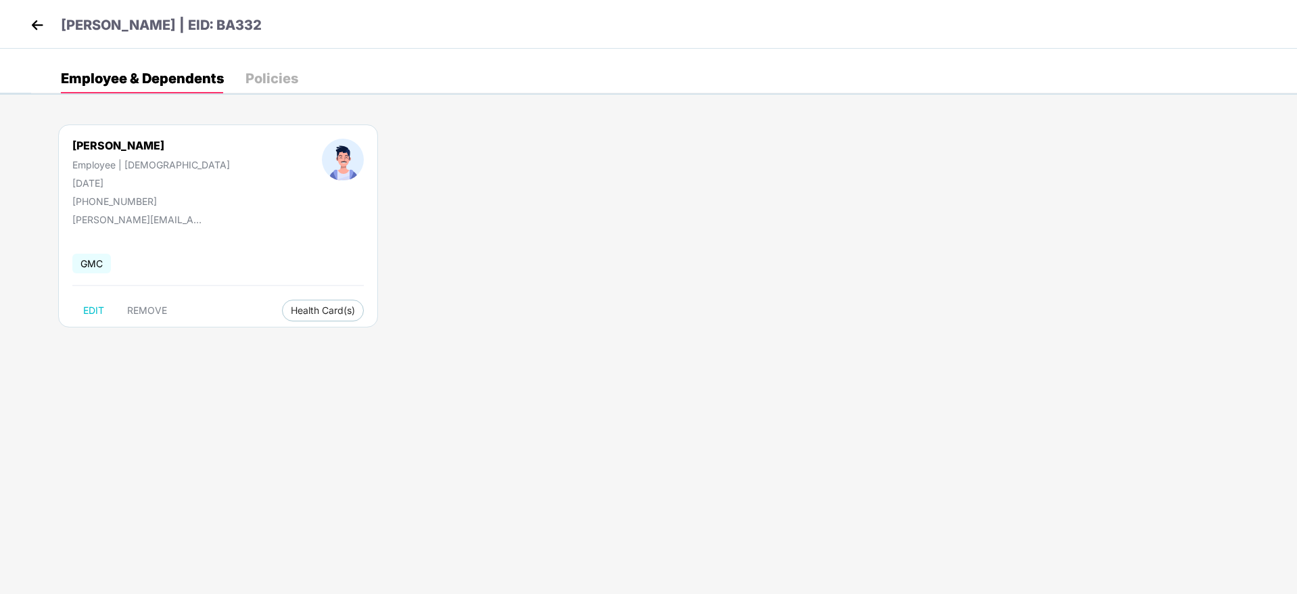
click at [127, 201] on div "+918917224747" at bounding box center [151, 200] width 158 height 11
copy div "918917224747"
click at [109, 198] on div "+918917224747" at bounding box center [151, 200] width 158 height 11
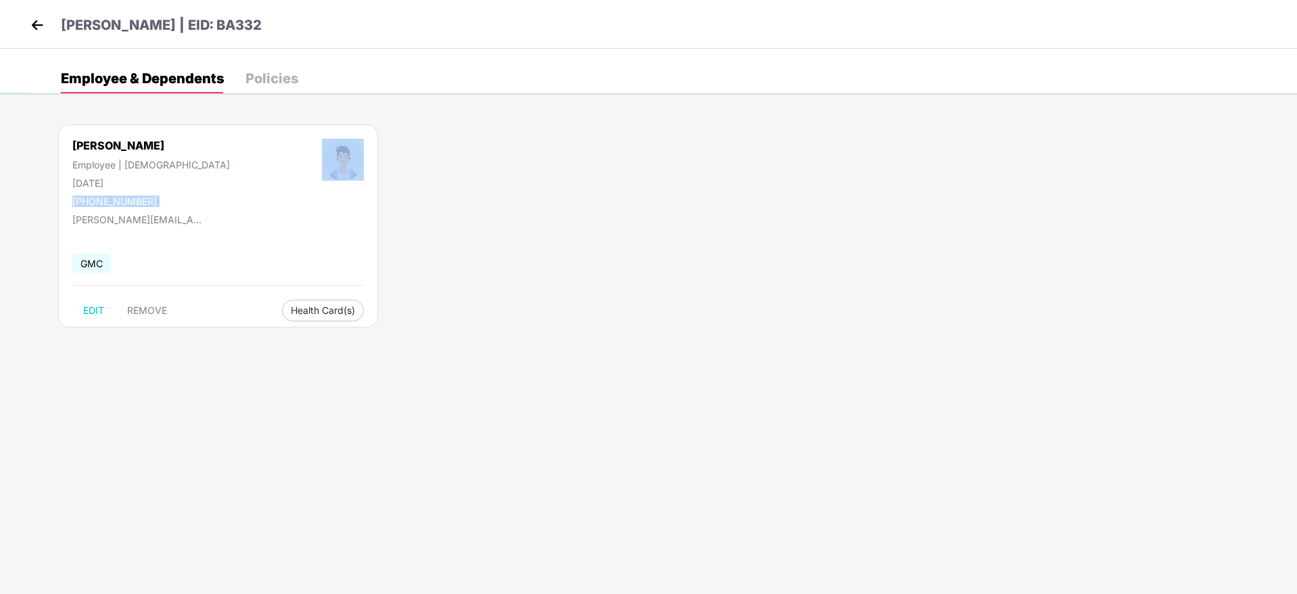
click at [109, 198] on div "+918917224747" at bounding box center [151, 200] width 158 height 11
click at [70, 27] on p "Debaprasad Rout | EID: BA332" at bounding box center [161, 25] width 201 height 21
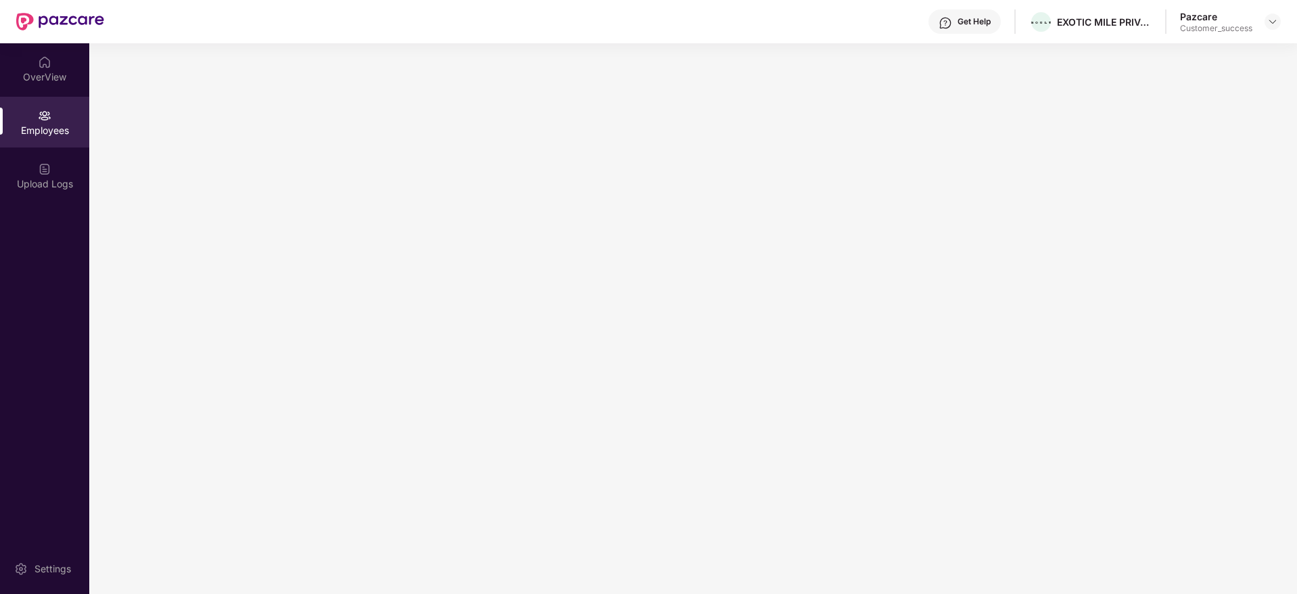
click at [42, 19] on img at bounding box center [60, 22] width 88 height 18
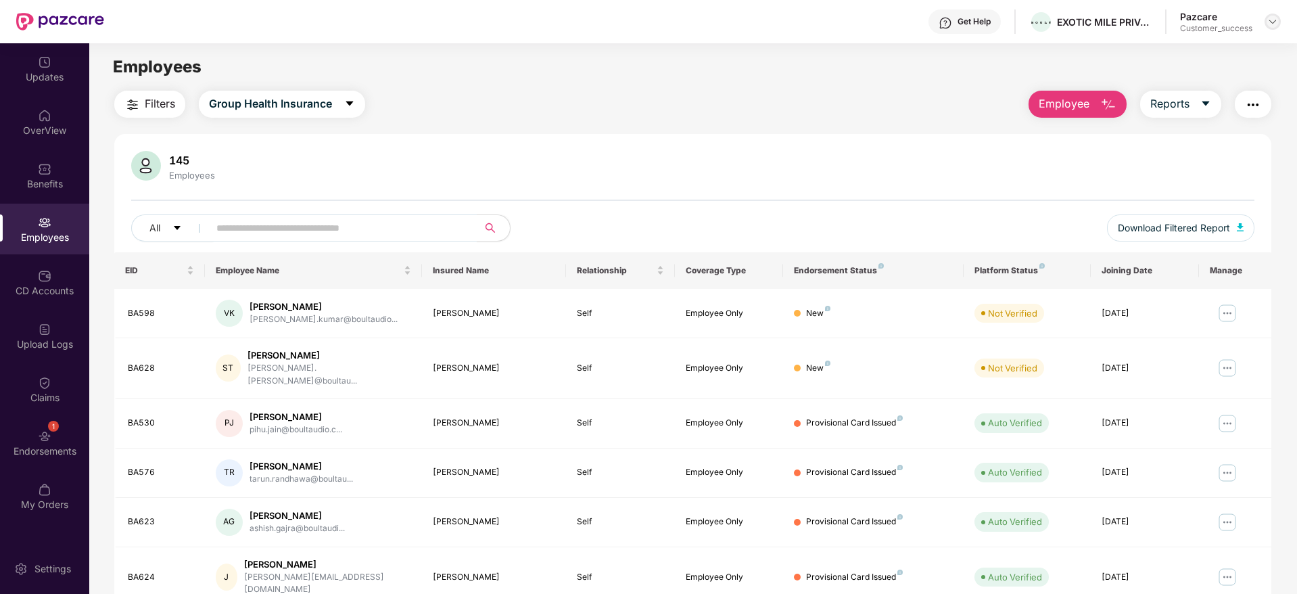
click at [1267, 24] on div at bounding box center [1273, 22] width 16 height 16
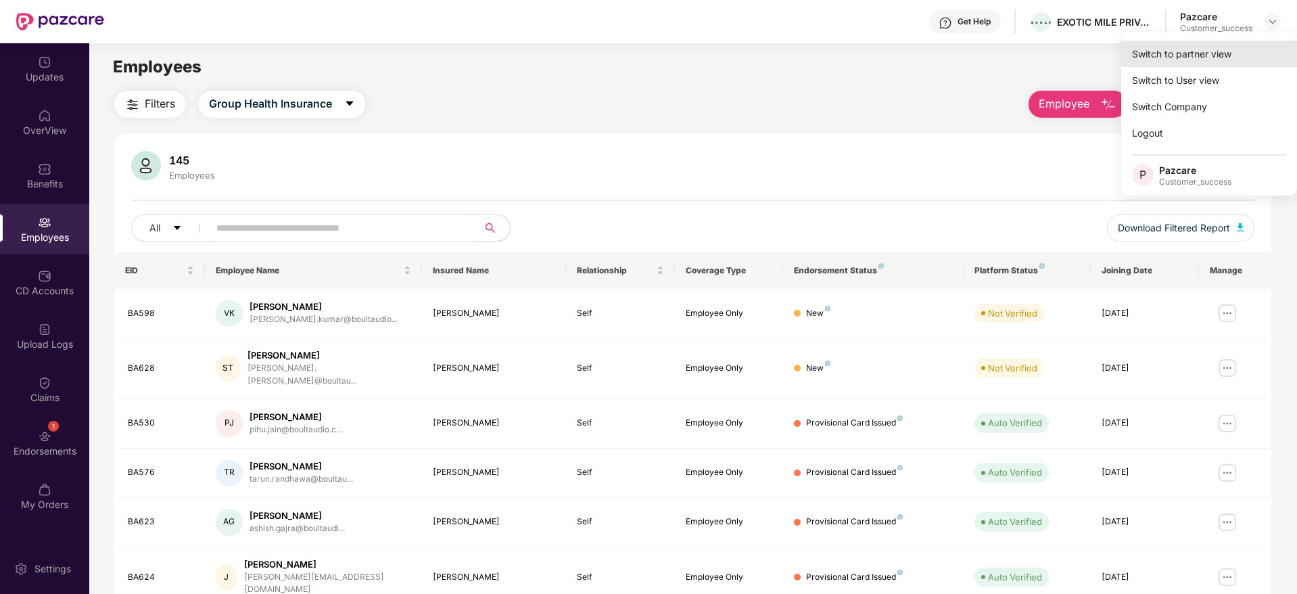
click at [1250, 51] on div "Switch to partner view" at bounding box center [1210, 54] width 176 height 26
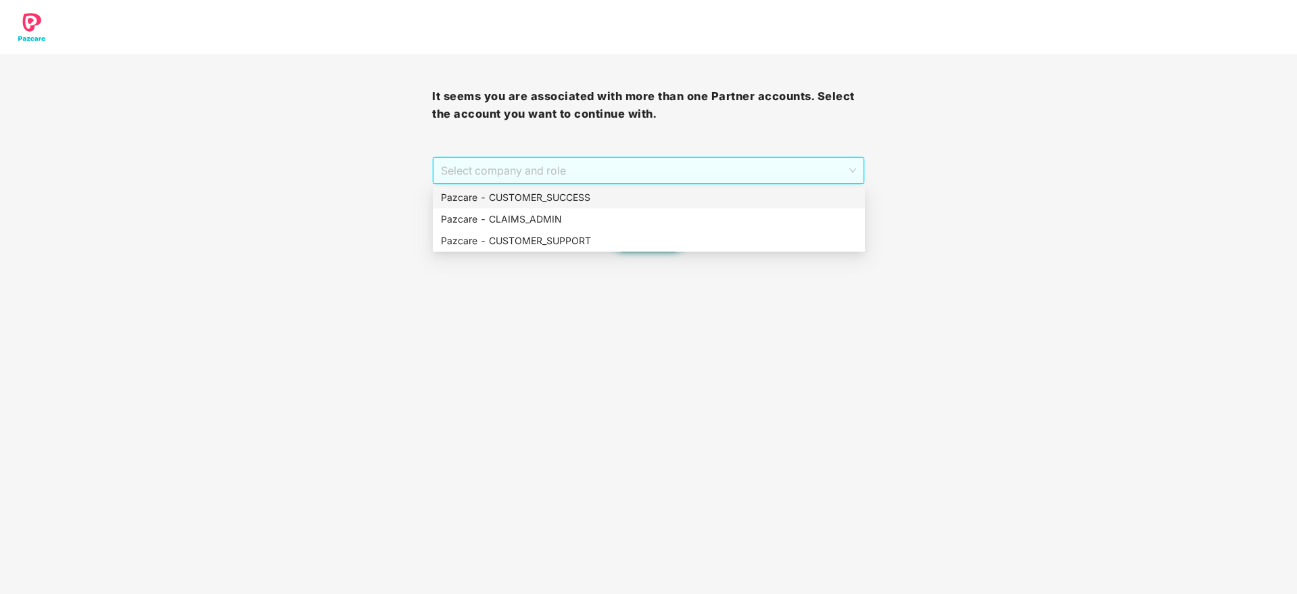
click at [674, 168] on span "Select company and role" at bounding box center [648, 171] width 415 height 26
click at [672, 188] on div "Pazcare - CUSTOMER_SUCCESS" at bounding box center [649, 198] width 432 height 22
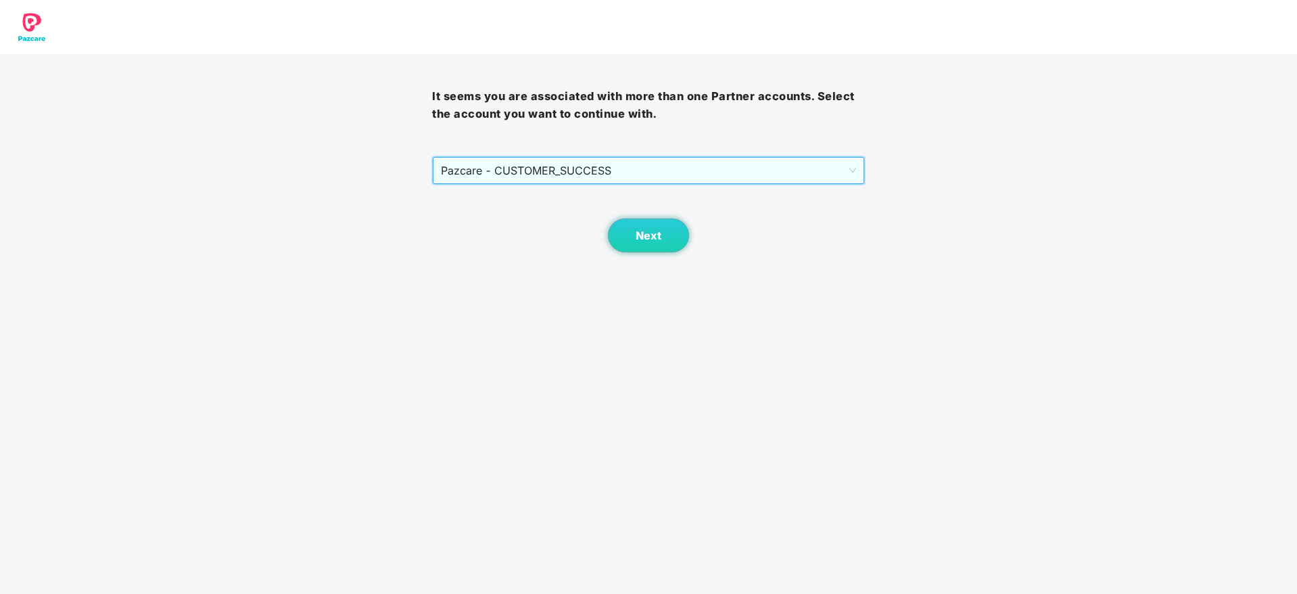
click at [668, 212] on div "Next" at bounding box center [648, 219] width 432 height 68
click at [664, 227] on button "Next" at bounding box center [648, 235] width 81 height 34
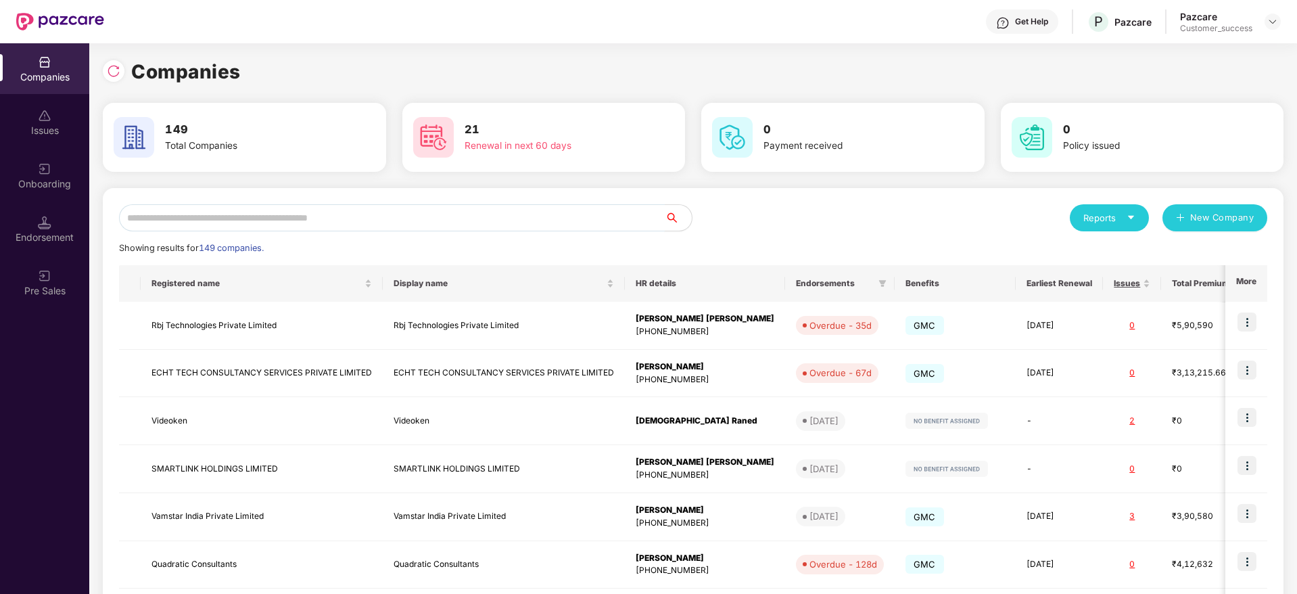
click at [613, 225] on input "text" at bounding box center [392, 217] width 546 height 27
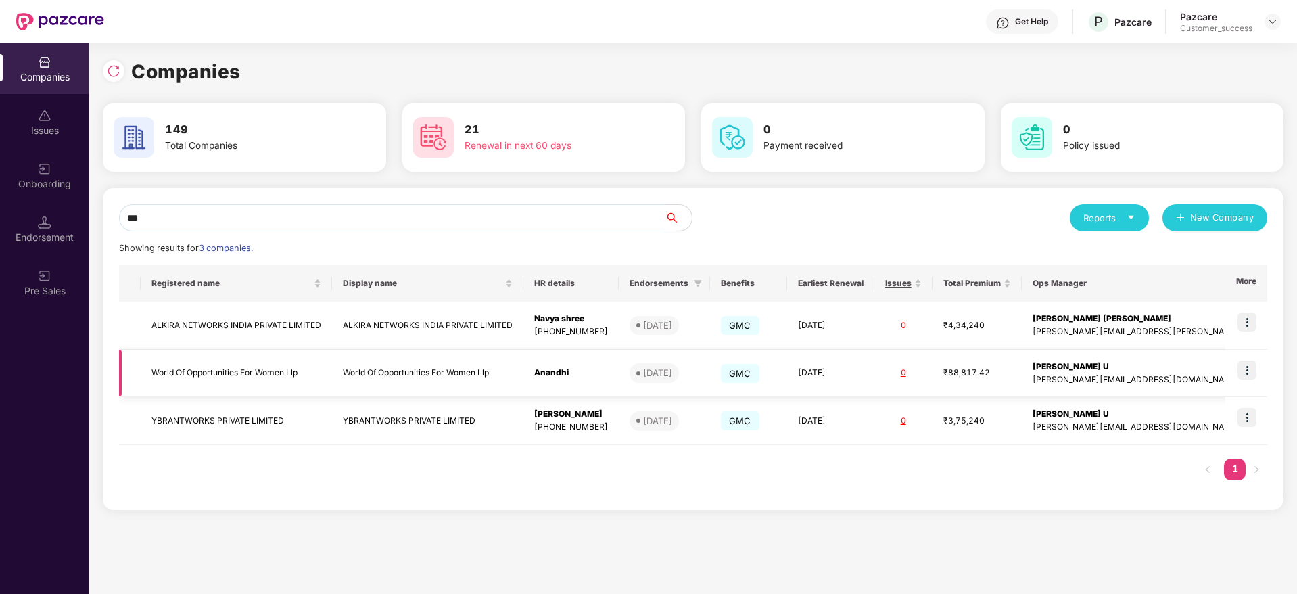
type input "***"
click at [1249, 370] on img at bounding box center [1247, 370] width 19 height 19
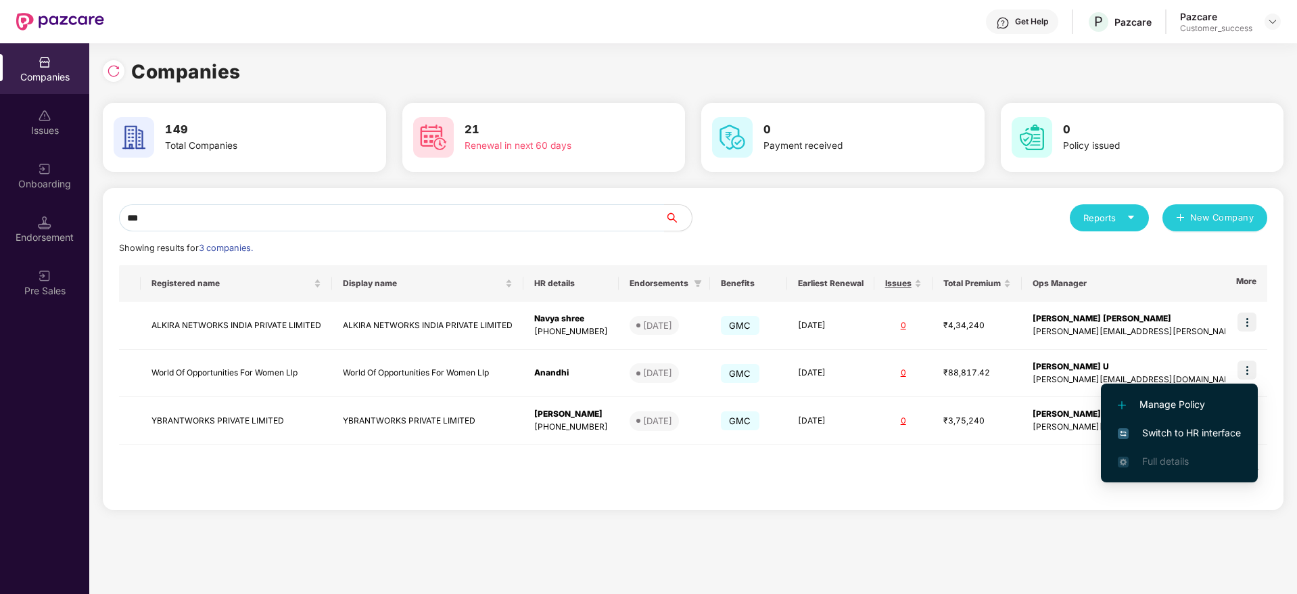
click at [1225, 431] on span "Switch to HR interface" at bounding box center [1179, 432] width 123 height 15
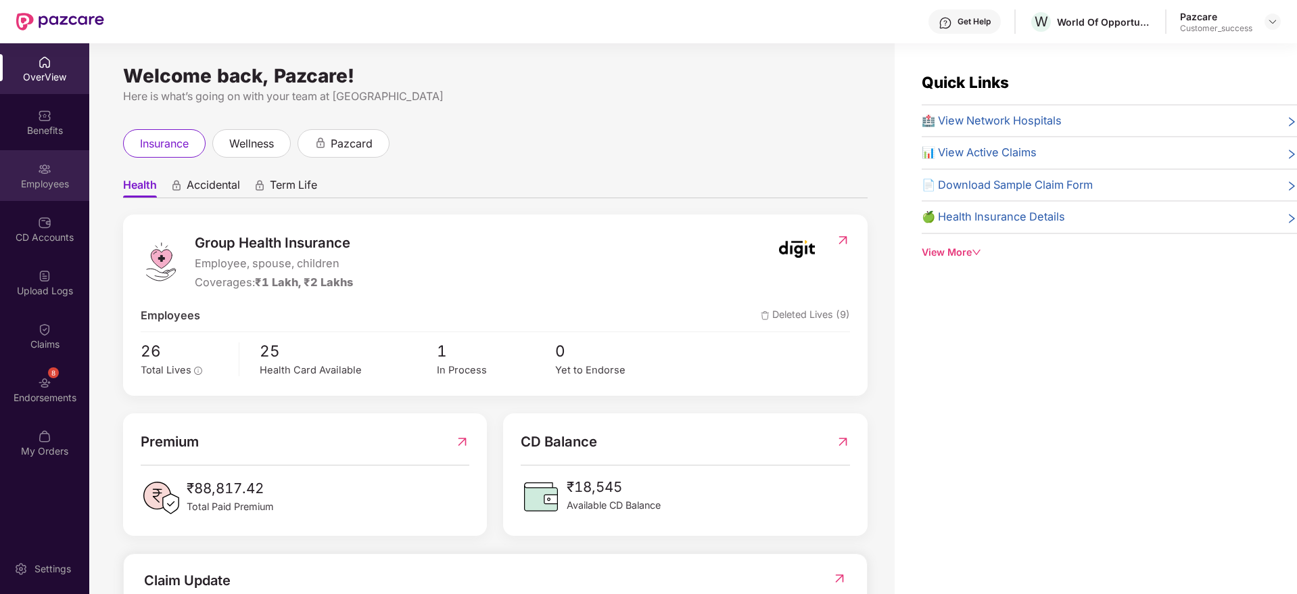
click at [19, 174] on div "Employees" at bounding box center [44, 175] width 89 height 51
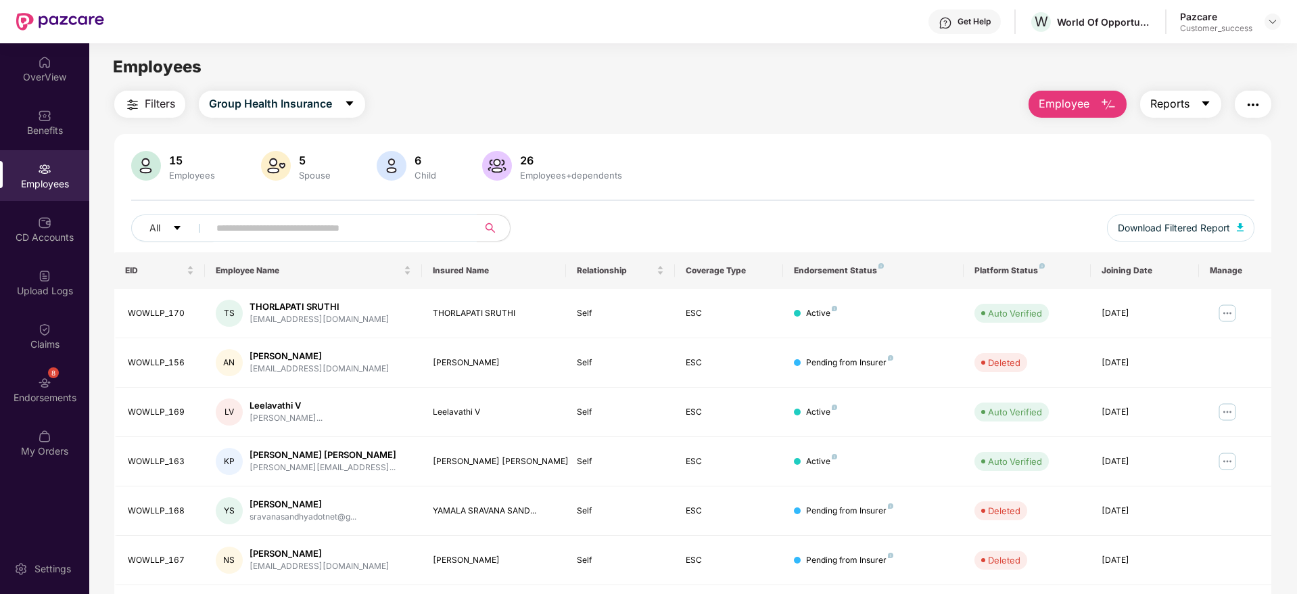
click at [1153, 100] on span "Reports" at bounding box center [1170, 103] width 39 height 17
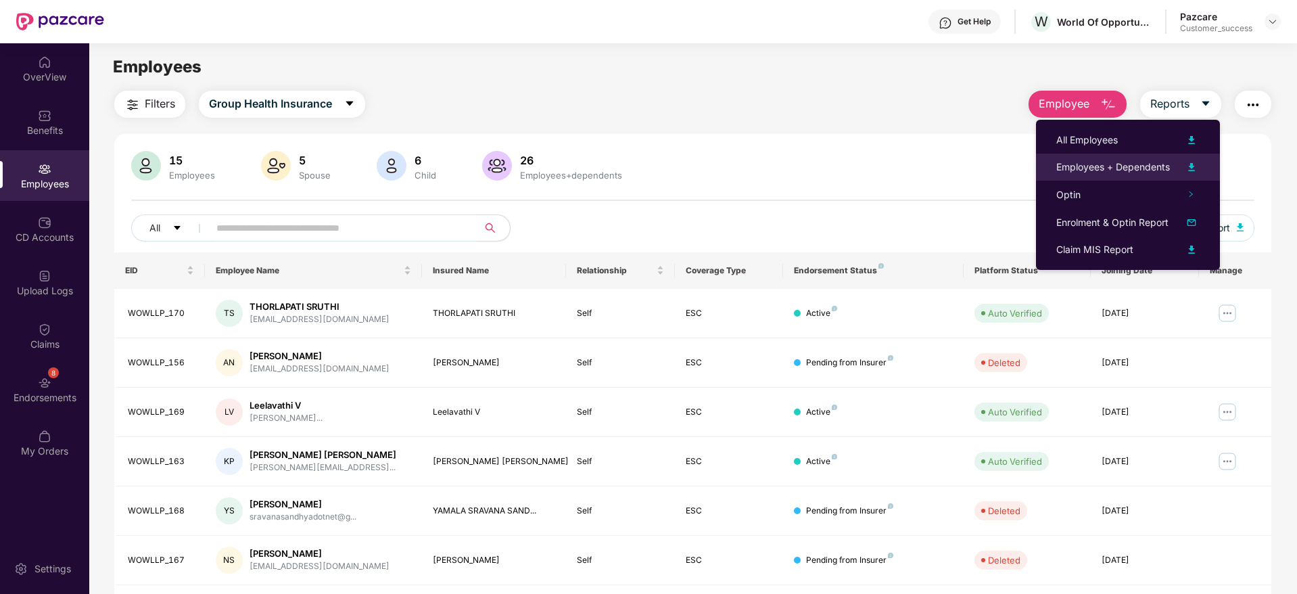
click at [1141, 162] on div "Employees + Dependents" at bounding box center [1114, 167] width 114 height 15
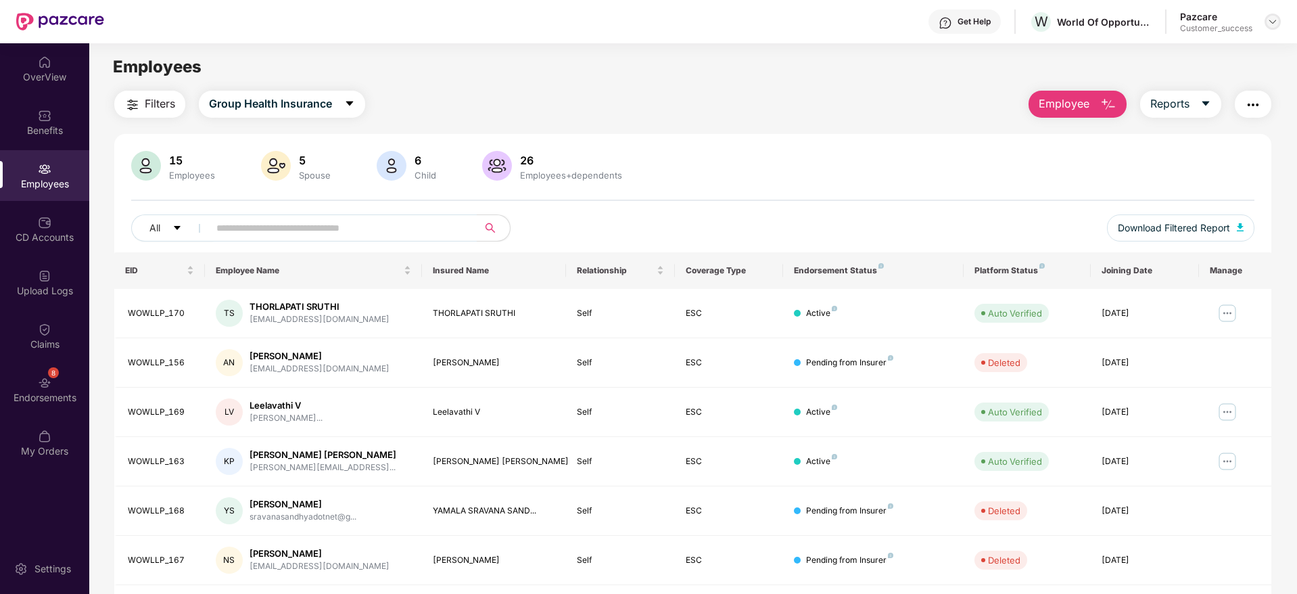
click at [1275, 27] on div at bounding box center [1273, 22] width 16 height 16
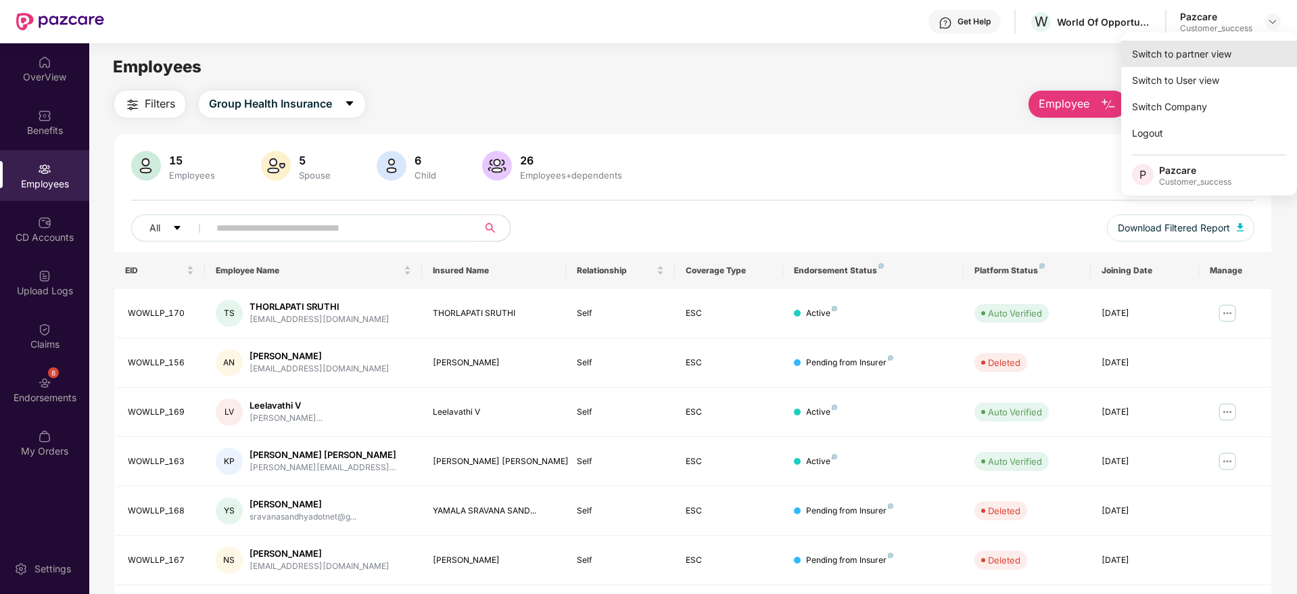
click at [1258, 49] on div "Switch to partner view" at bounding box center [1210, 54] width 176 height 26
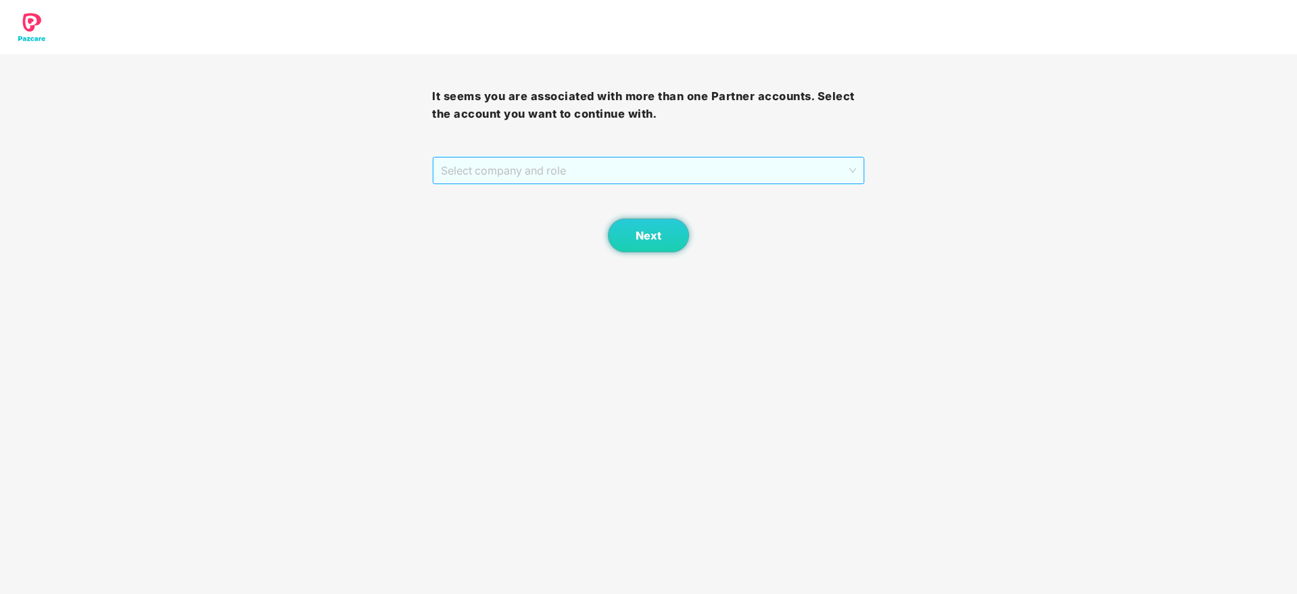
click at [810, 164] on span "Select company and role" at bounding box center [648, 171] width 415 height 26
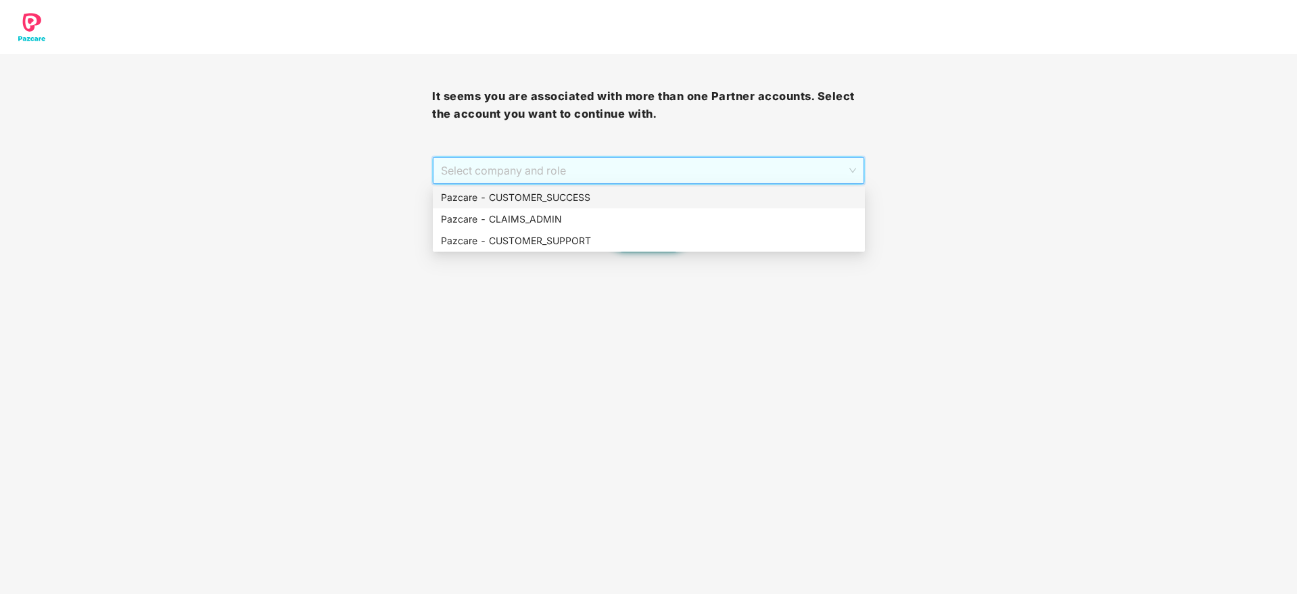
click at [793, 194] on div "Pazcare - CUSTOMER_SUCCESS" at bounding box center [649, 197] width 416 height 15
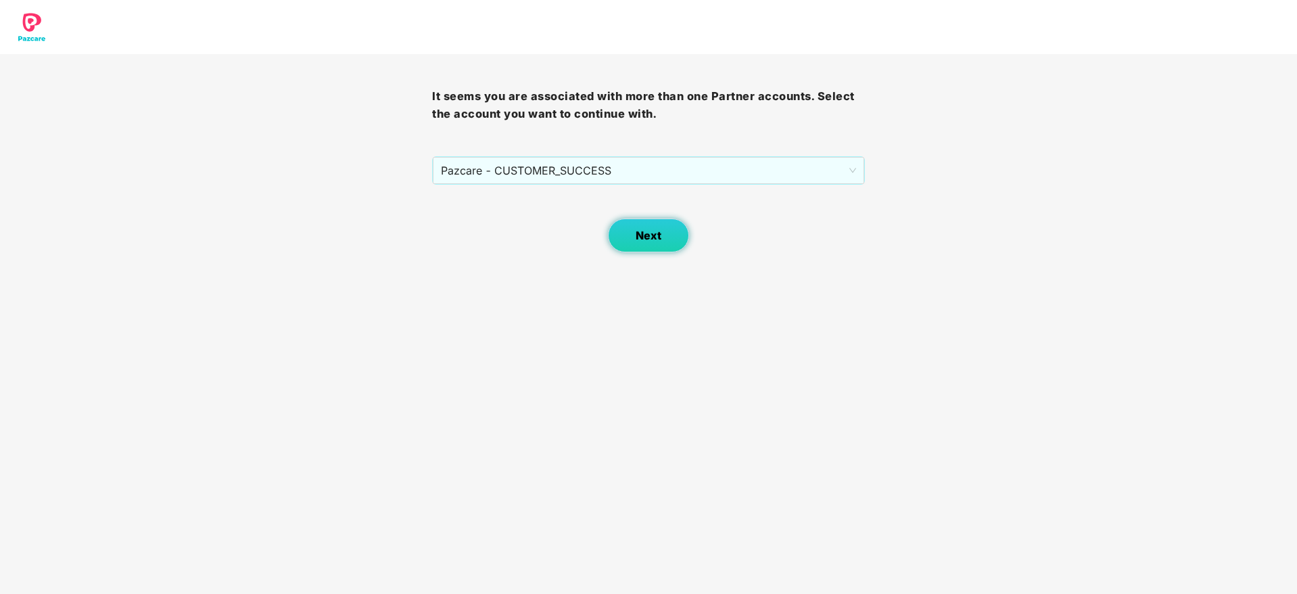
click at [668, 233] on button "Next" at bounding box center [648, 235] width 81 height 34
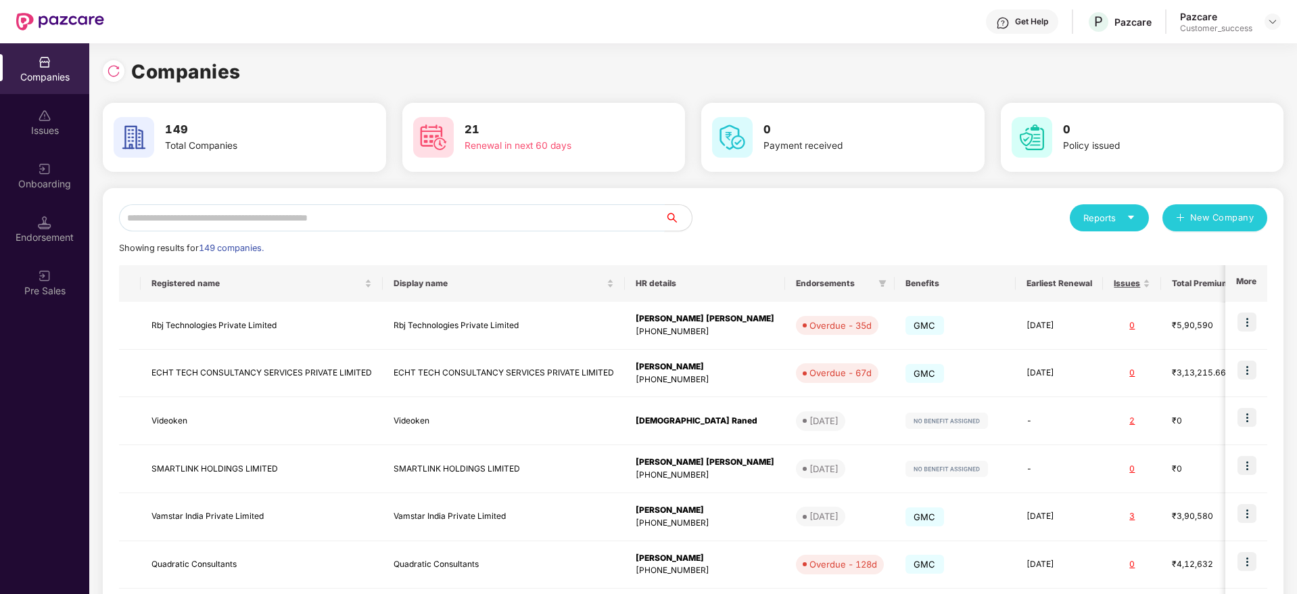
click at [210, 209] on input "text" at bounding box center [392, 217] width 546 height 27
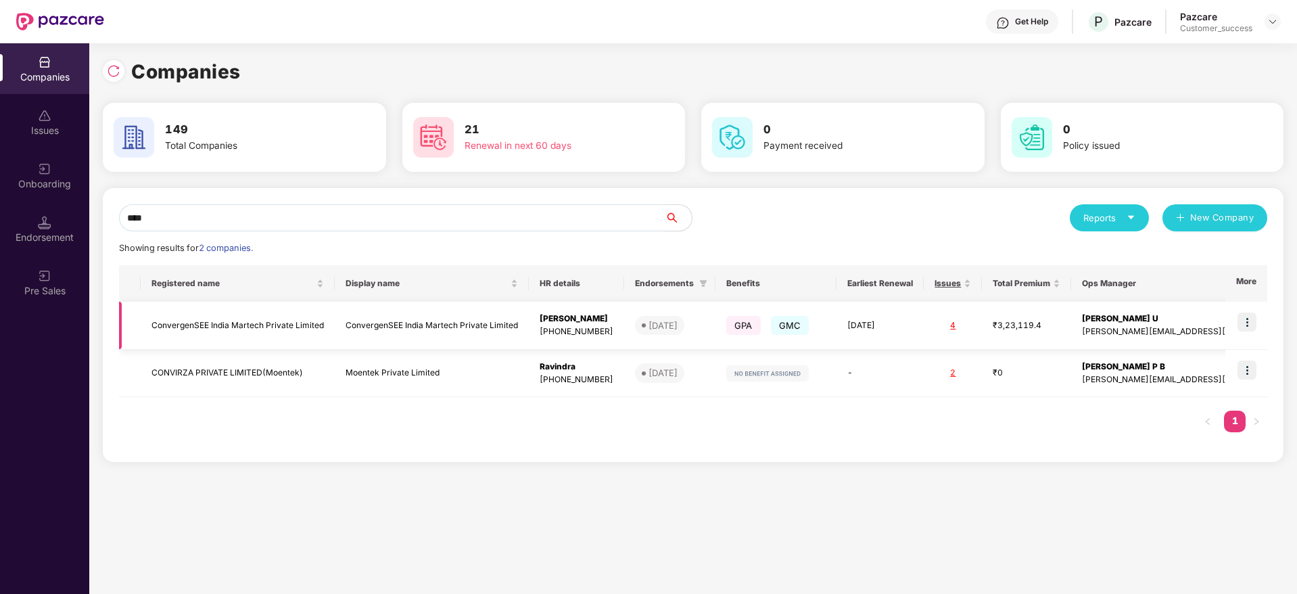
type input "****"
click at [1248, 319] on img at bounding box center [1247, 322] width 19 height 19
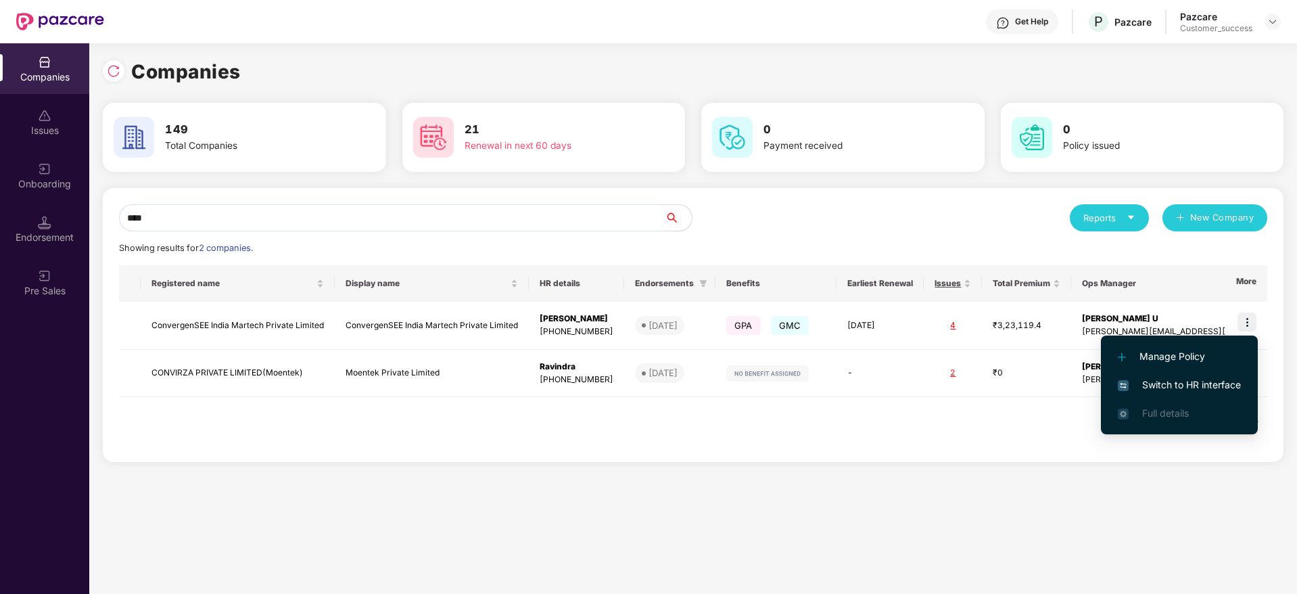
click at [1214, 384] on span "Switch to HR interface" at bounding box center [1179, 384] width 123 height 15
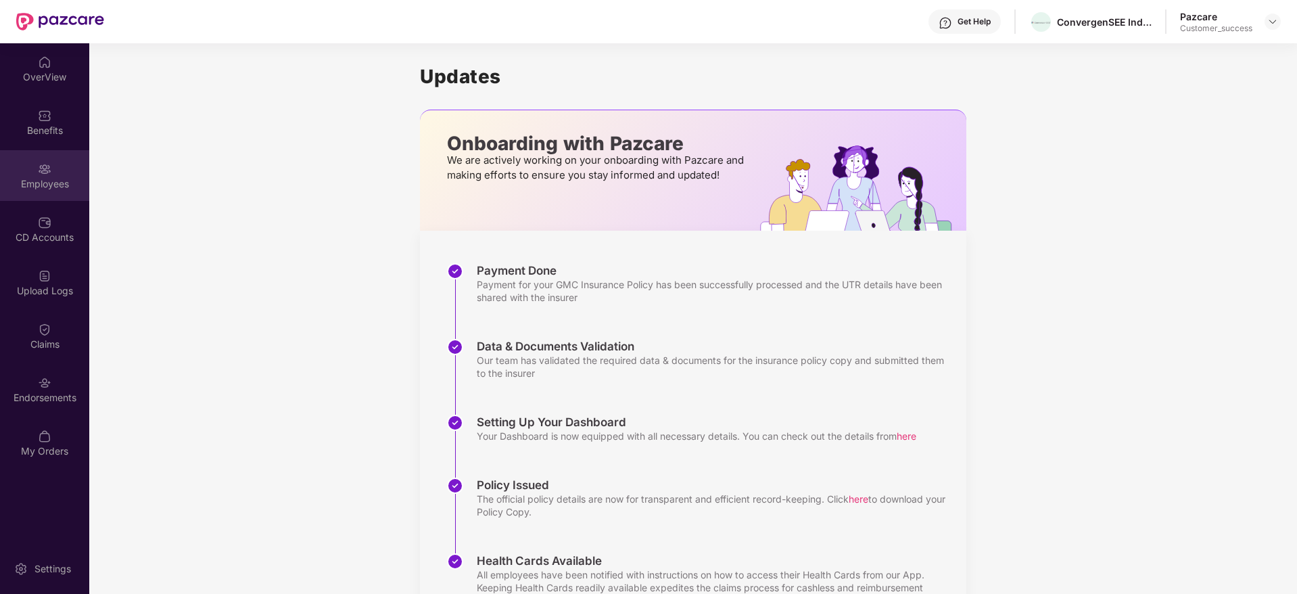
click at [52, 181] on div "Employees" at bounding box center [44, 184] width 89 height 14
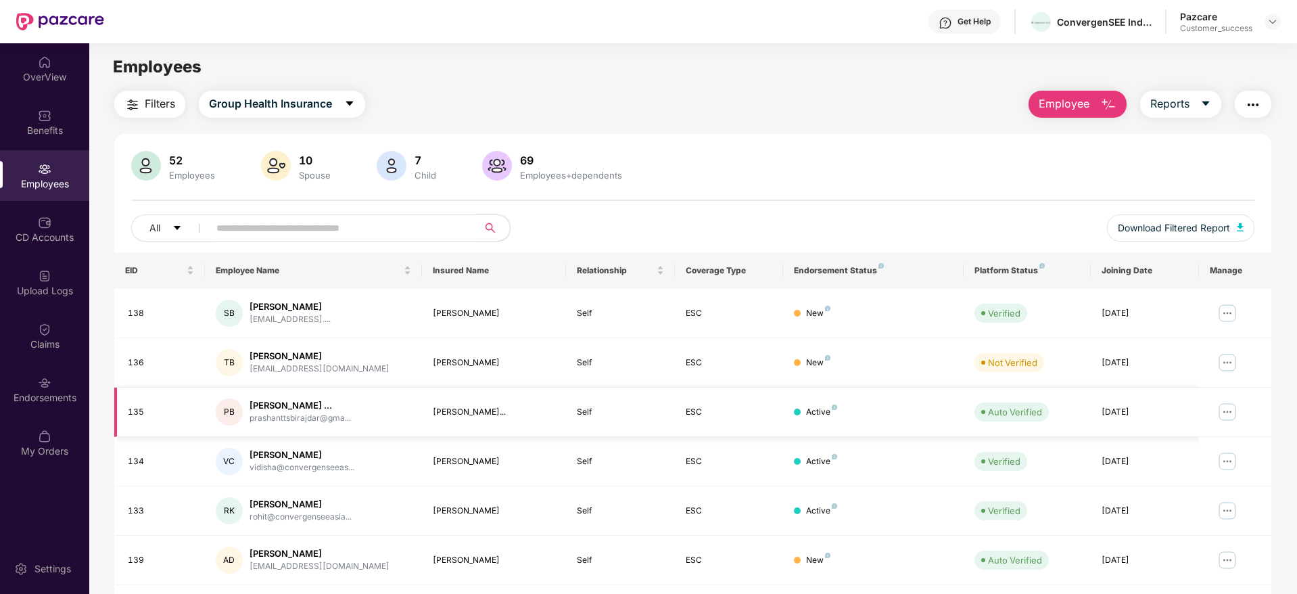
click at [1228, 408] on img at bounding box center [1228, 412] width 22 height 22
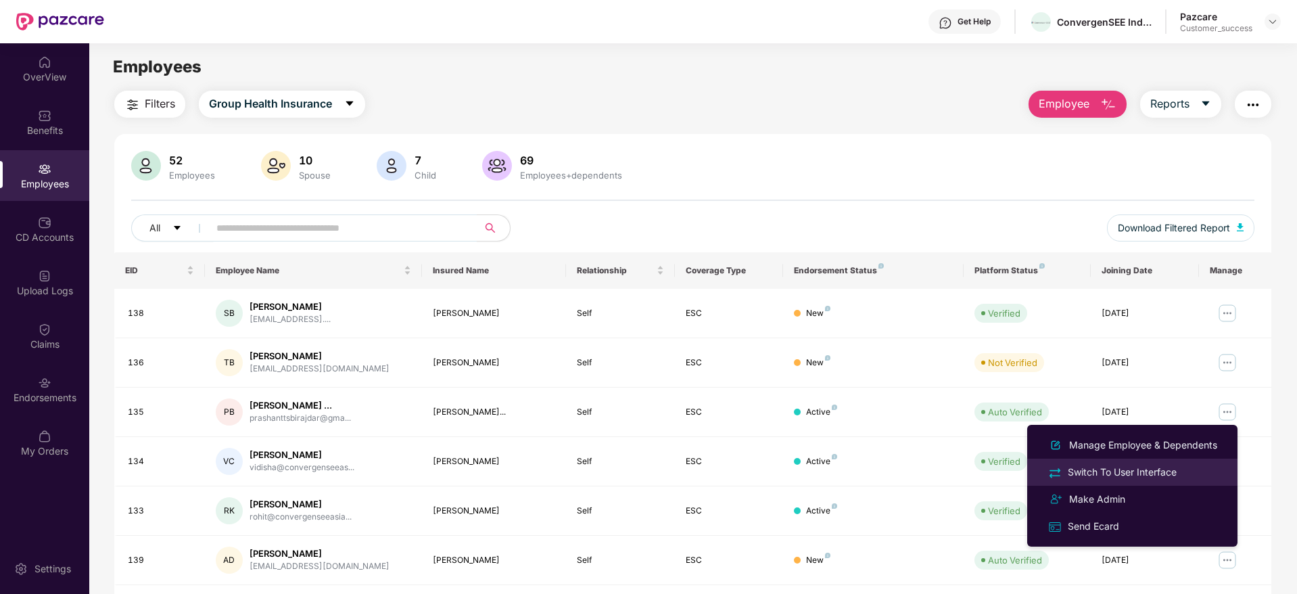
click at [1145, 467] on div "Switch To User Interface" at bounding box center [1122, 472] width 114 height 15
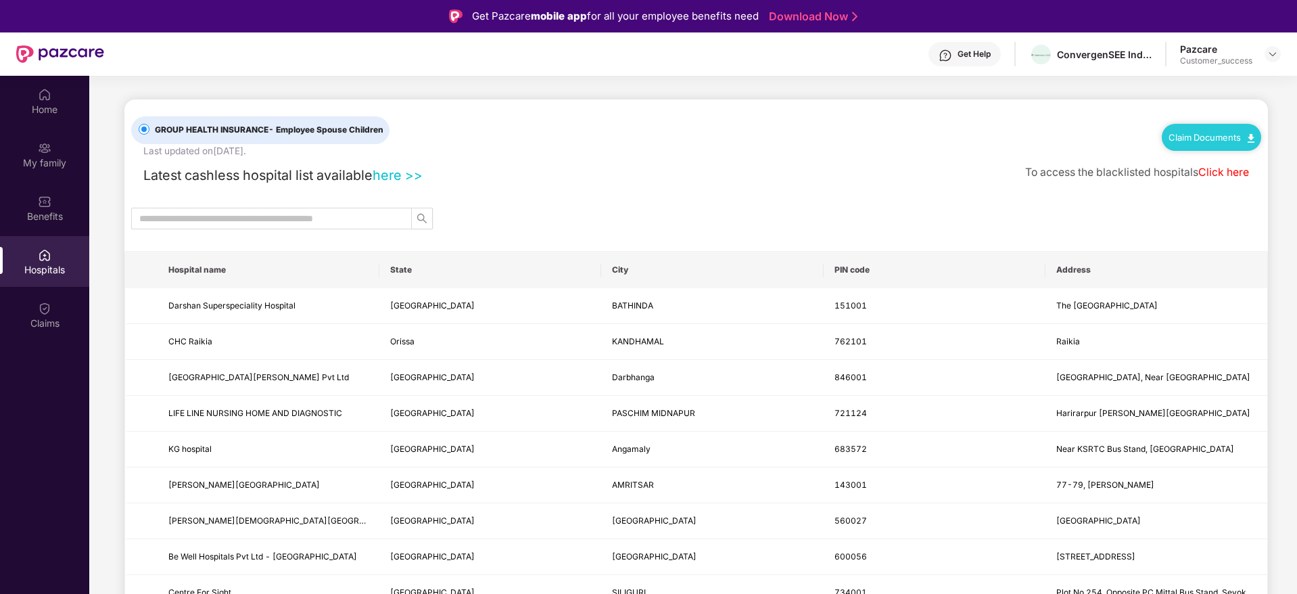
click at [1214, 175] on link "Click here" at bounding box center [1224, 172] width 51 height 13
click at [1277, 55] on img at bounding box center [1273, 54] width 11 height 11
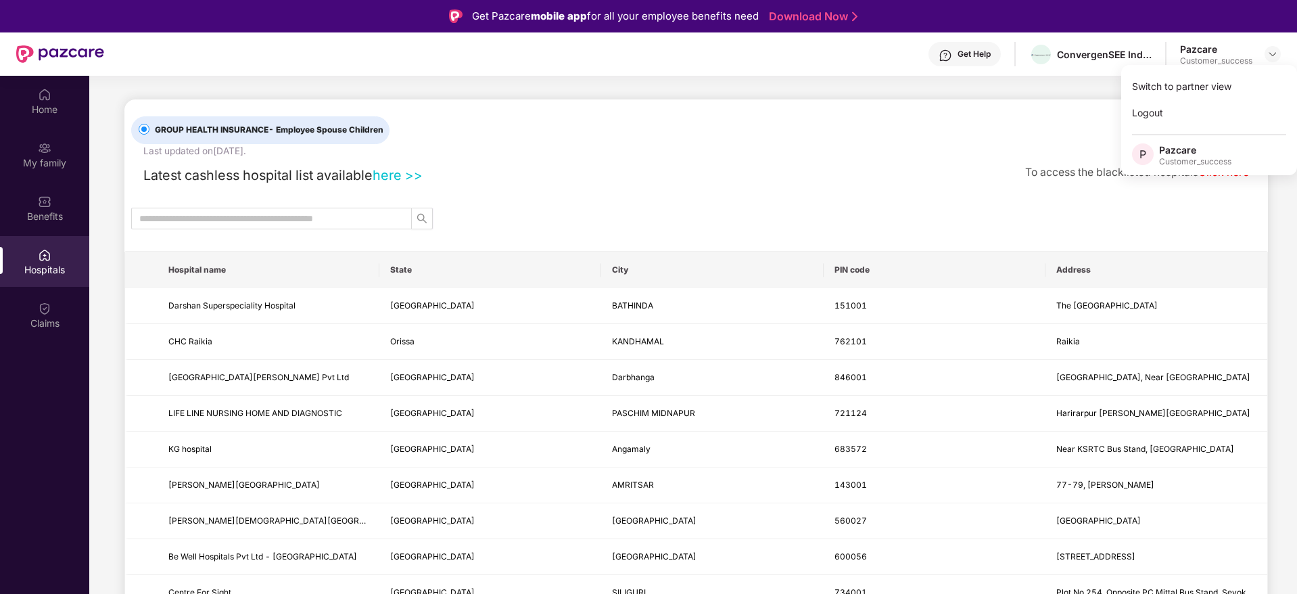
click at [1255, 80] on div "Switch to partner view" at bounding box center [1210, 86] width 176 height 26
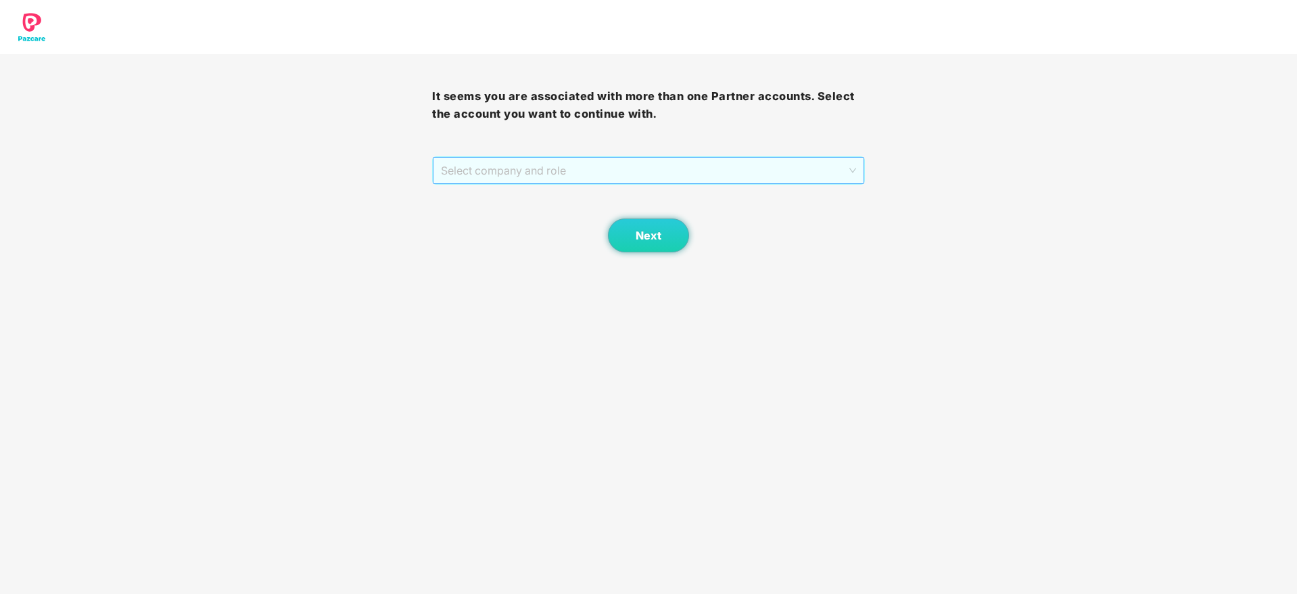
click at [747, 183] on span "Select company and role" at bounding box center [648, 171] width 415 height 26
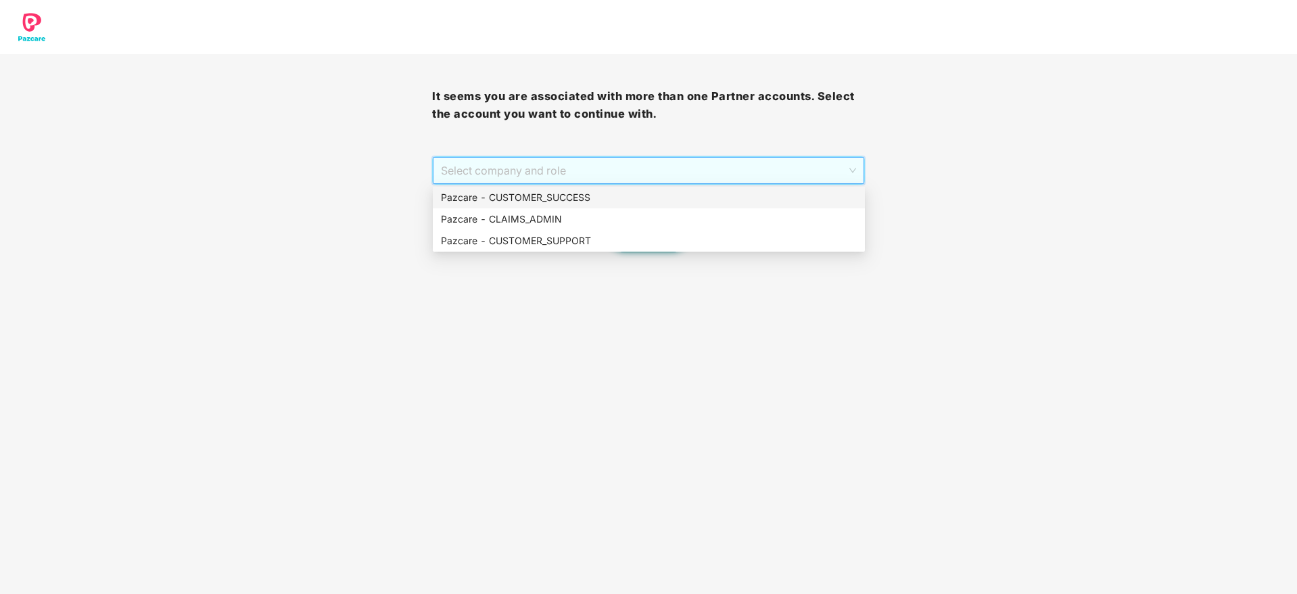
click at [733, 195] on div "Pazcare - CUSTOMER_SUCCESS" at bounding box center [649, 197] width 416 height 15
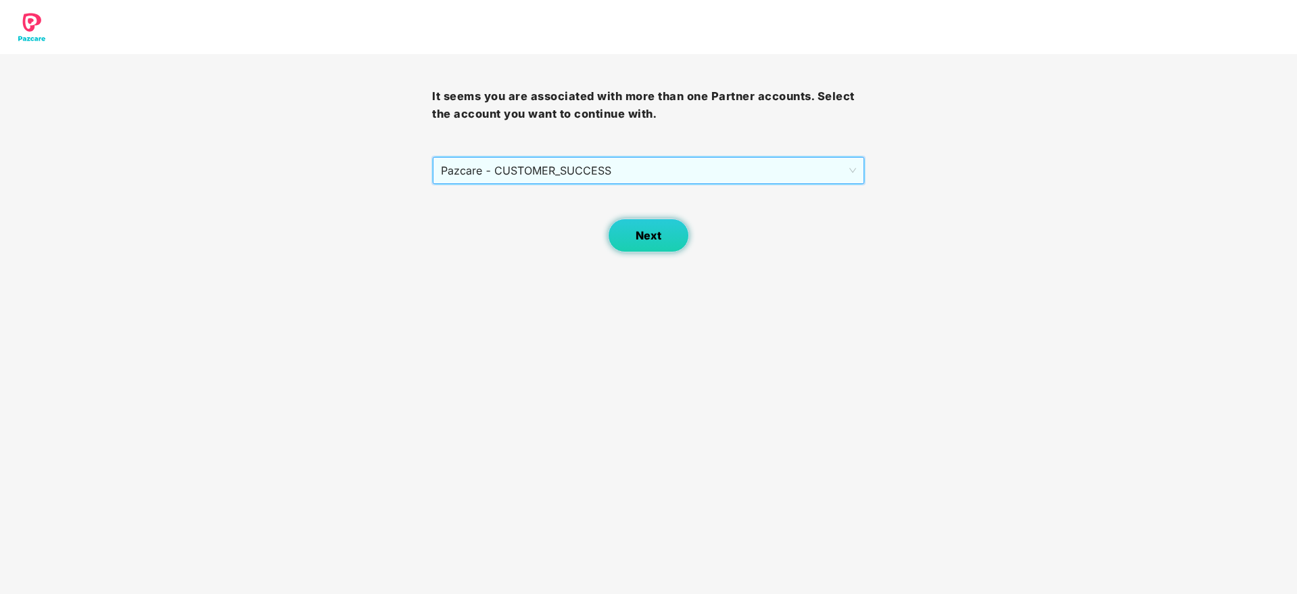
click at [632, 244] on button "Next" at bounding box center [648, 235] width 81 height 34
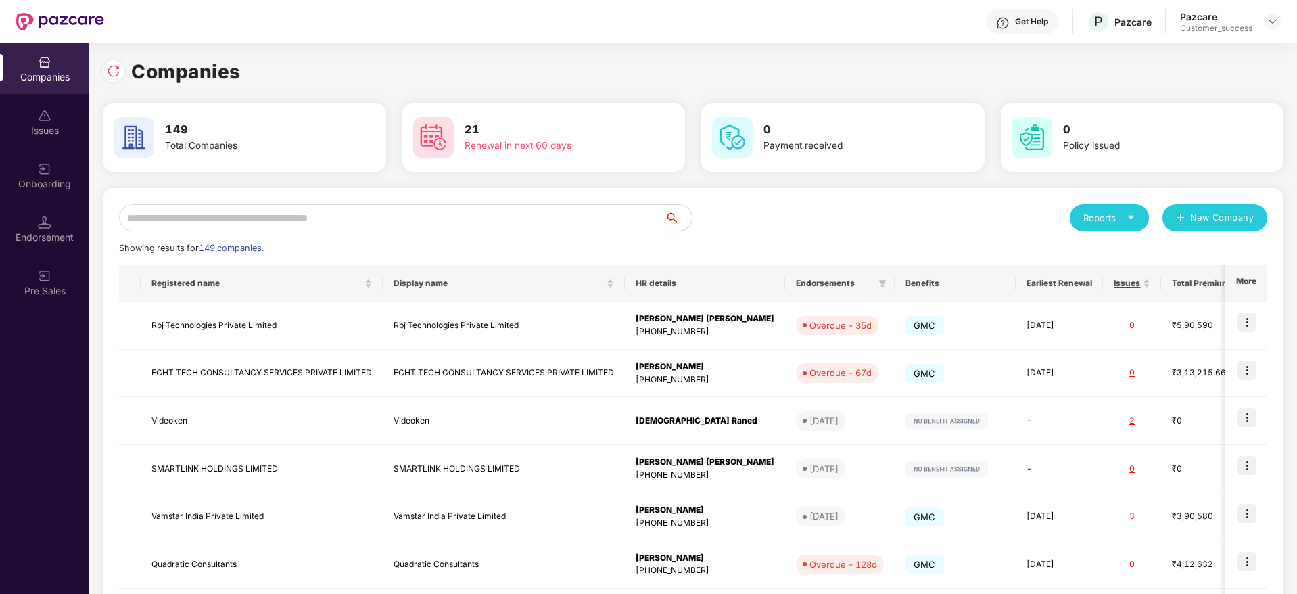
click at [570, 221] on input "text" at bounding box center [392, 217] width 546 height 27
paste input "*********"
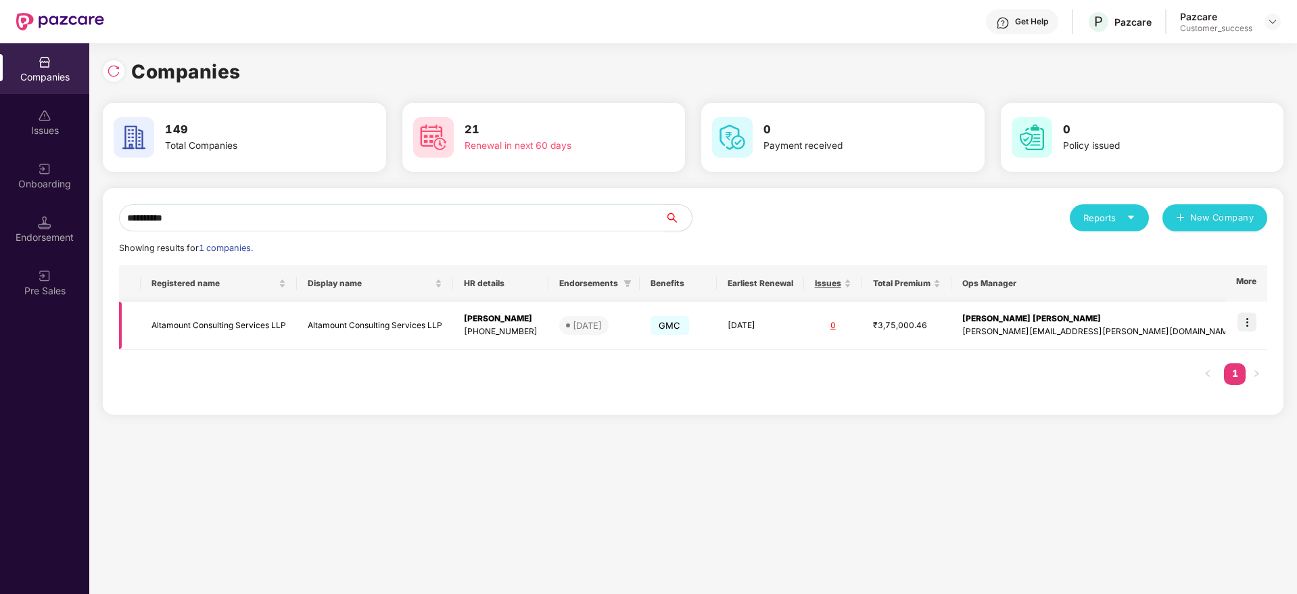
type input "*********"
click at [1256, 327] on img at bounding box center [1247, 322] width 19 height 19
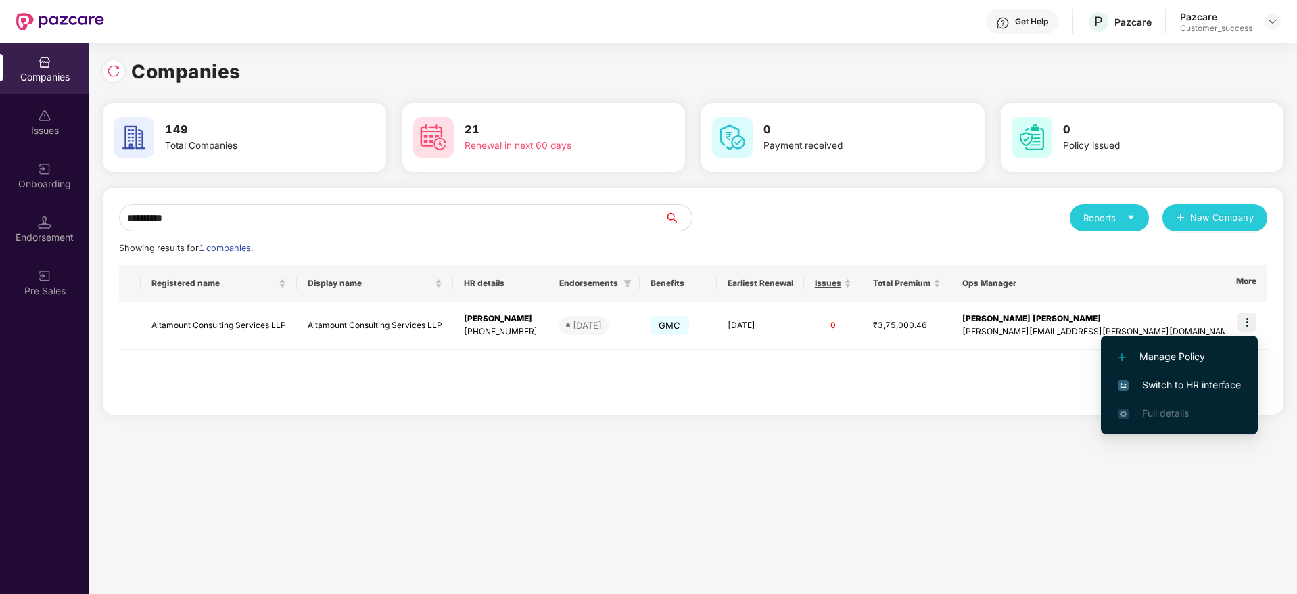
click at [1191, 373] on li "Switch to HR interface" at bounding box center [1179, 385] width 157 height 28
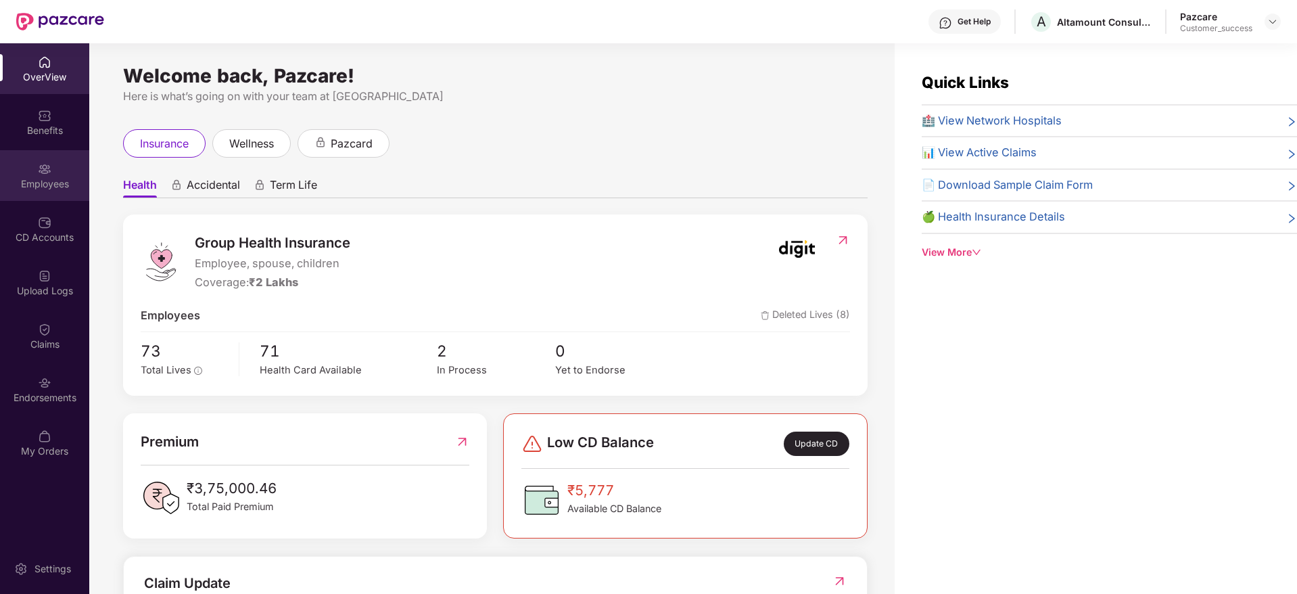
click at [22, 179] on div "Employees" at bounding box center [44, 184] width 89 height 14
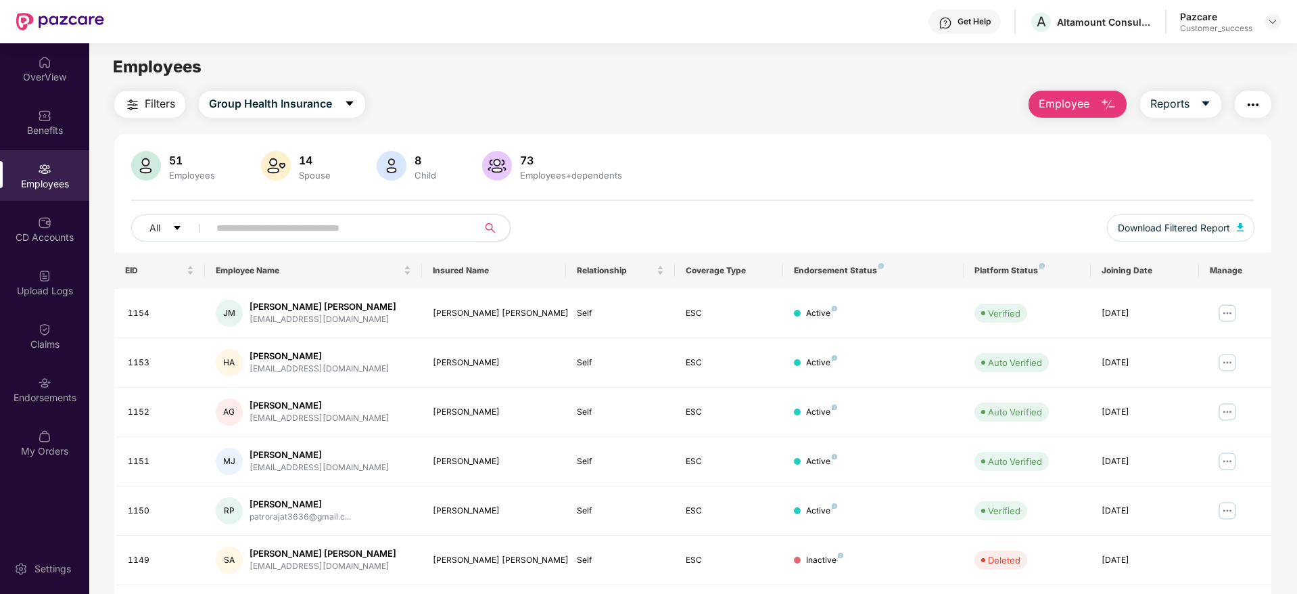
click at [188, 101] on div "Filters Group Health Insurance" at bounding box center [239, 104] width 251 height 27
click at [166, 108] on span "Filters" at bounding box center [160, 103] width 30 height 17
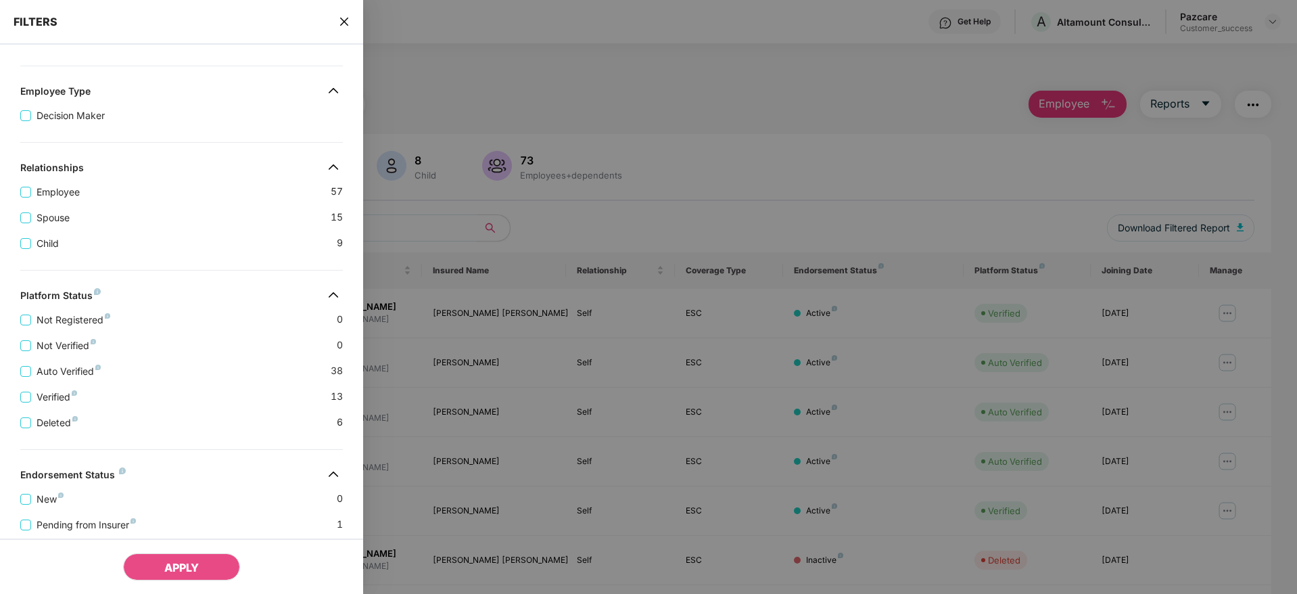
scroll to position [262, 0]
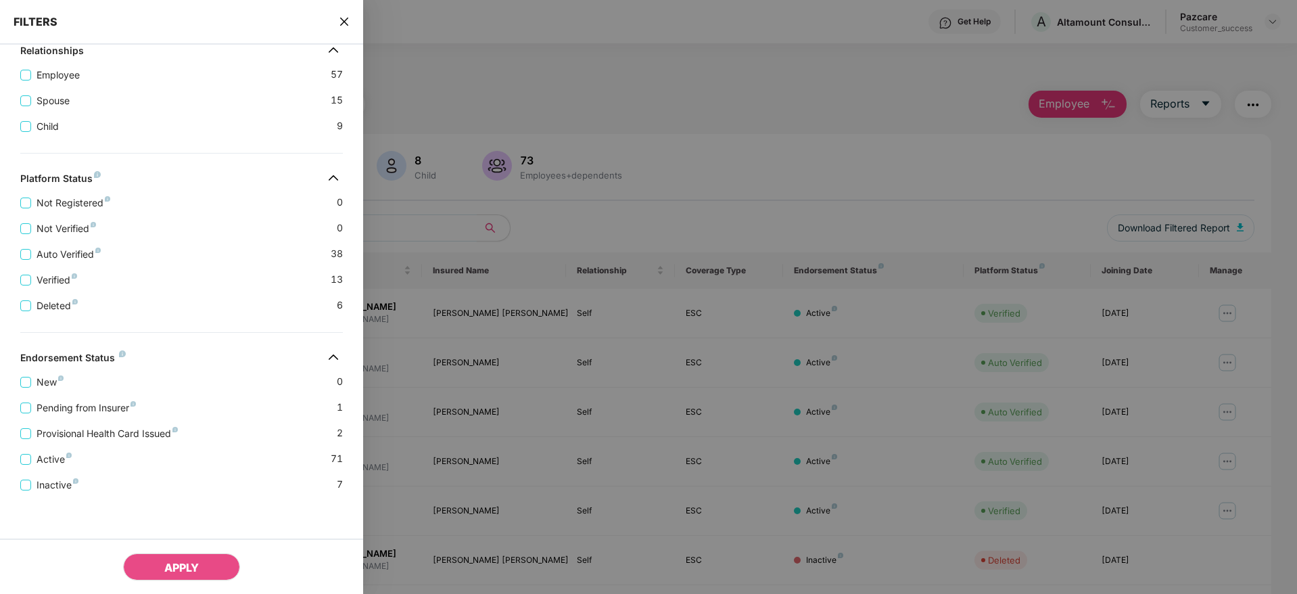
click at [350, 24] on div "FILTERS" at bounding box center [181, 22] width 363 height 45
click at [349, 23] on icon "close" at bounding box center [344, 21] width 11 height 11
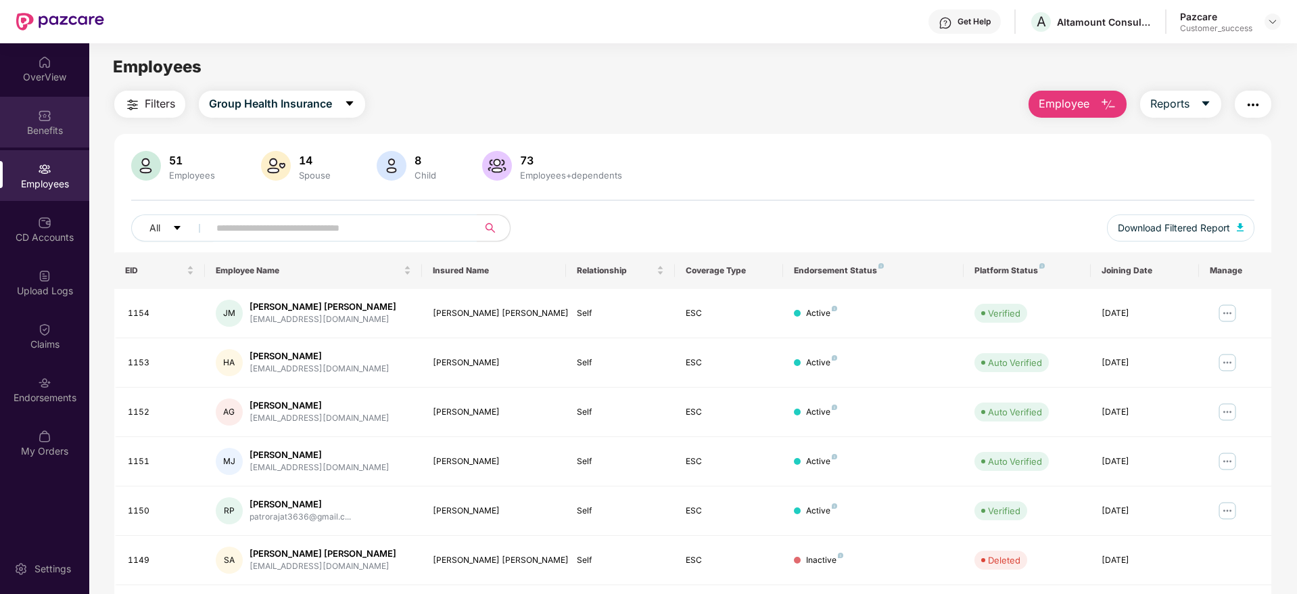
click at [65, 127] on div "Benefits" at bounding box center [44, 131] width 89 height 14
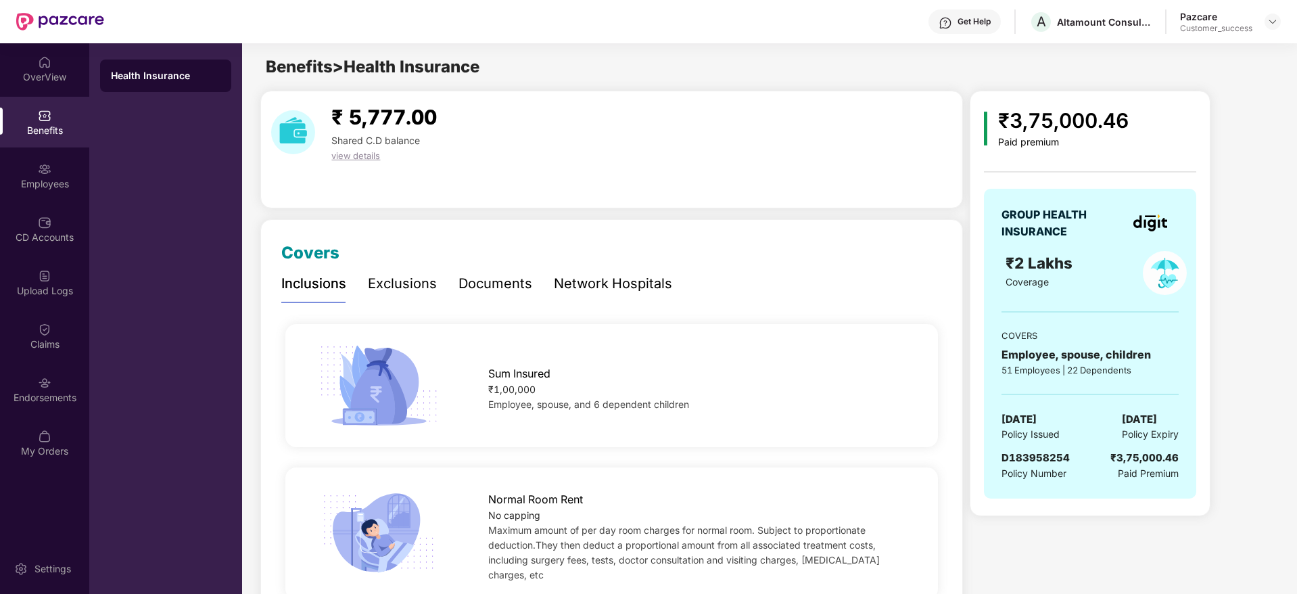
click at [1040, 459] on span "D183958254" at bounding box center [1036, 457] width 68 height 13
copy span "D183958254"
click at [1106, 35] on div "Get Help A Altamount Consulting Services LLP Pazcare Customer_success" at bounding box center [692, 21] width 1177 height 43
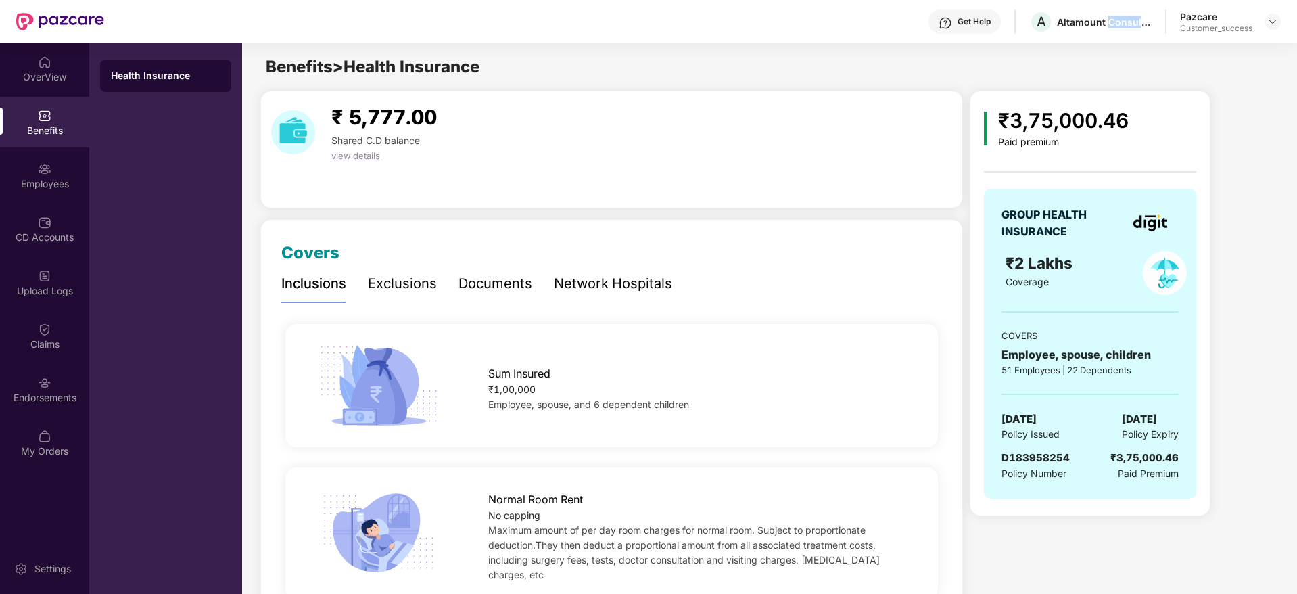
click at [1106, 35] on div "Get Help A Altamount Consulting Services LLP Pazcare Customer_success" at bounding box center [692, 21] width 1177 height 43
copy div "Altamount Consulting Services LLP"
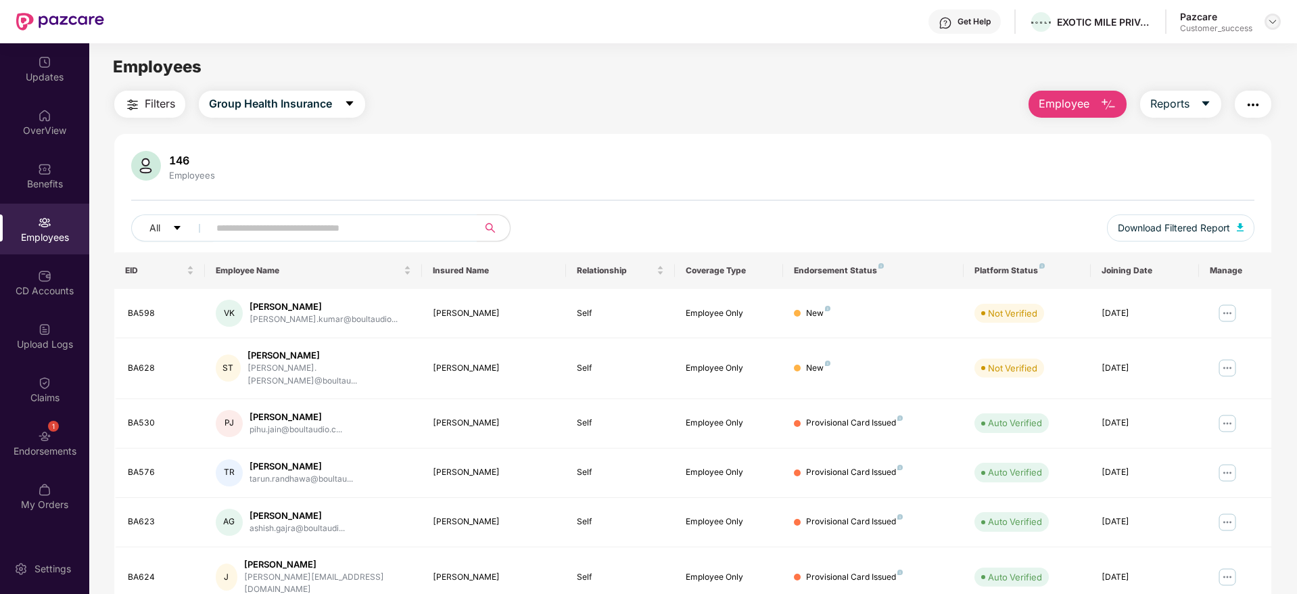
drag, startPoint x: 1281, startPoint y: 19, endPoint x: 1269, endPoint y: 41, distance: 25.1
click at [1281, 19] on header "Get Help EXOTIC MILE PRIVATE LIMITED Pazcare Customer_success" at bounding box center [648, 21] width 1297 height 43
click at [1269, 22] on img at bounding box center [1273, 21] width 11 height 11
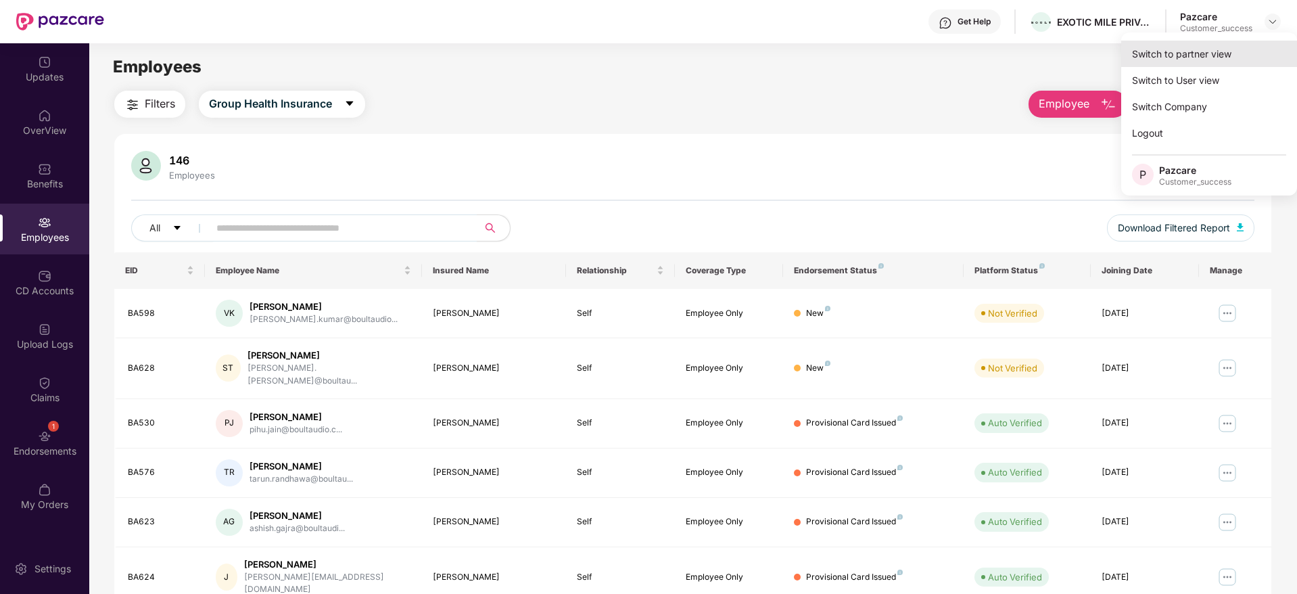
click at [1249, 54] on div "Switch to partner view" at bounding box center [1210, 54] width 176 height 26
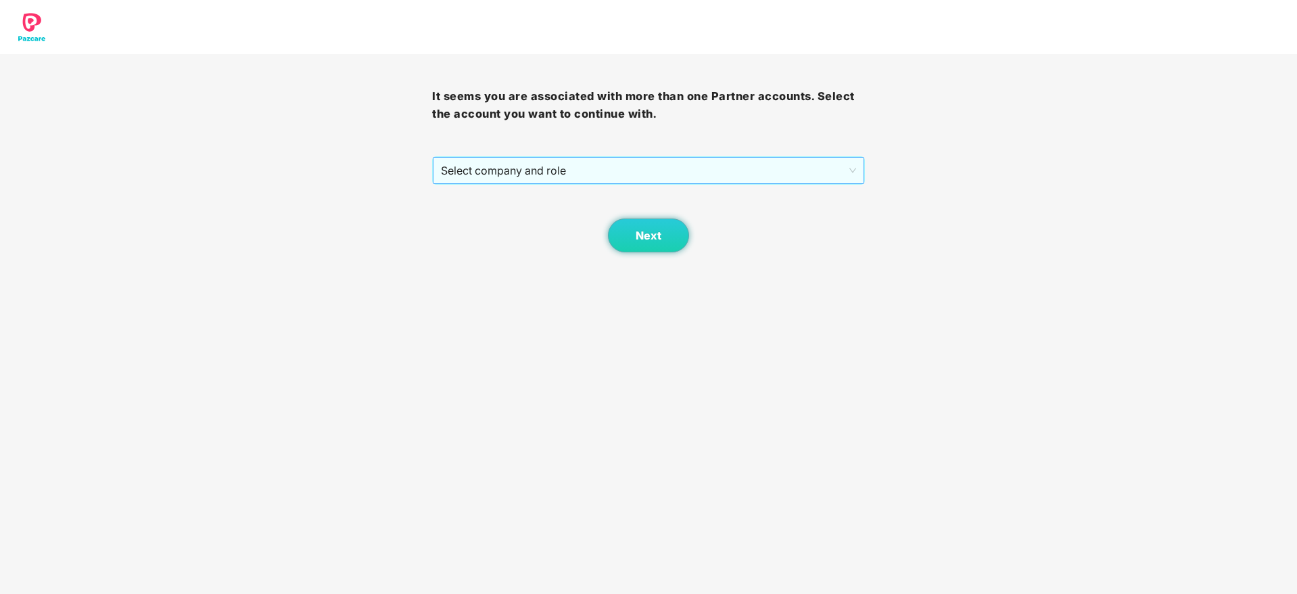
drag, startPoint x: 788, startPoint y: 146, endPoint x: 788, endPoint y: 170, distance: 24.4
click at [788, 147] on div "It seems you are associated with more than one Partner accounts. Select the acc…" at bounding box center [648, 153] width 432 height 198
click at [787, 173] on span "Select company and role" at bounding box center [648, 171] width 415 height 26
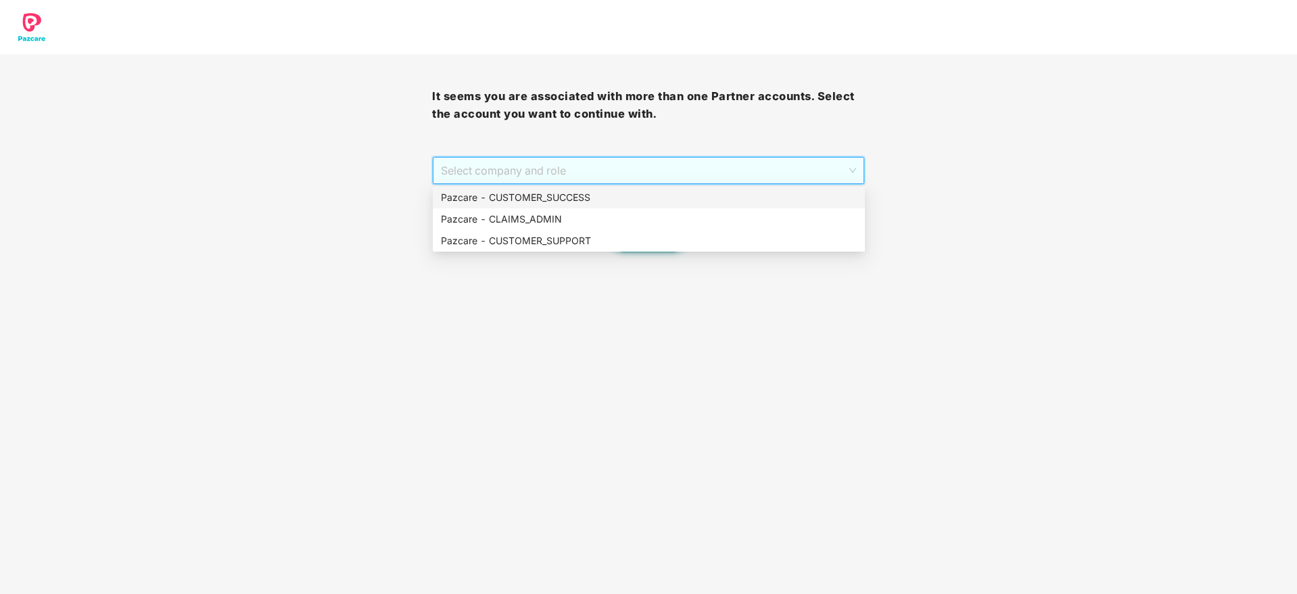
click at [777, 196] on div "Pazcare - CUSTOMER_SUCCESS" at bounding box center [649, 197] width 416 height 15
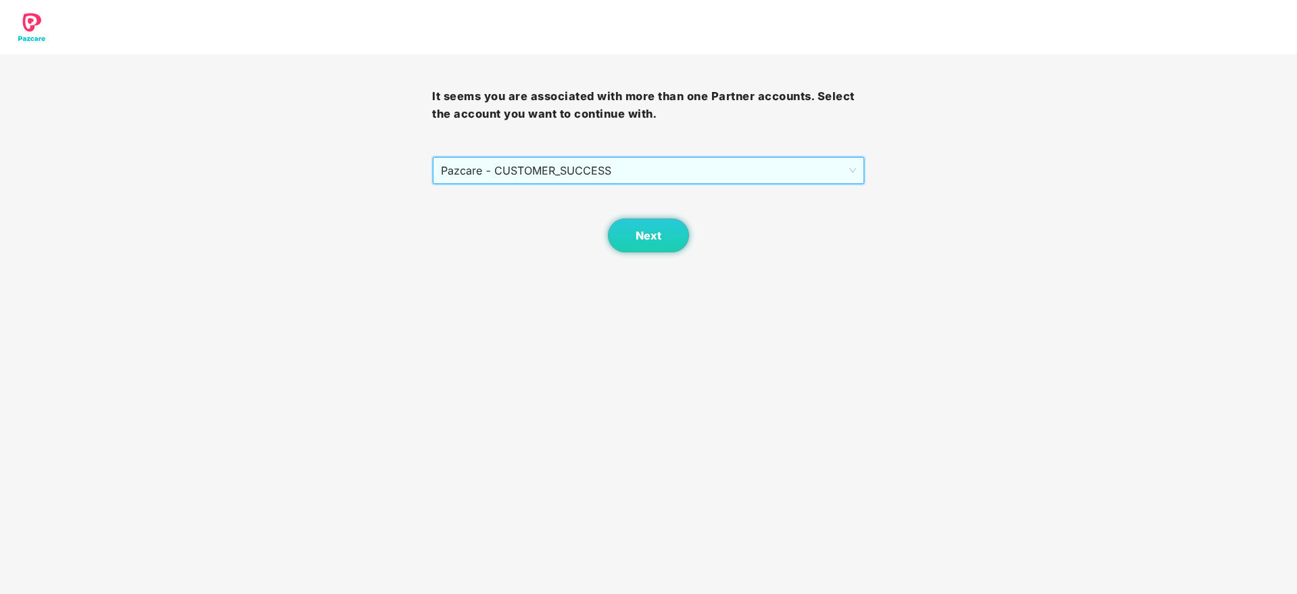
click at [697, 222] on div "Next" at bounding box center [648, 219] width 432 height 68
click at [637, 241] on span "Next" at bounding box center [649, 235] width 26 height 13
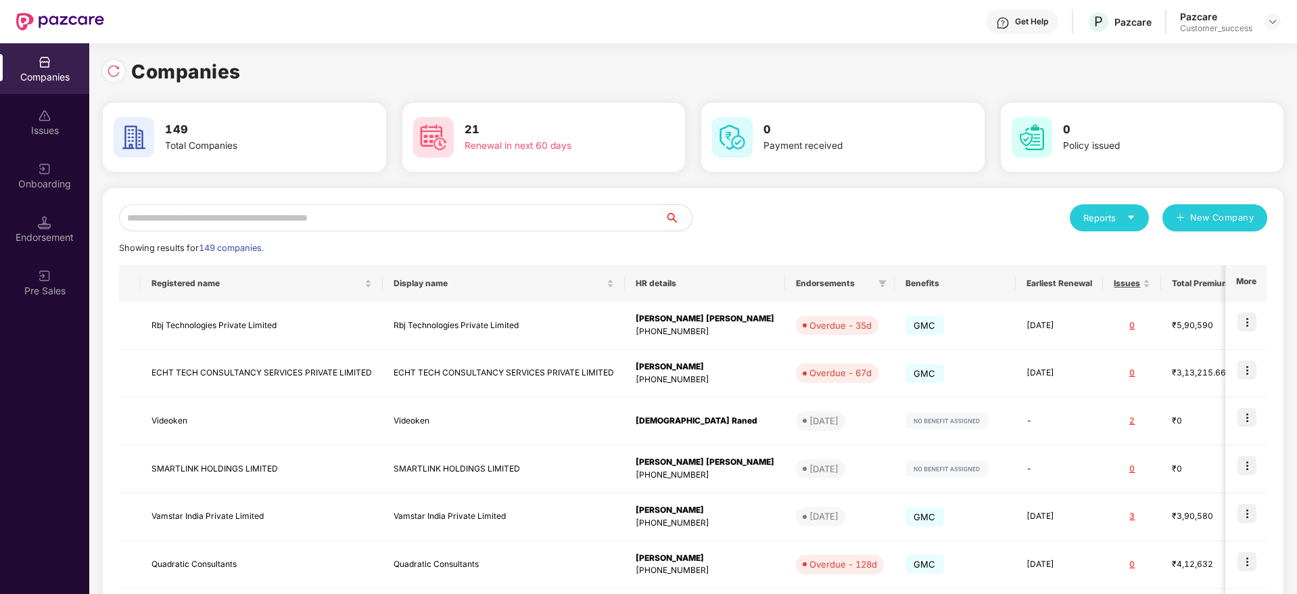
click at [530, 211] on input "text" at bounding box center [392, 217] width 546 height 27
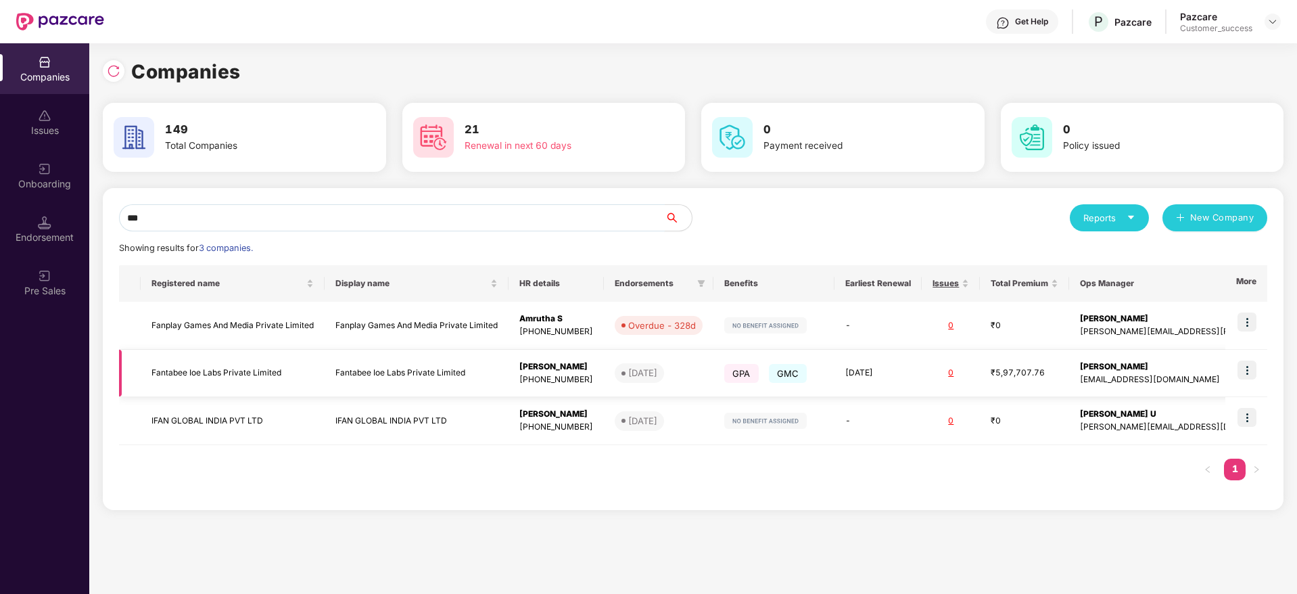
type input "***"
copy tr "Fantabee Ioe Labs Private Limited"
click at [528, 209] on input "***" at bounding box center [392, 217] width 546 height 27
